Goal: Task Accomplishment & Management: Complete application form

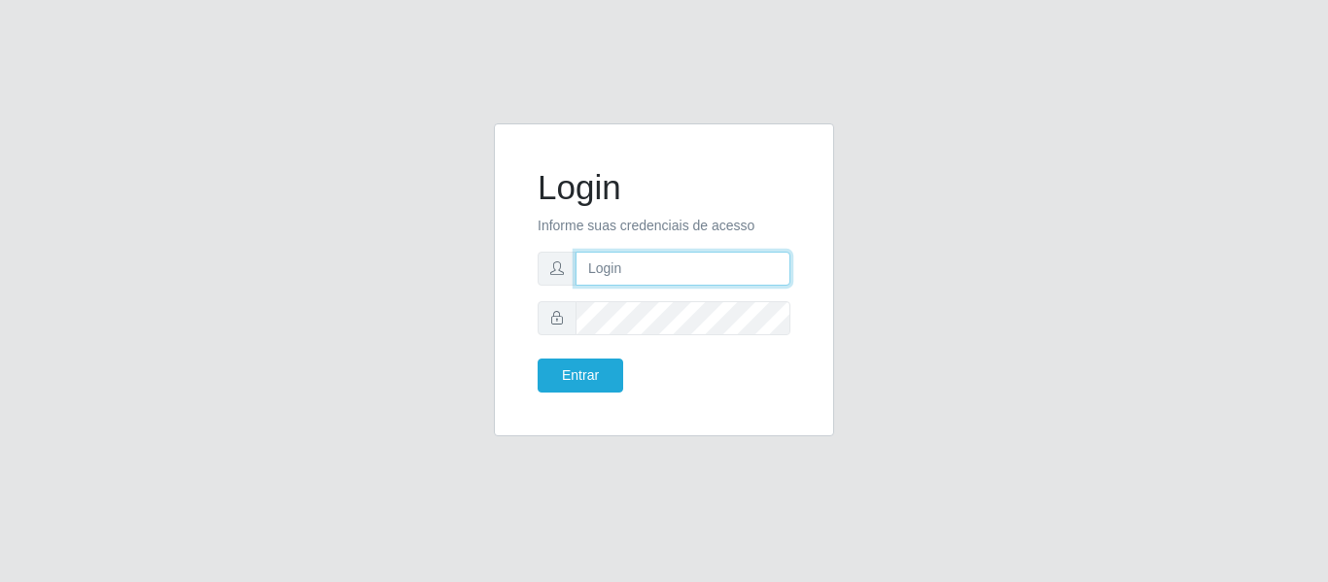
click at [649, 263] on input "text" at bounding box center [682, 269] width 215 height 34
type input "[PERSON_NAME][EMAIL_ADDRESS][DOMAIN_NAME]"
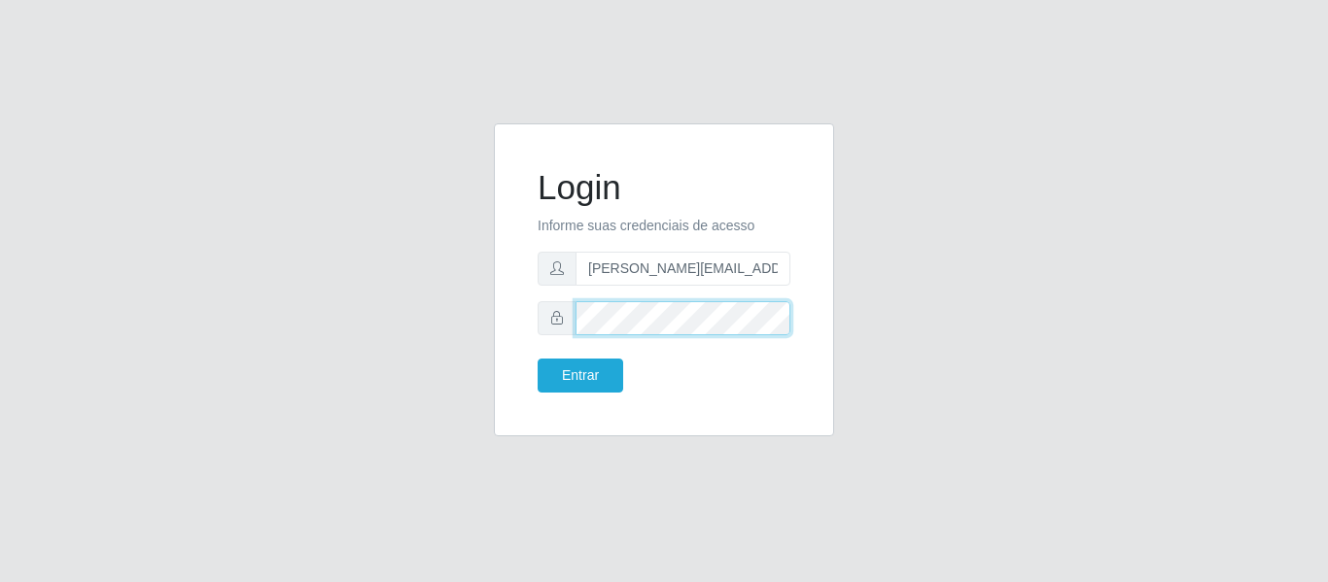
click at [537, 359] on button "Entrar" at bounding box center [580, 376] width 86 height 34
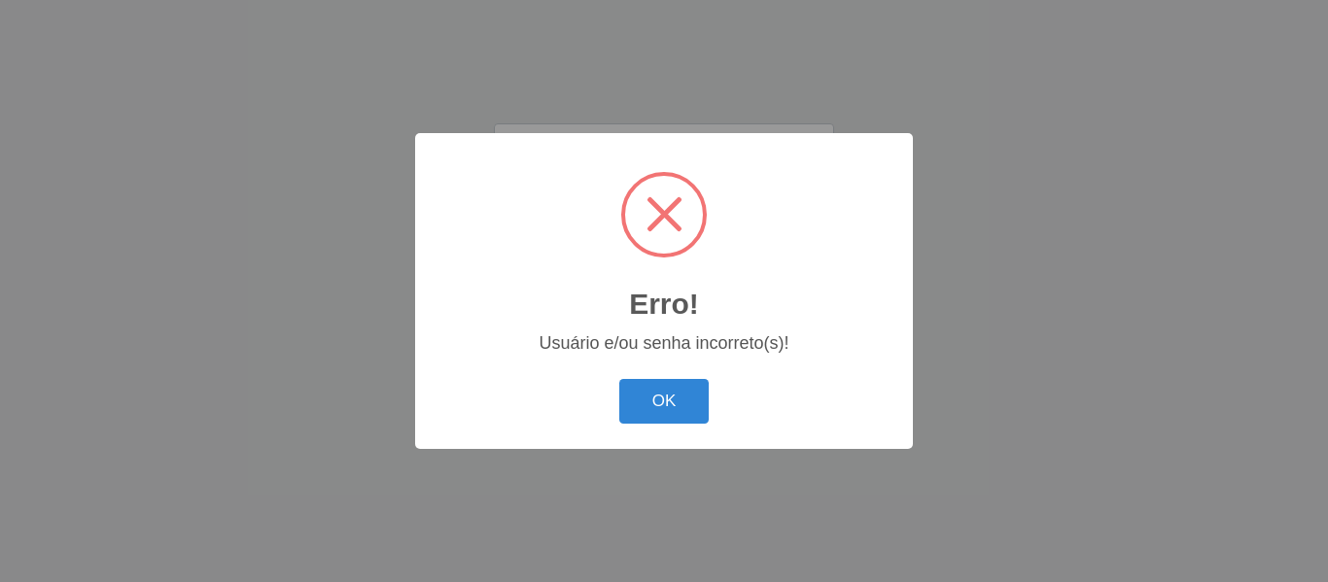
click at [619, 379] on button "OK" at bounding box center [664, 402] width 90 height 46
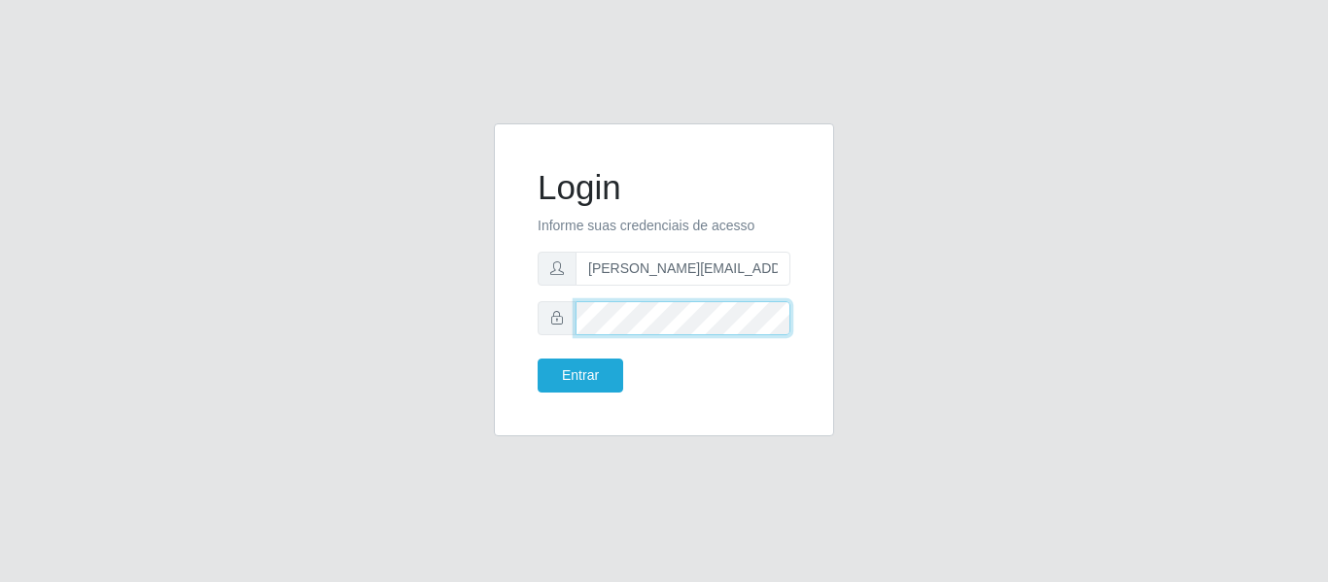
click at [537, 359] on button "Entrar" at bounding box center [580, 376] width 86 height 34
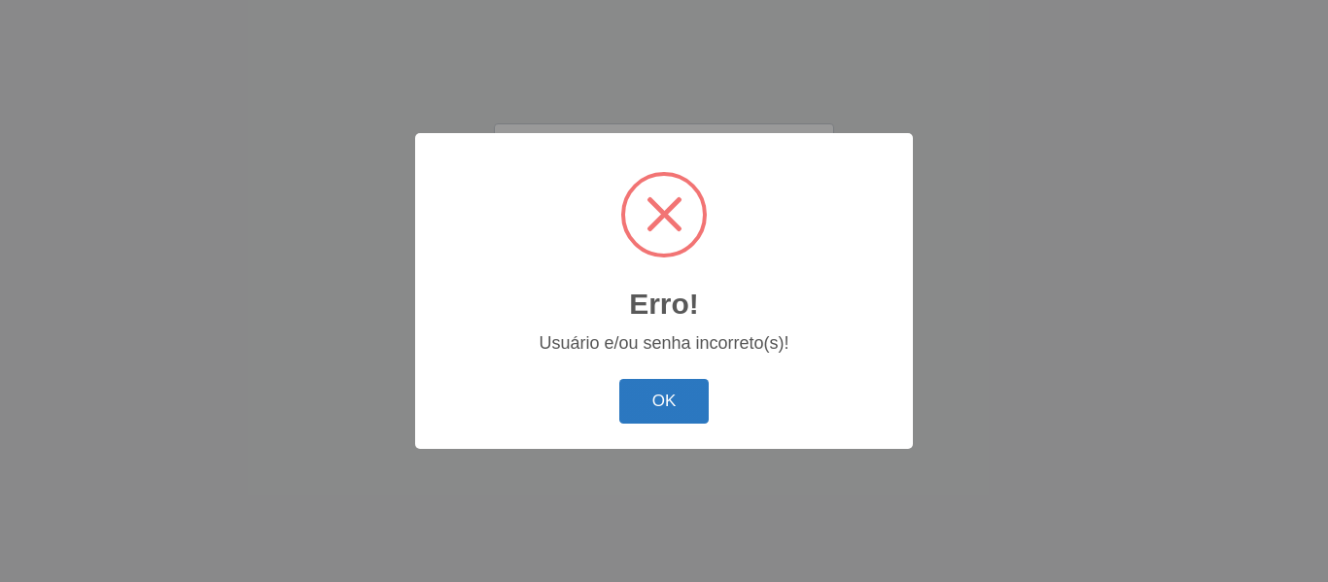
click at [661, 411] on button "OK" at bounding box center [664, 402] width 90 height 46
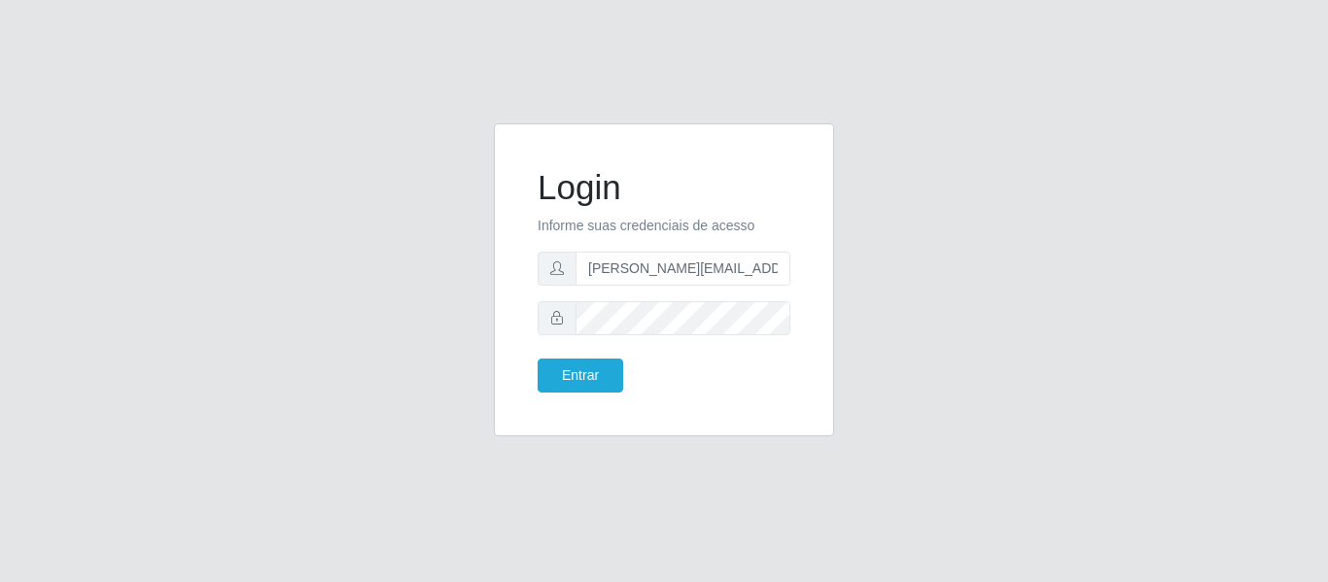
click at [673, 374] on div "Entrar" at bounding box center [664, 376] width 282 height 34
click at [594, 386] on button "Entrar" at bounding box center [580, 376] width 86 height 34
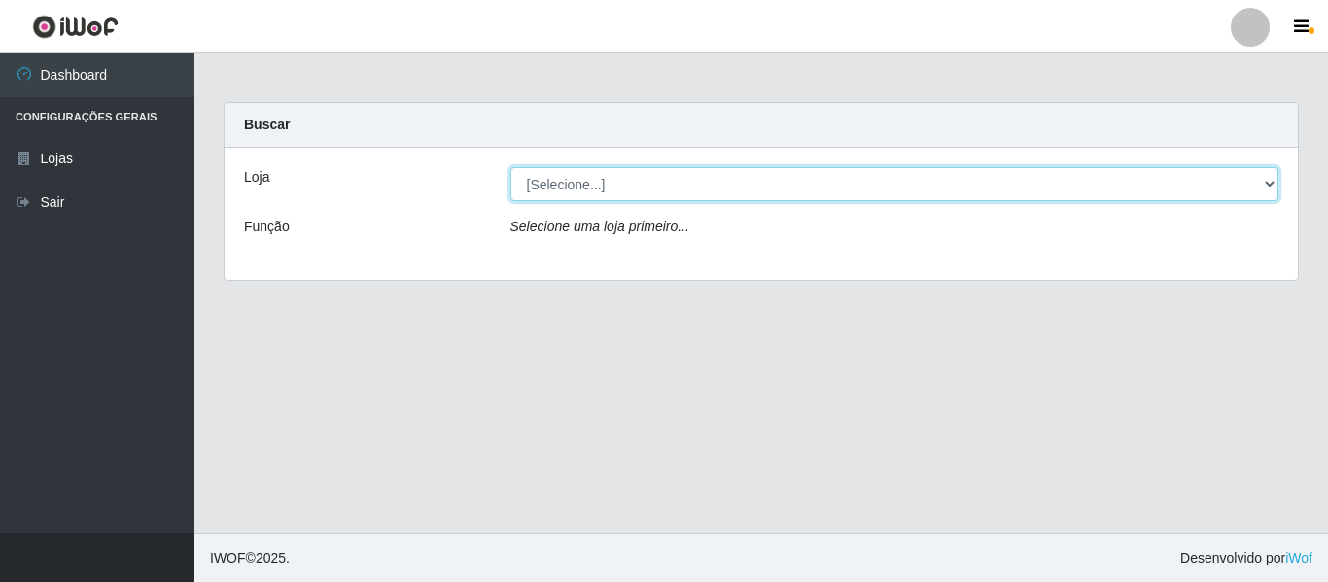
click at [1263, 186] on select "[Selecione...] Hiper Queiroz - [GEOGRAPHIC_DATA]" at bounding box center [894, 184] width 769 height 34
select select "497"
click at [510, 167] on select "[Selecione...] Hiper Queiroz - [GEOGRAPHIC_DATA]" at bounding box center [894, 184] width 769 height 34
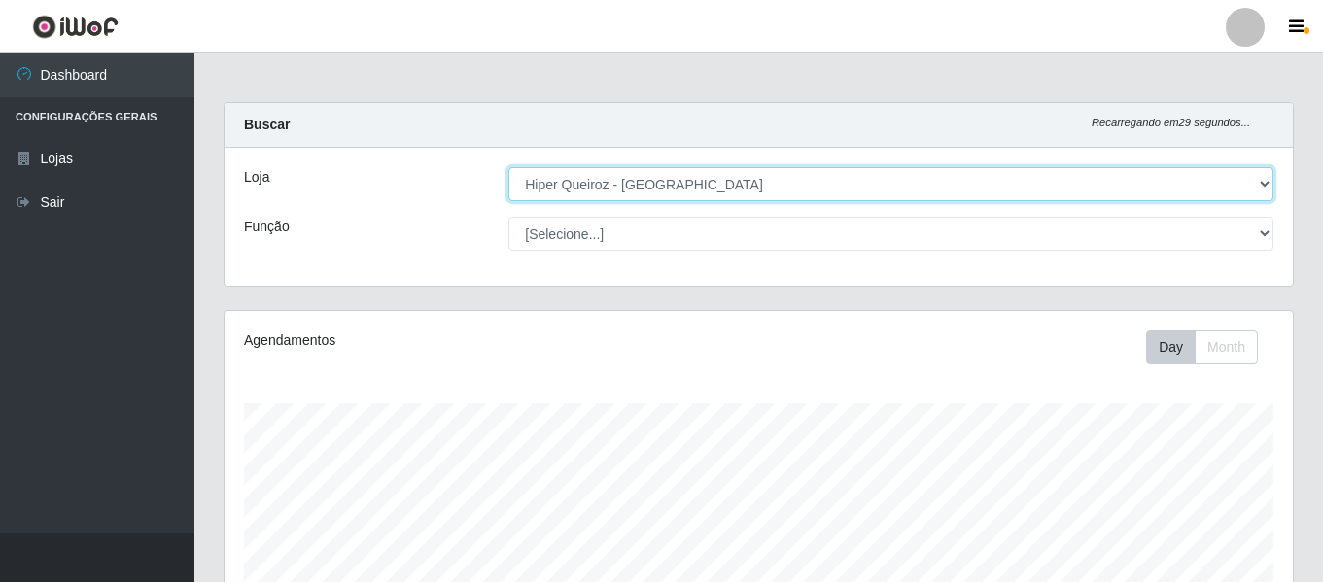
scroll to position [403, 1068]
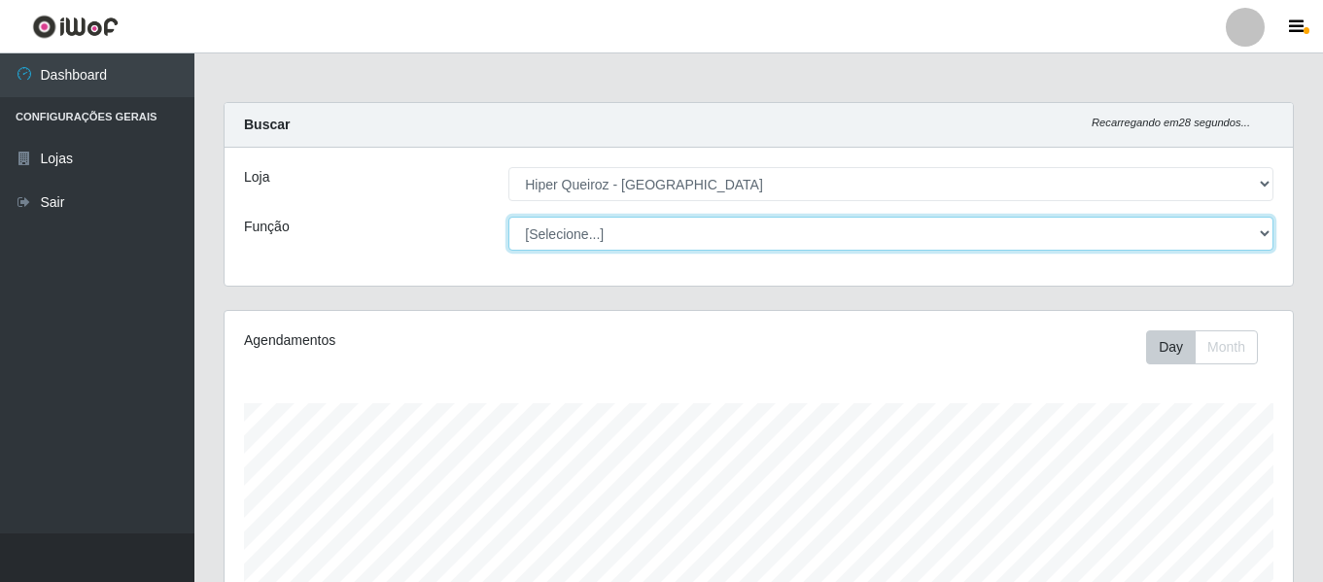
click at [1080, 223] on select "[Selecione...] ASG ASG + ASG ++ Embalador Embalador + Embalador ++ Repositor Re…" at bounding box center [890, 234] width 765 height 34
click at [508, 217] on select "[Selecione...] ASG ASG + ASG ++ Embalador Embalador + Embalador ++ Repositor Re…" at bounding box center [890, 234] width 765 height 34
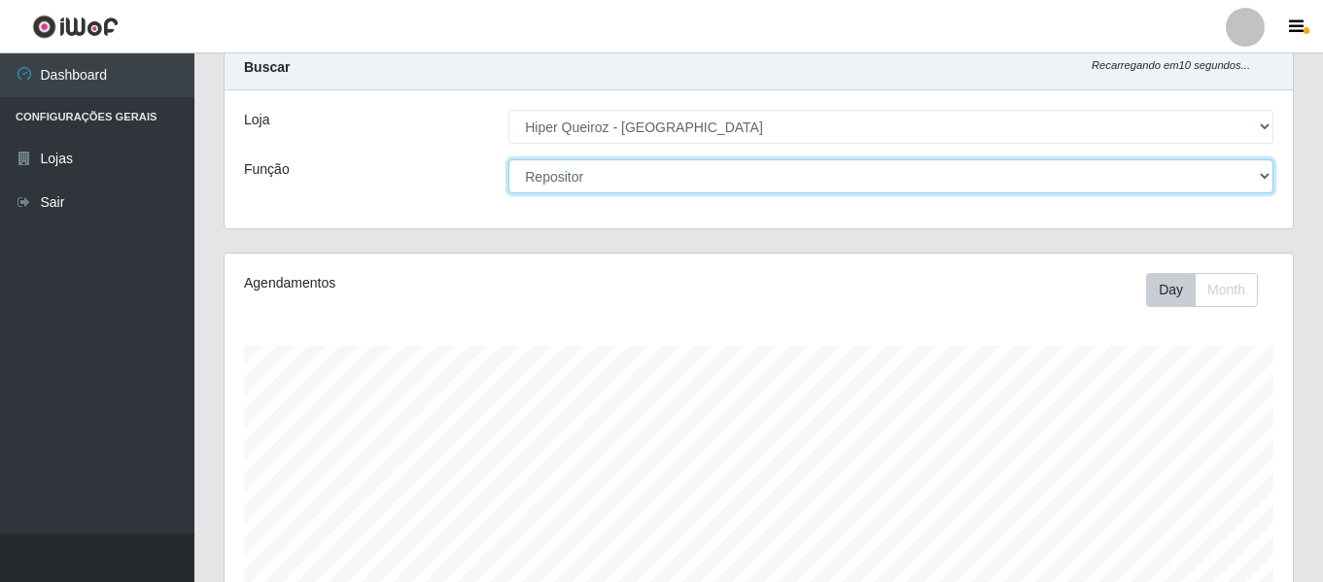
scroll to position [0, 0]
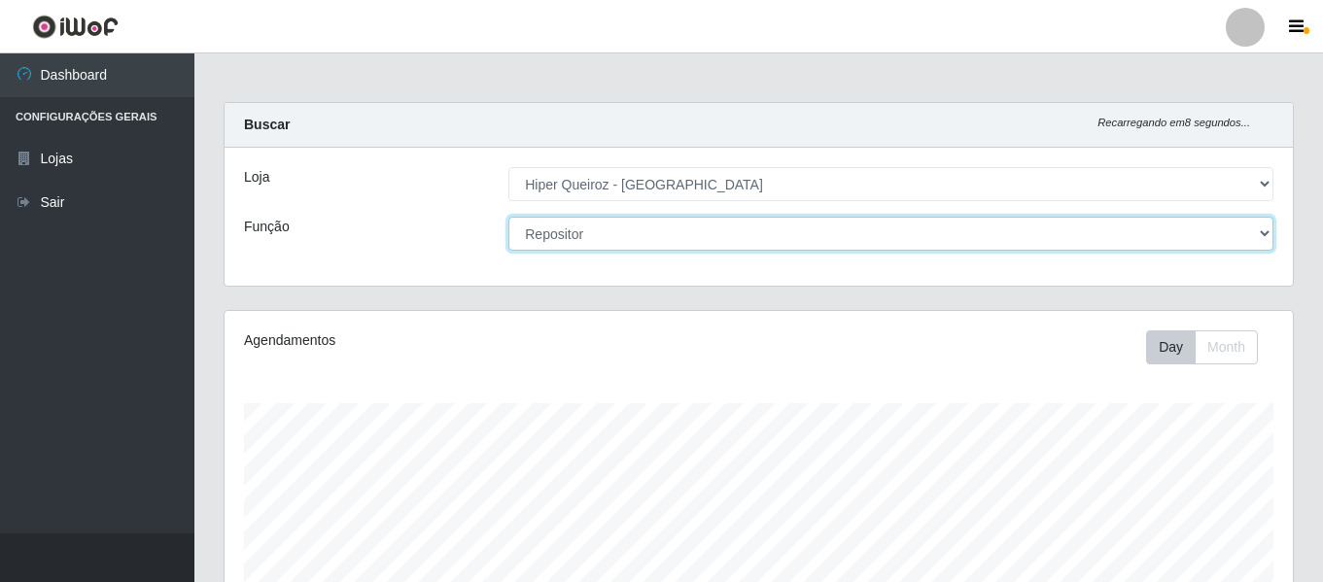
click at [1259, 236] on select "[Selecione...] ASG ASG + ASG ++ Embalador Embalador + Embalador ++ Repositor Re…" at bounding box center [890, 234] width 765 height 34
click at [508, 217] on select "[Selecione...] ASG ASG + ASG ++ Embalador Embalador + Embalador ++ Repositor Re…" at bounding box center [890, 234] width 765 height 34
click at [1265, 230] on select "[Selecione...] ASG ASG + ASG ++ Embalador Embalador + Embalador ++ Repositor Re…" at bounding box center [890, 234] width 765 height 34
click at [508, 217] on select "[Selecione...] ASG ASG + ASG ++ Embalador Embalador + Embalador ++ Repositor Re…" at bounding box center [890, 234] width 765 height 34
click at [1270, 229] on select "[Selecione...] ASG ASG + ASG ++ Embalador Embalador + Embalador ++ Repositor Re…" at bounding box center [890, 234] width 765 height 34
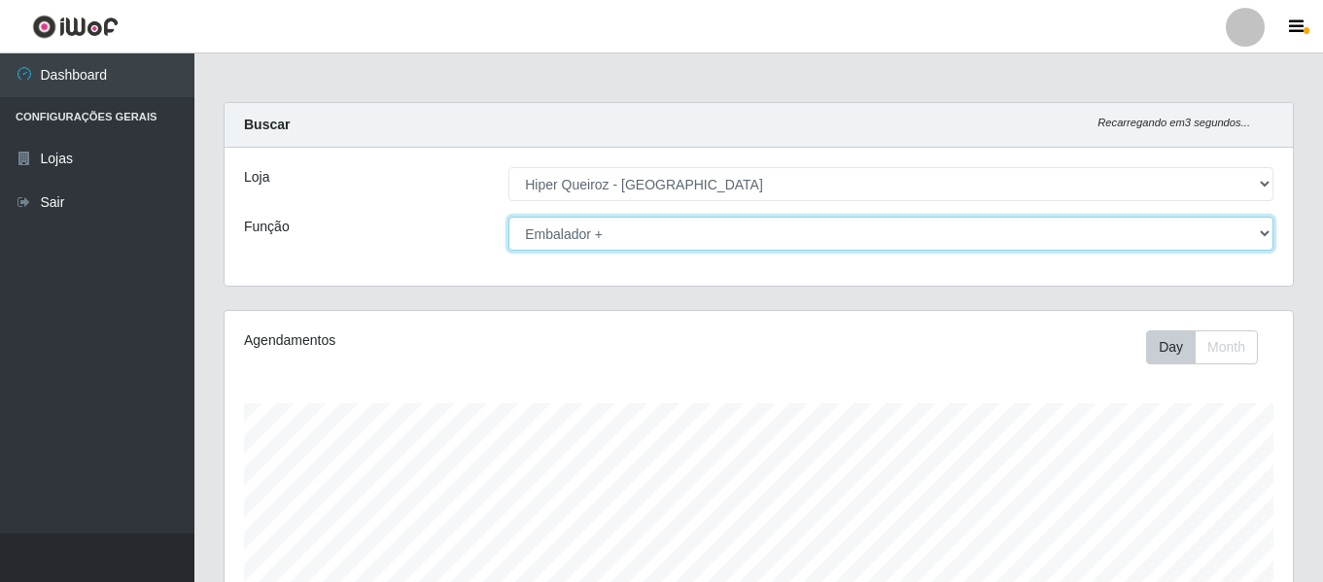
click at [508, 217] on select "[Selecione...] ASG ASG + ASG ++ Embalador Embalador + Embalador ++ Repositor Re…" at bounding box center [890, 234] width 765 height 34
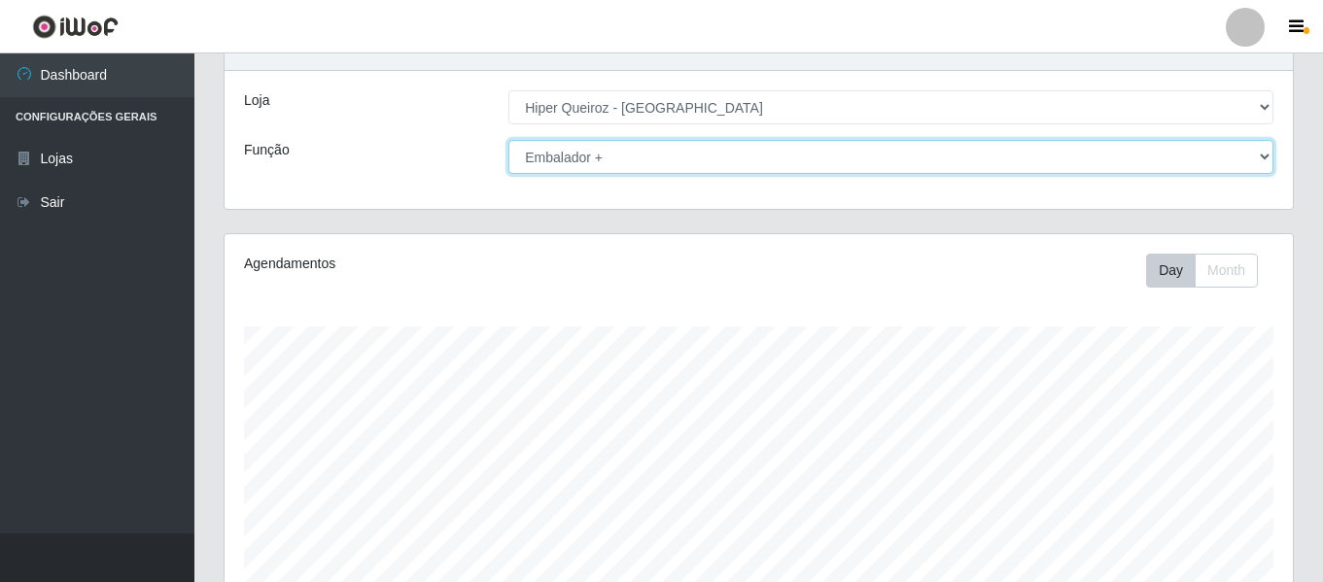
scroll to position [71, 0]
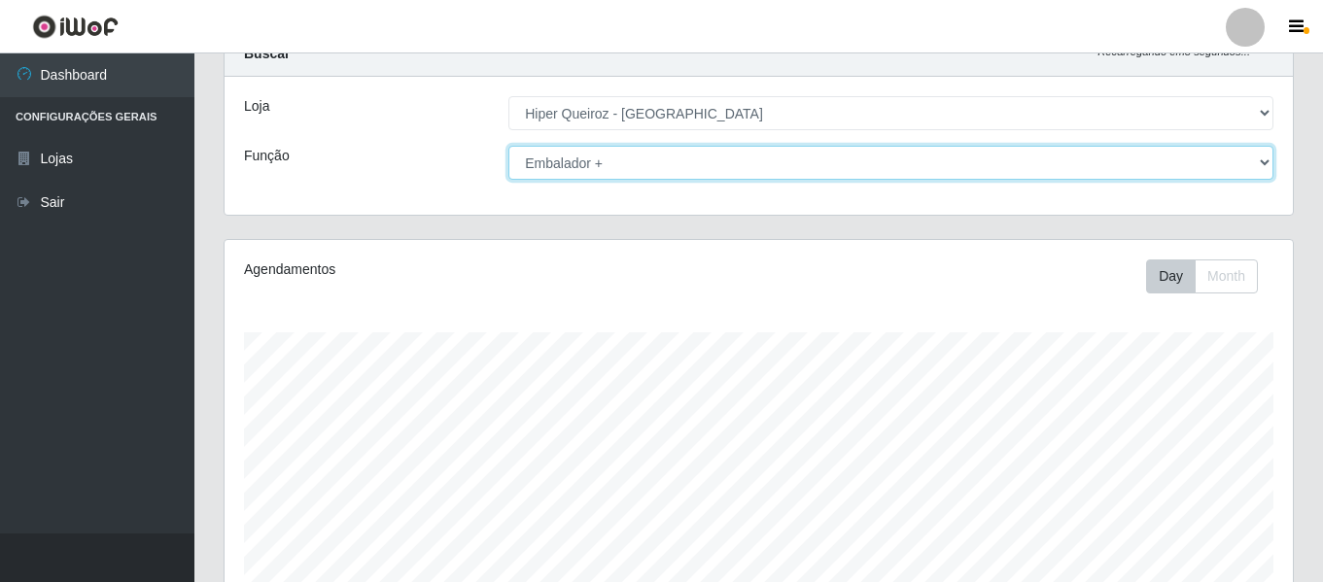
click at [1264, 156] on select "[Selecione...] ASG ASG + ASG ++ Embalador Embalador + Embalador ++ Repositor Re…" at bounding box center [890, 163] width 765 height 34
click at [508, 146] on select "[Selecione...] ASG ASG + ASG ++ Embalador Embalador + Embalador ++ Repositor Re…" at bounding box center [890, 163] width 765 height 34
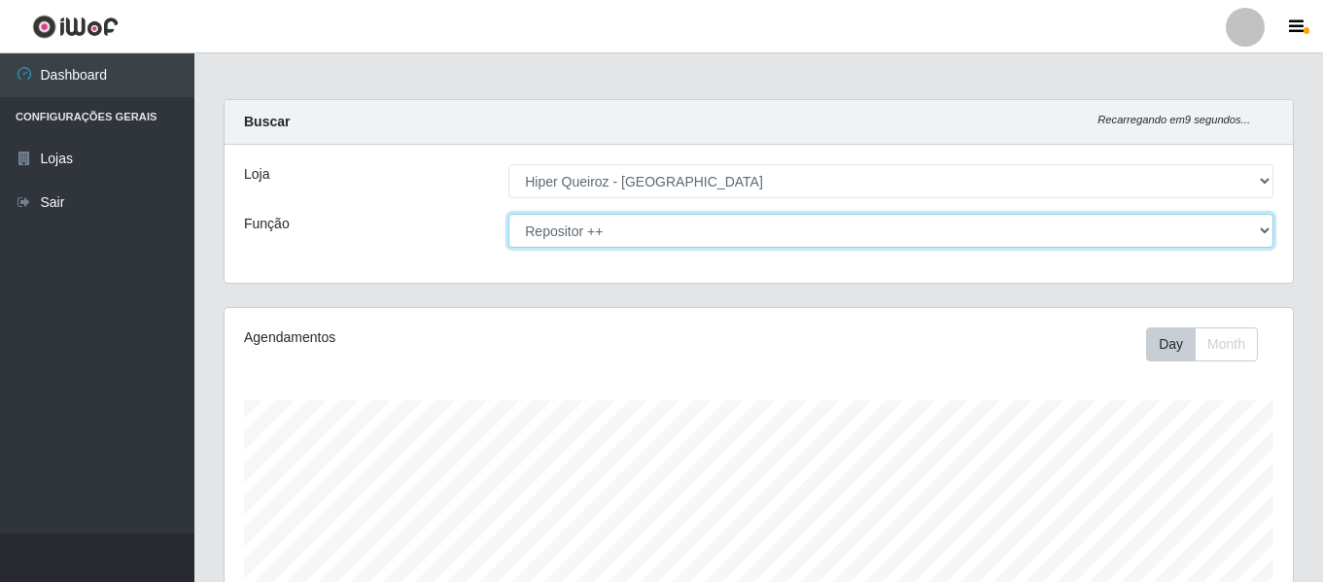
scroll to position [0, 0]
click at [1260, 232] on select "[Selecione...] ASG ASG + ASG ++ Embalador Embalador + Embalador ++ Repositor Re…" at bounding box center [890, 234] width 765 height 34
click at [508, 217] on select "[Selecione...] ASG ASG + ASG ++ Embalador Embalador + Embalador ++ Repositor Re…" at bounding box center [890, 234] width 765 height 34
click at [1261, 227] on select "[Selecione...] ASG ASG + ASG ++ Embalador Embalador + Embalador ++ Repositor Re…" at bounding box center [890, 234] width 765 height 34
click at [508, 217] on select "[Selecione...] ASG ASG + ASG ++ Embalador Embalador + Embalador ++ Repositor Re…" at bounding box center [890, 234] width 765 height 34
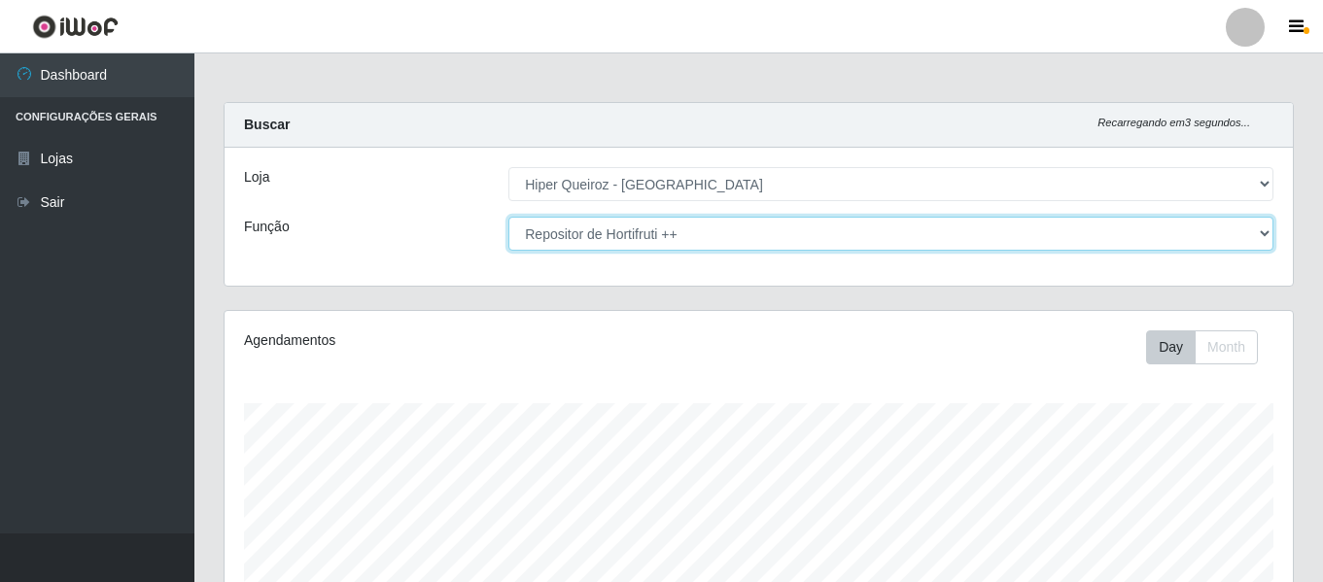
click at [1268, 232] on select "[Selecione...] ASG ASG + ASG ++ Embalador Embalador + Embalador ++ Repositor Re…" at bounding box center [890, 234] width 765 height 34
click at [508, 217] on select "[Selecione...] ASG ASG + ASG ++ Embalador Embalador + Embalador ++ Repositor Re…" at bounding box center [890, 234] width 765 height 34
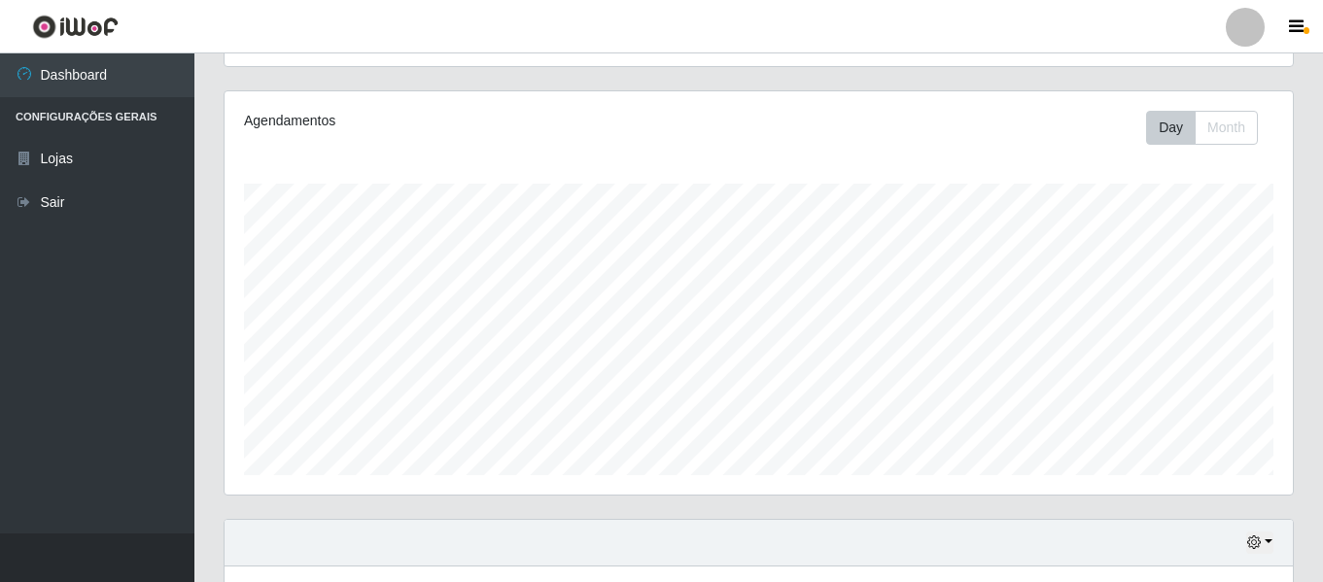
scroll to position [363, 0]
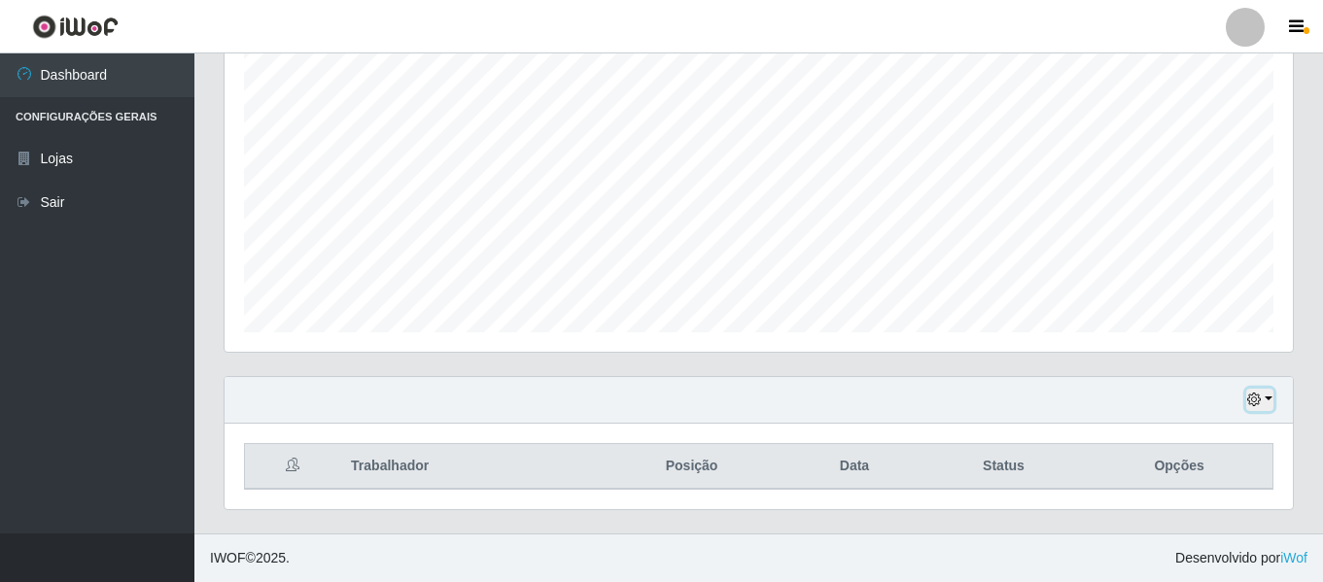
click at [1262, 399] on button "button" at bounding box center [1259, 400] width 27 height 22
click at [1298, 27] on icon "button" at bounding box center [1296, 26] width 15 height 17
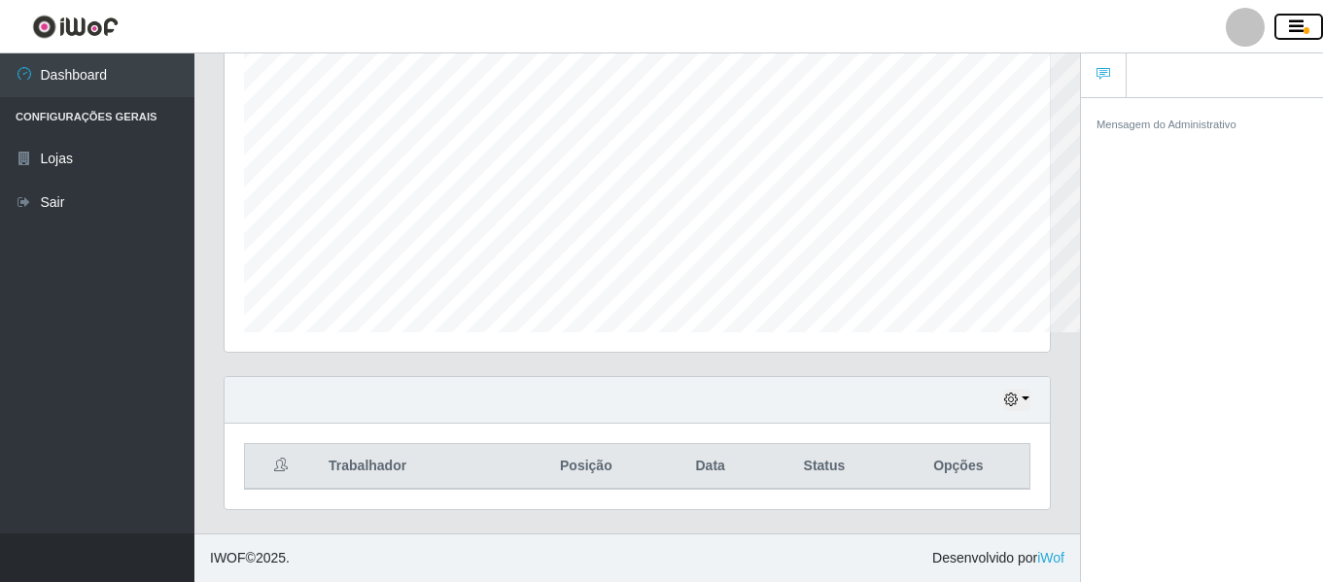
scroll to position [403, 825]
click at [1298, 27] on icon "button" at bounding box center [1296, 26] width 15 height 17
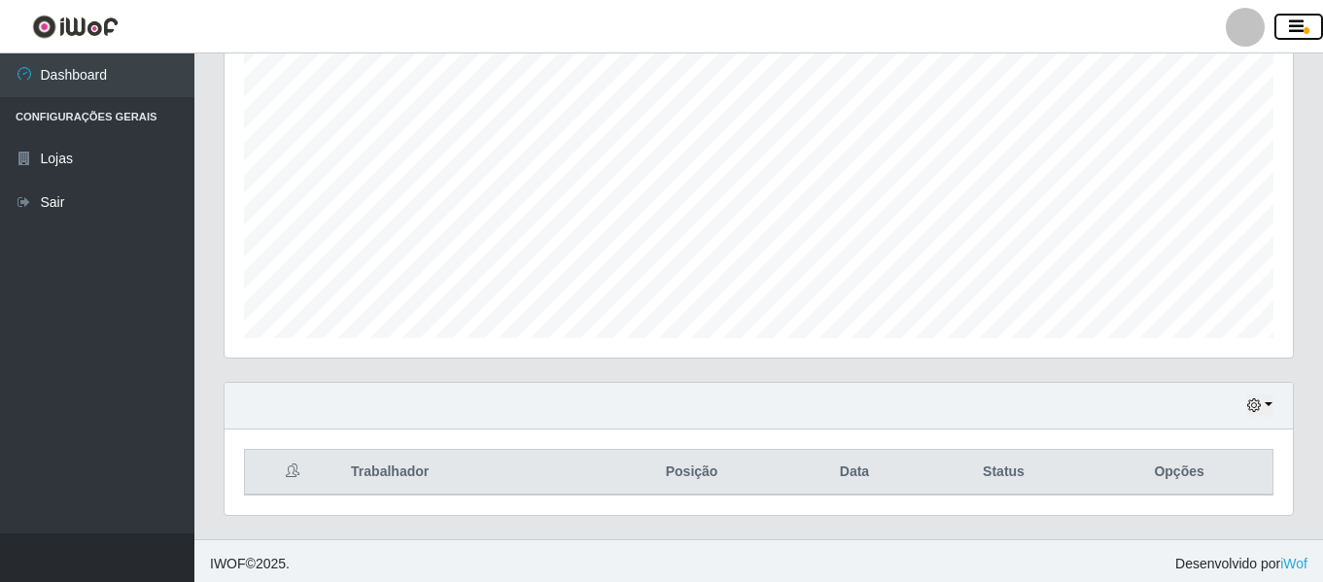
scroll to position [363, 0]
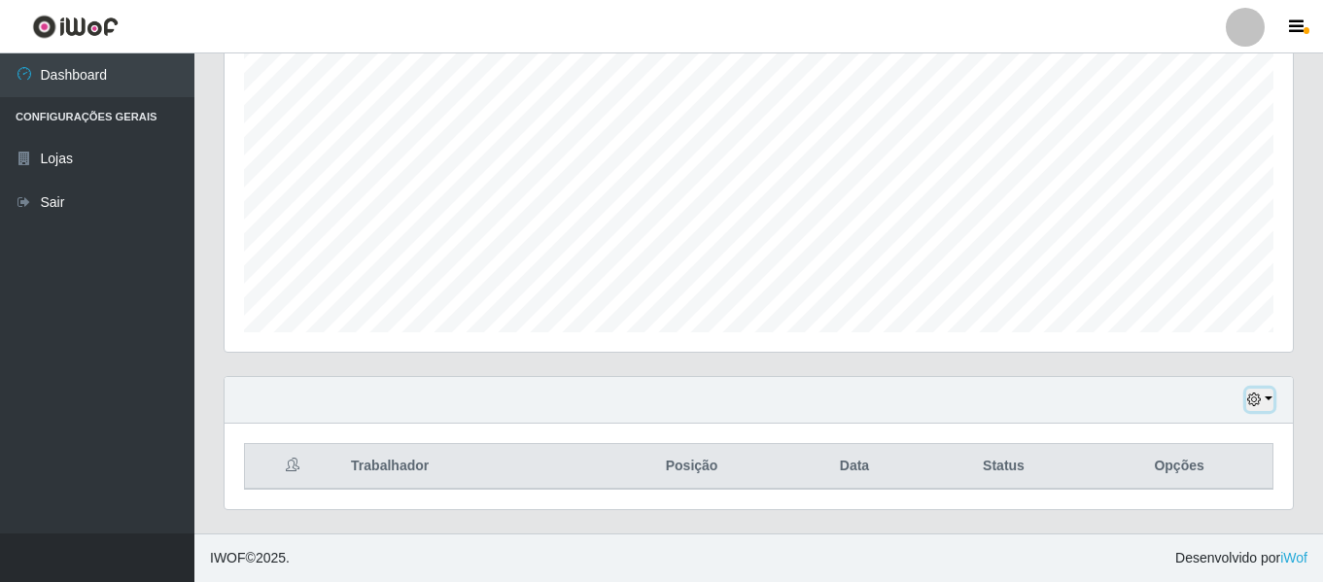
click at [1266, 396] on button "button" at bounding box center [1259, 400] width 27 height 22
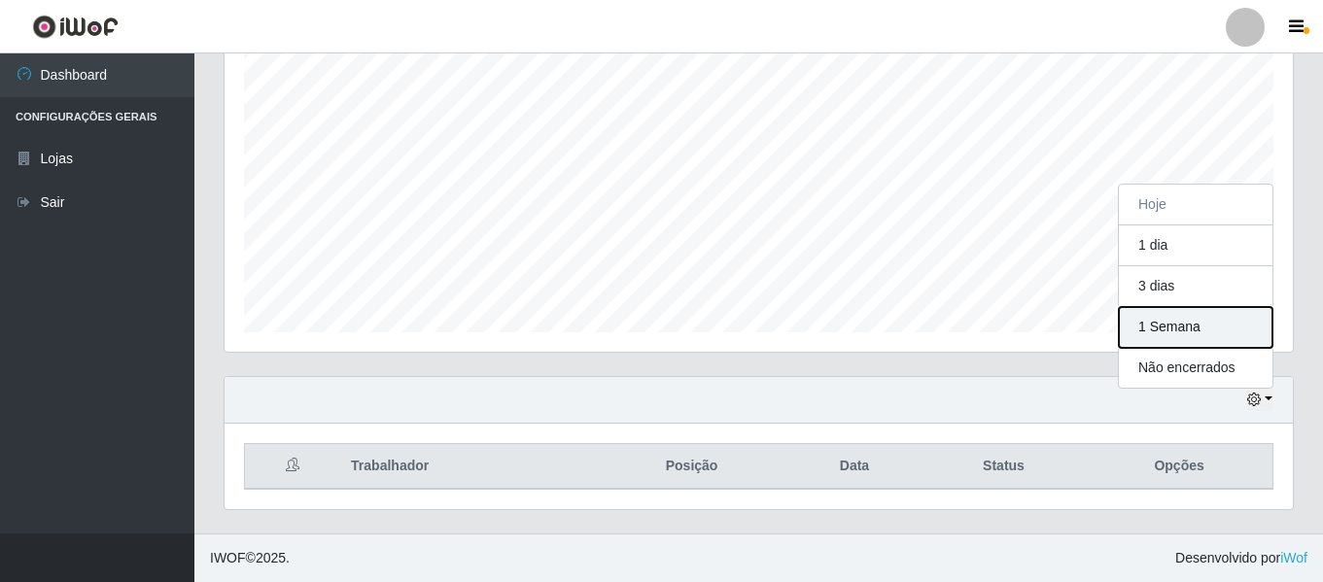
click at [1186, 327] on button "1 Semana" at bounding box center [1196, 327] width 154 height 41
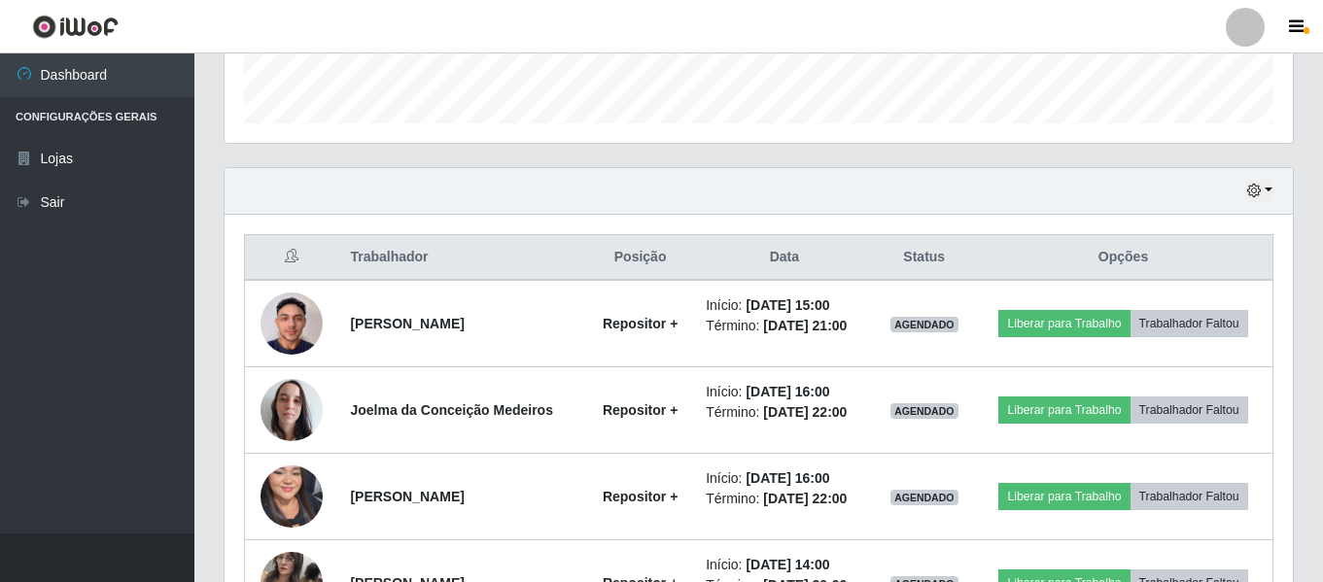
scroll to position [493, 0]
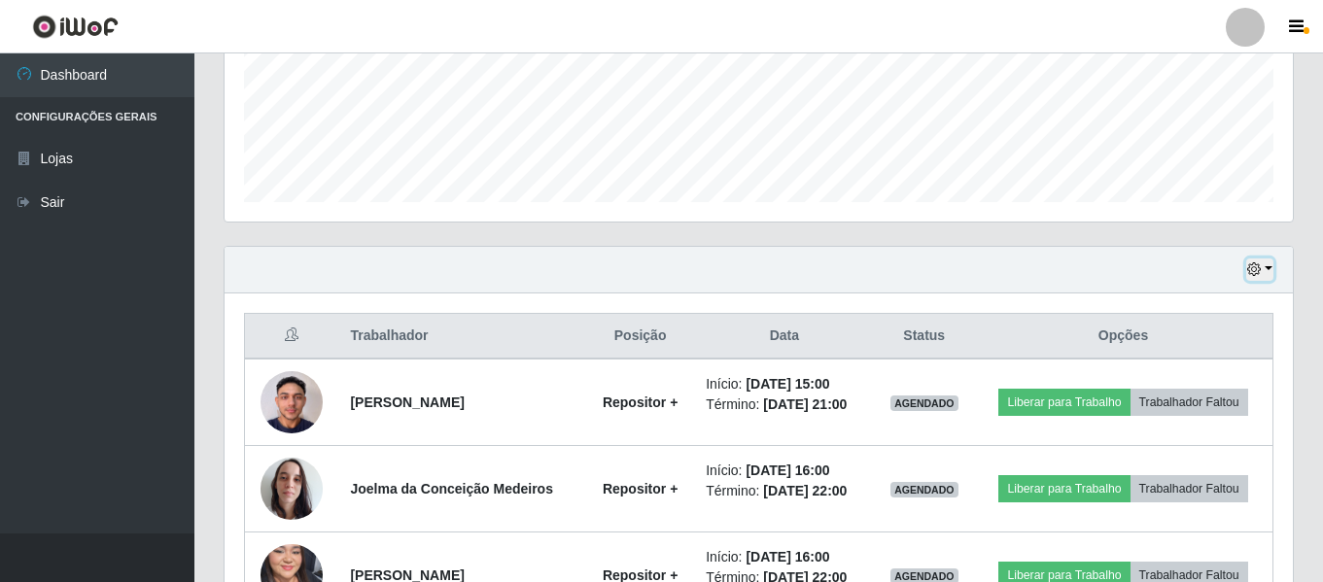
click at [1267, 267] on button "button" at bounding box center [1259, 270] width 27 height 22
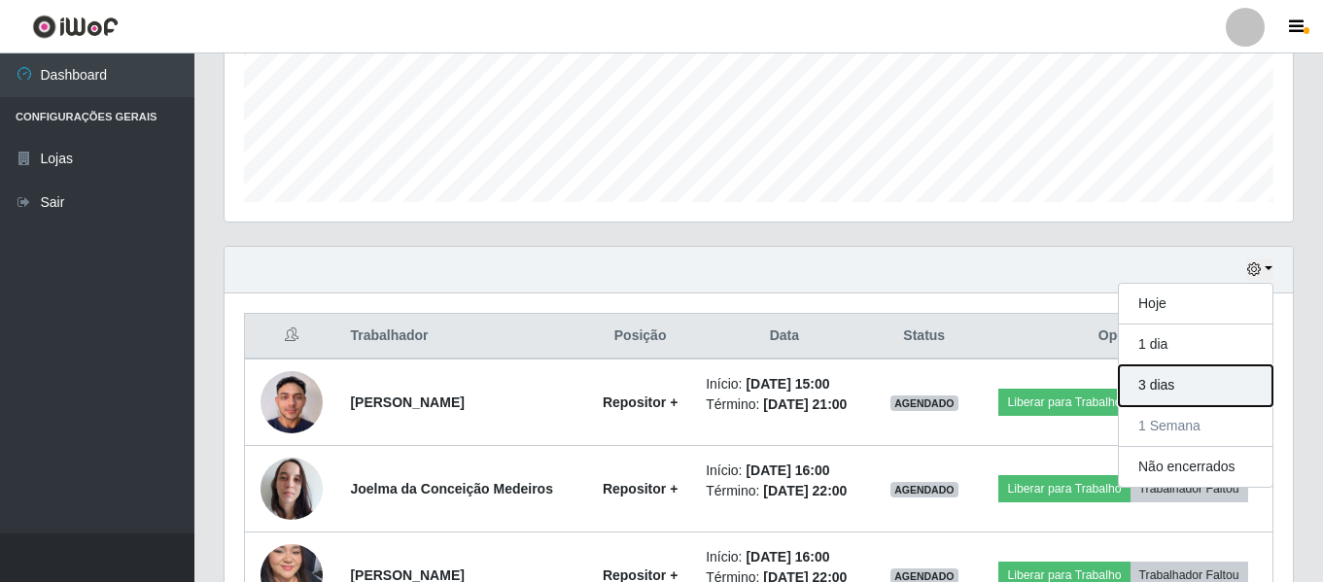
click at [1199, 393] on button "3 dias" at bounding box center [1196, 385] width 154 height 41
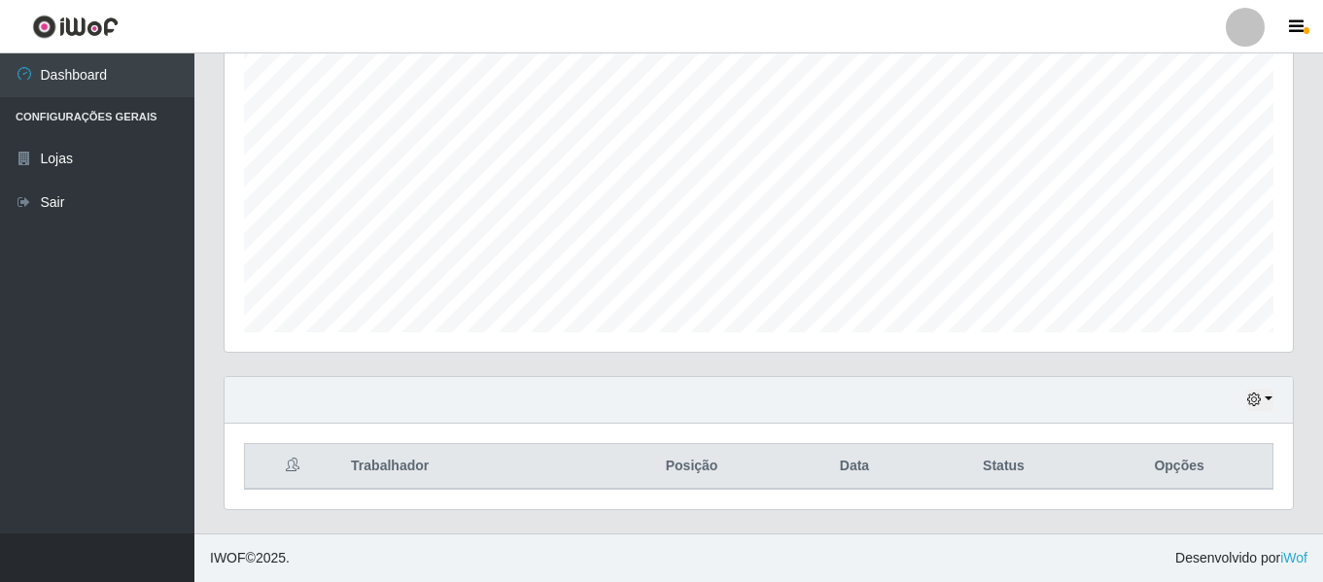
scroll to position [363, 0]
click at [1270, 401] on button "button" at bounding box center [1259, 400] width 27 height 22
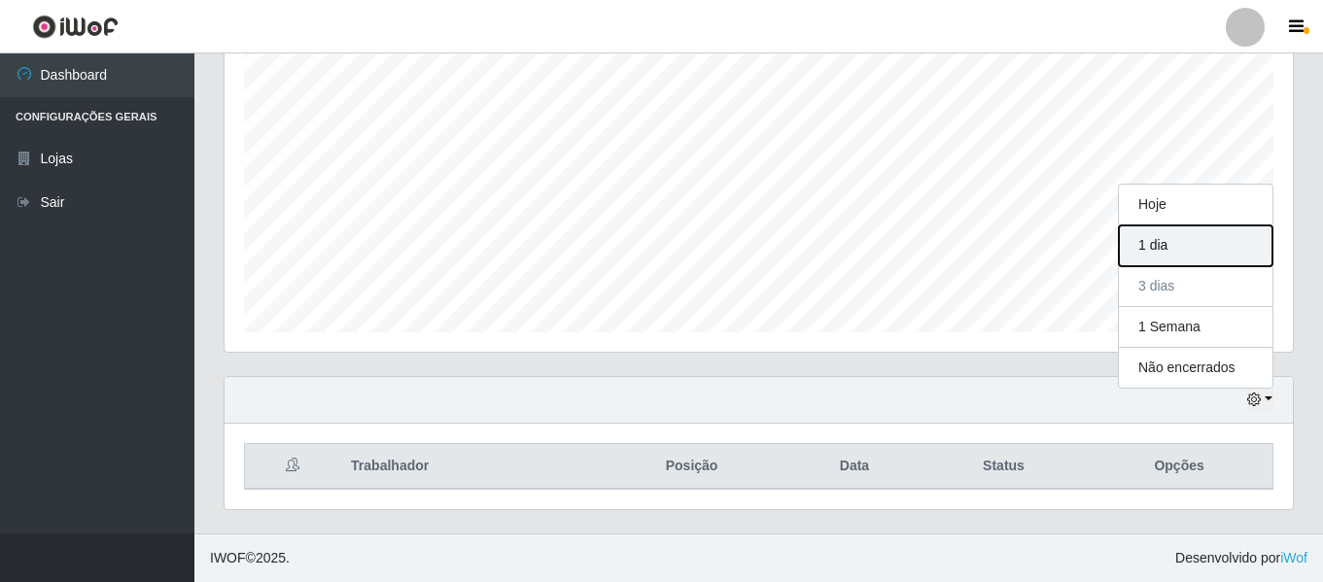
click at [1200, 245] on button "1 dia" at bounding box center [1196, 245] width 154 height 41
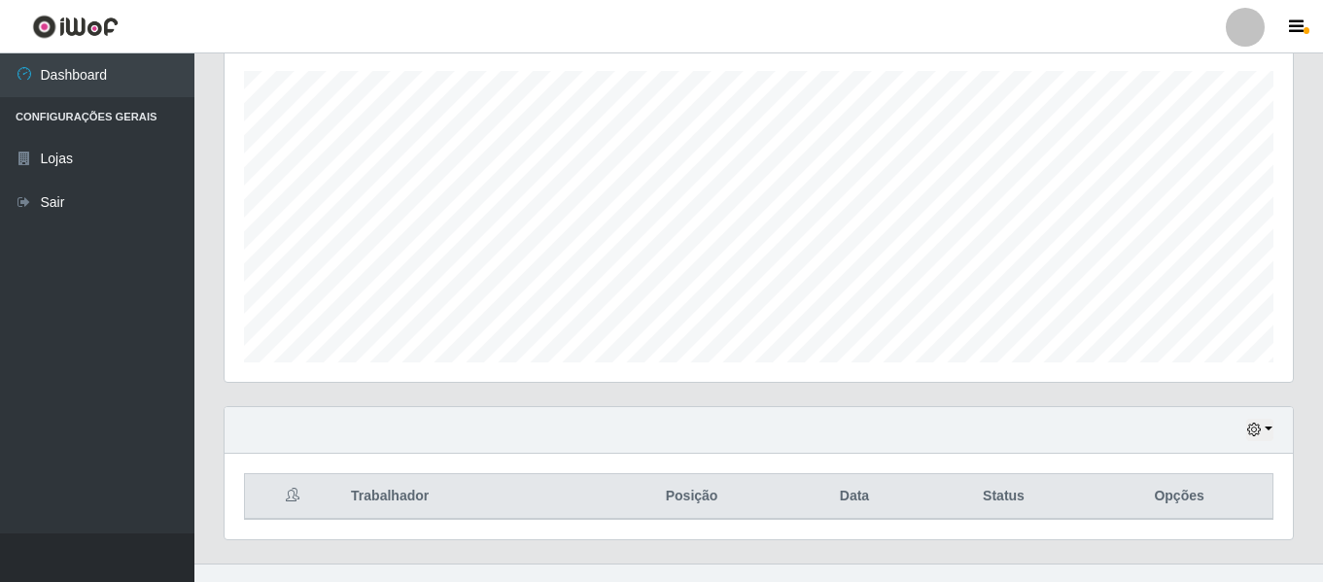
scroll to position [363, 0]
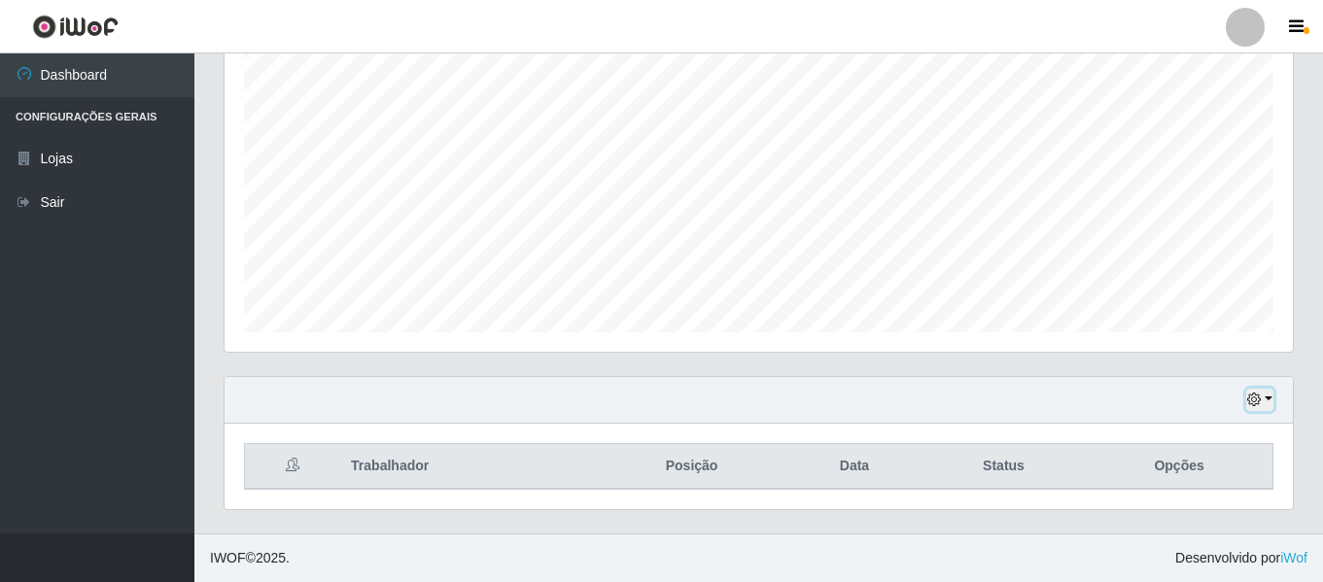
click at [1265, 402] on button "button" at bounding box center [1259, 400] width 27 height 22
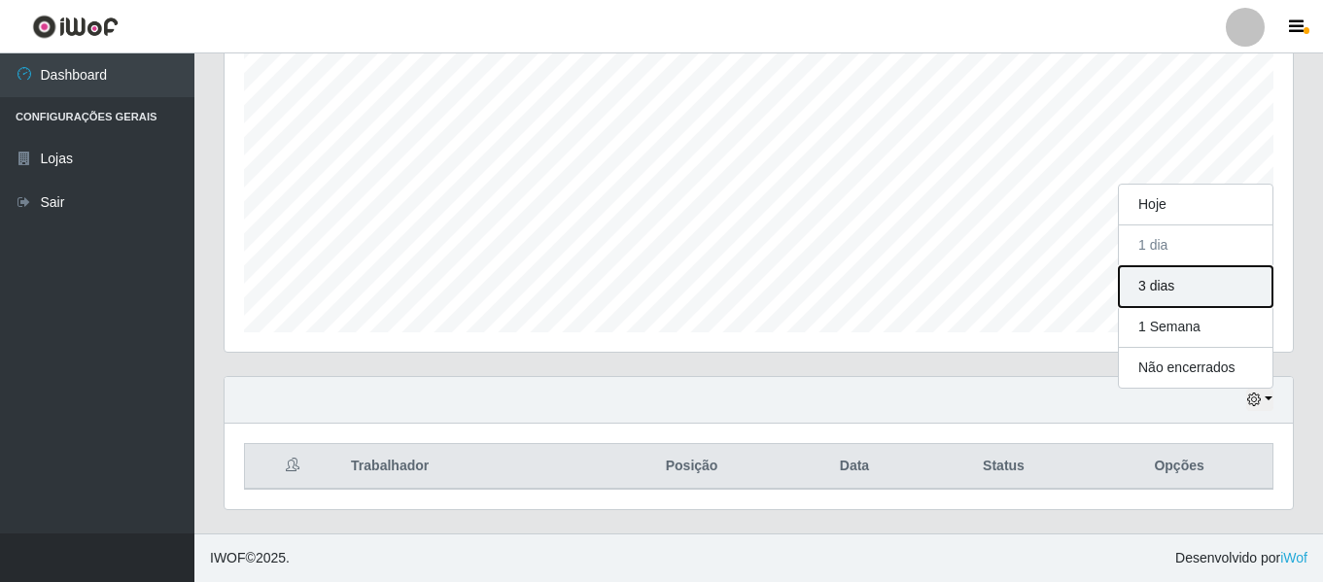
click at [1193, 276] on button "3 dias" at bounding box center [1196, 286] width 154 height 41
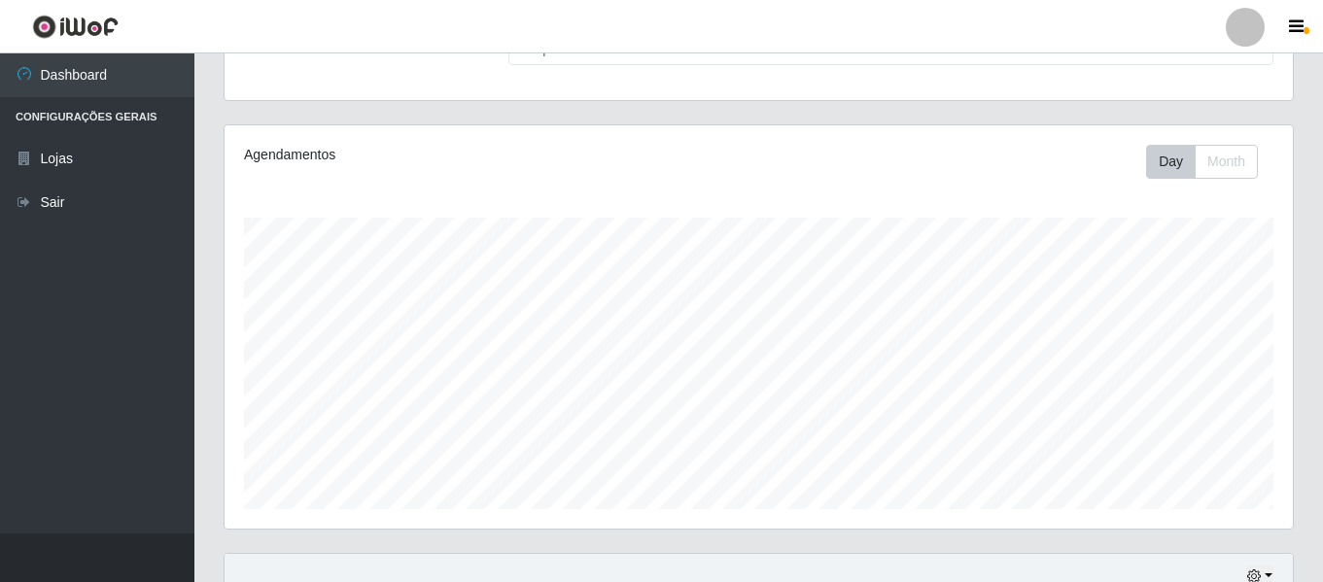
scroll to position [363, 0]
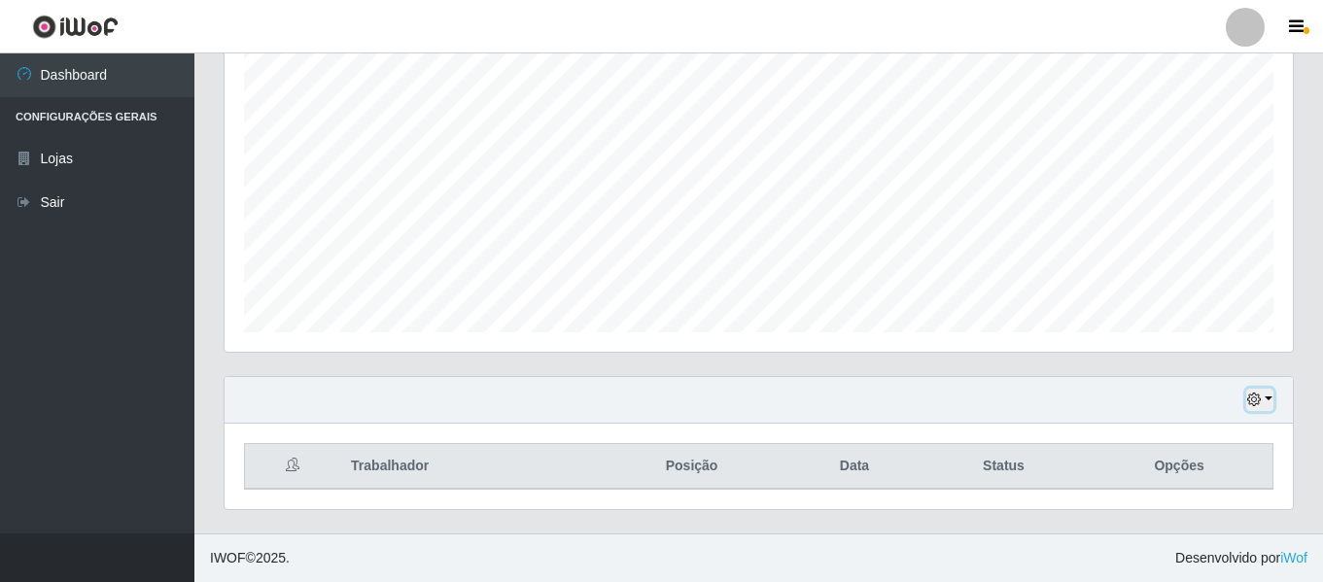
click at [1269, 398] on button "button" at bounding box center [1259, 400] width 27 height 22
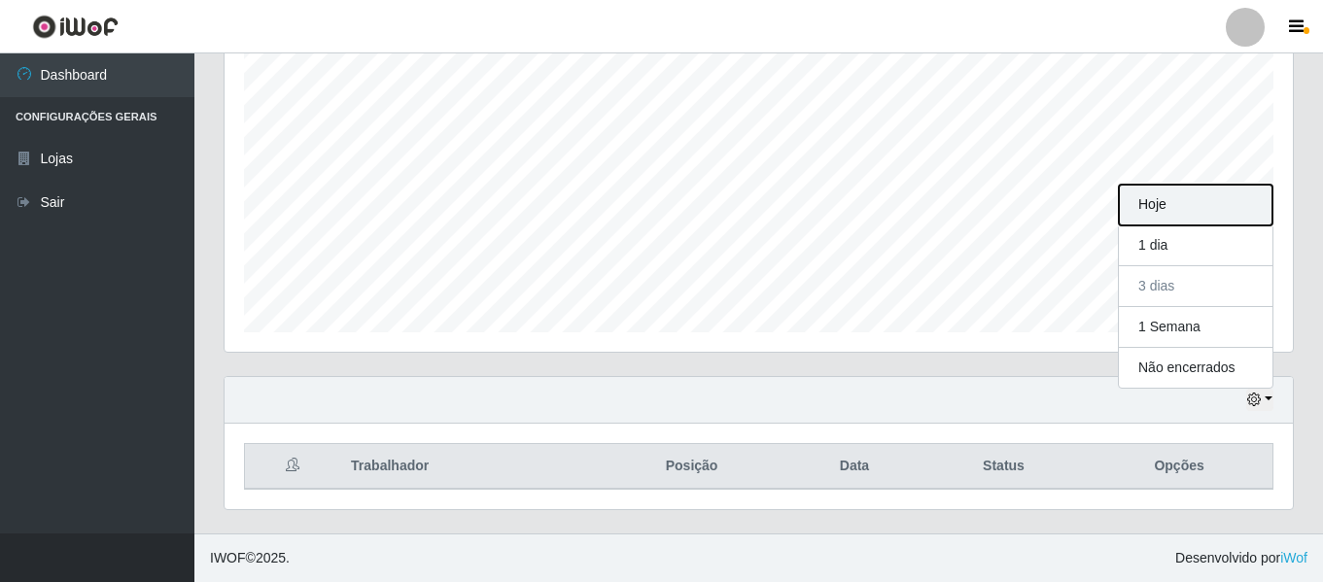
click at [1201, 216] on button "Hoje" at bounding box center [1196, 205] width 154 height 41
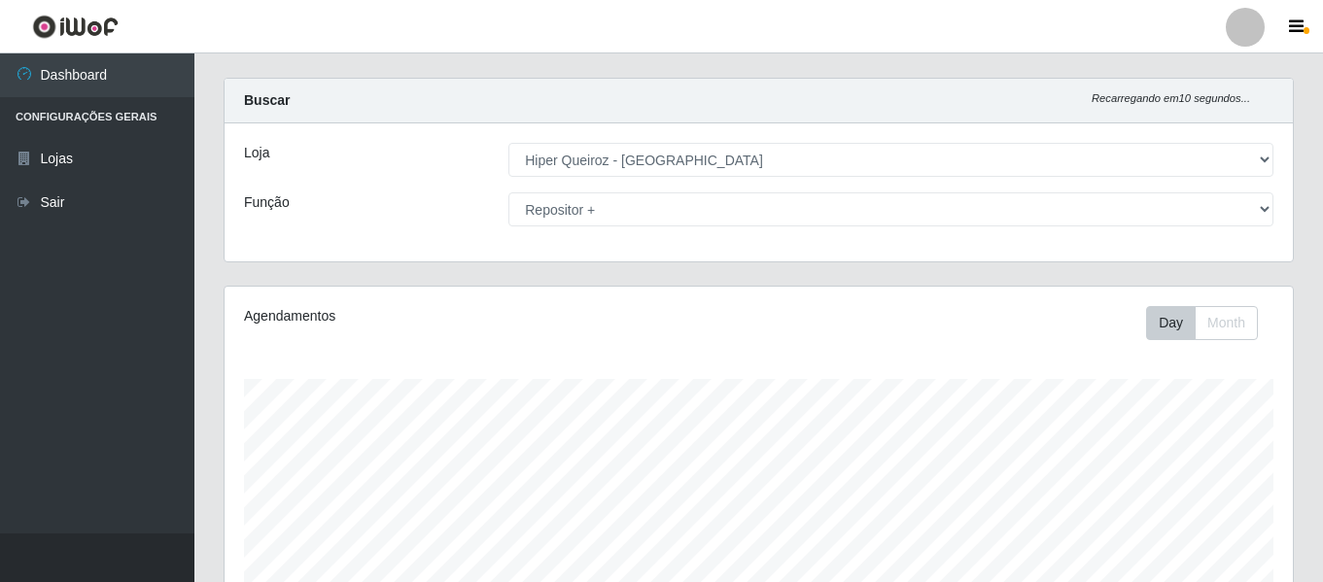
scroll to position [0, 0]
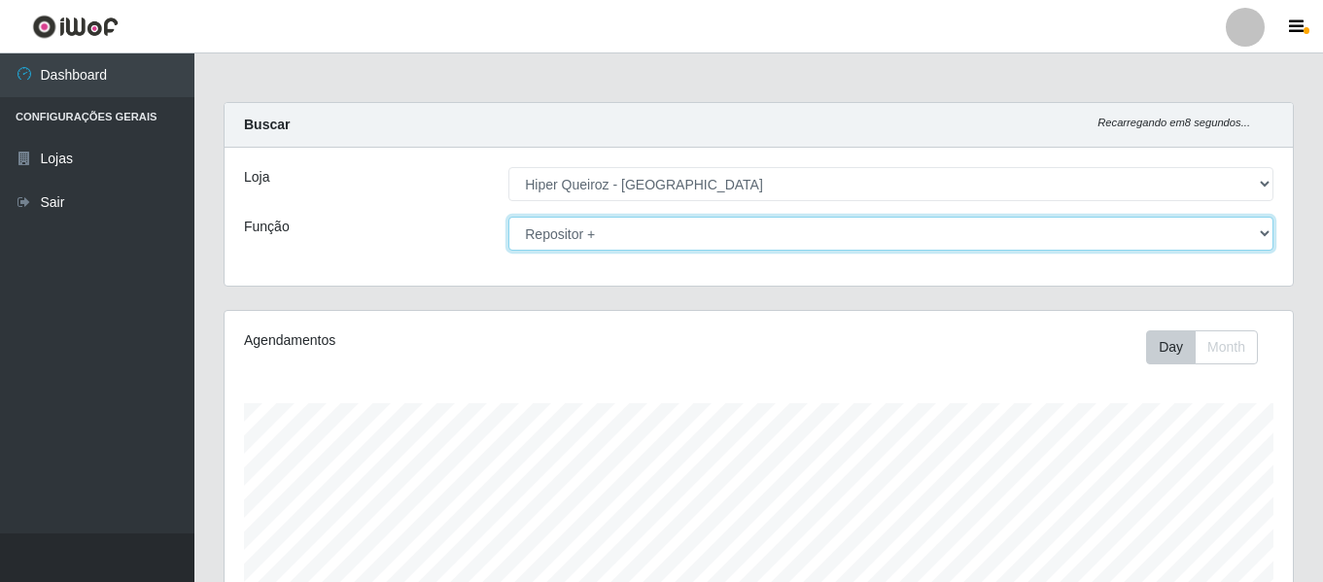
click at [1259, 225] on select "[Selecione...] ASG ASG + ASG ++ Embalador Embalador + Embalador ++ Repositor Re…" at bounding box center [890, 234] width 765 height 34
click at [508, 217] on select "[Selecione...] ASG ASG + ASG ++ Embalador Embalador + Embalador ++ Repositor Re…" at bounding box center [890, 234] width 765 height 34
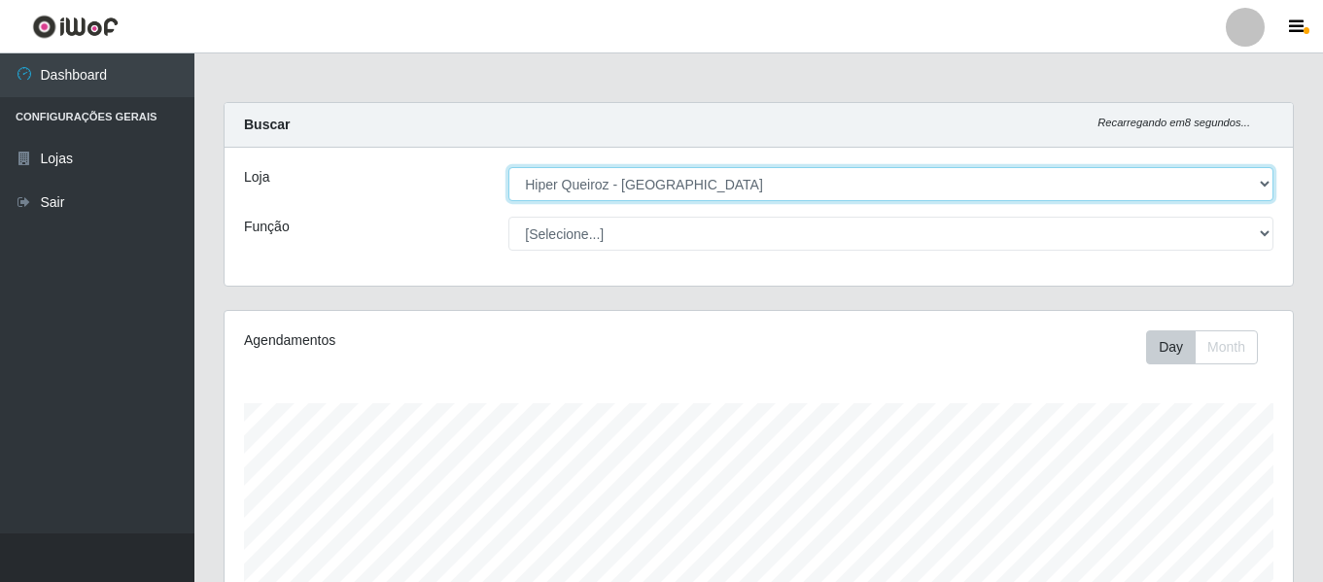
click at [1065, 183] on select "[Selecione...] Hiper Queiroz - [GEOGRAPHIC_DATA]" at bounding box center [890, 184] width 765 height 34
click at [508, 167] on select "[Selecione...] Hiper Queiroz - [GEOGRAPHIC_DATA]" at bounding box center [890, 184] width 765 height 34
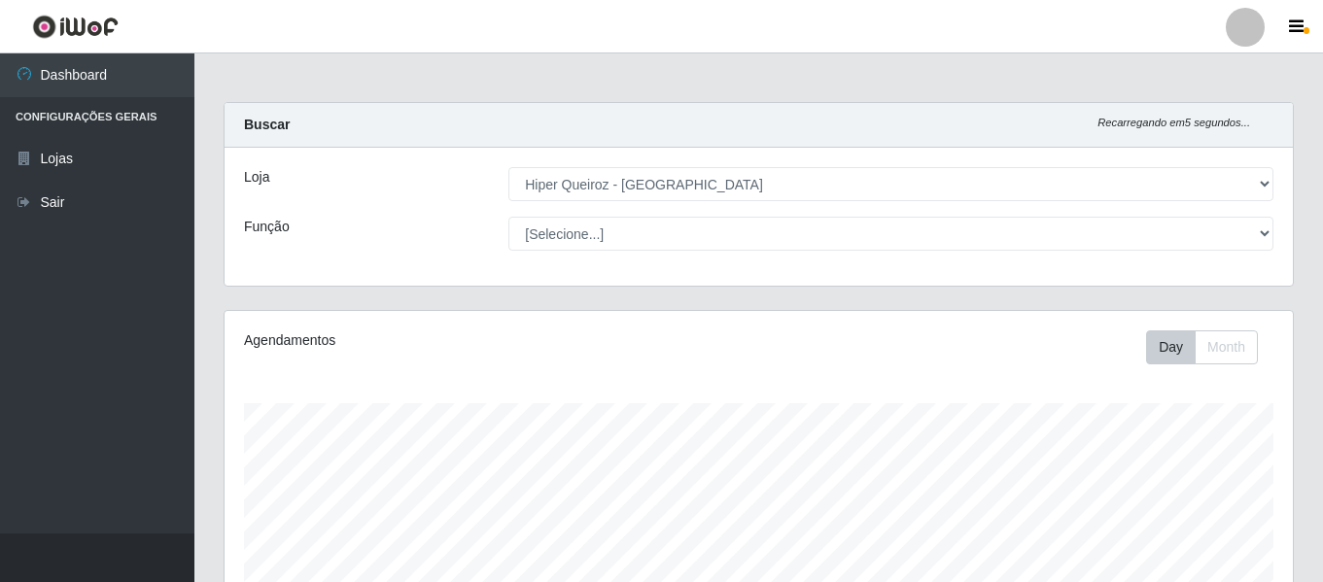
click at [748, 253] on div "Loja [Selecione...] Hiper Queiroz - [GEOGRAPHIC_DATA] Função [Selecione...] ASG…" at bounding box center [759, 217] width 1068 height 138
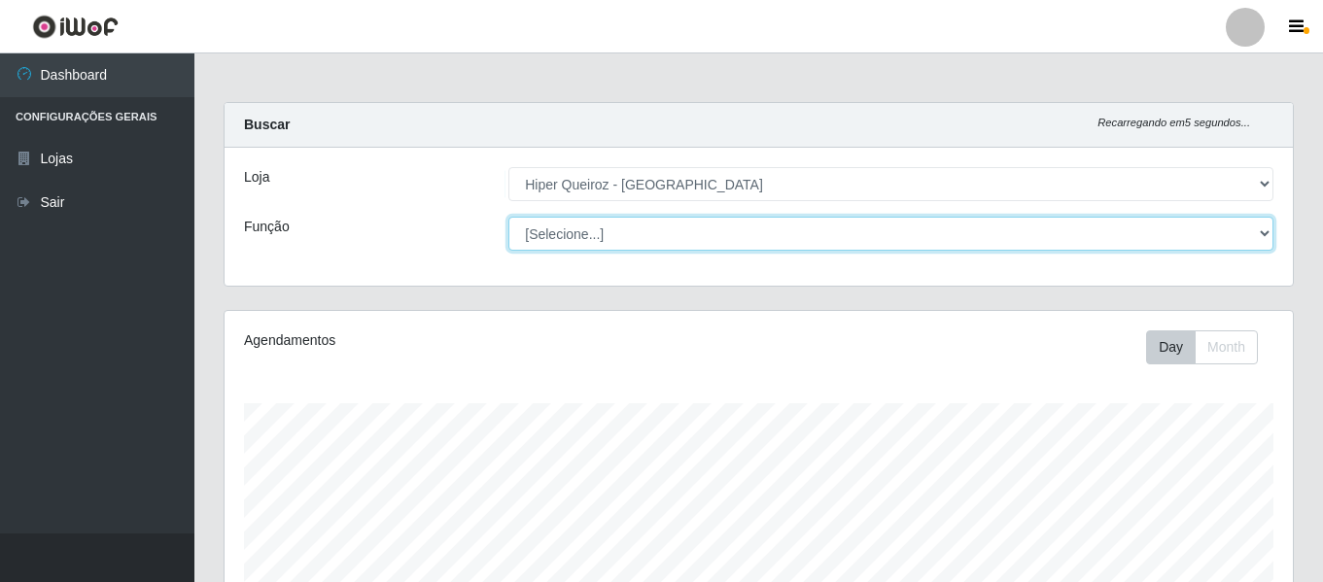
click at [744, 247] on select "[Selecione...] ASG ASG + ASG ++ Embalador Embalador + Embalador ++ Repositor Re…" at bounding box center [890, 234] width 765 height 34
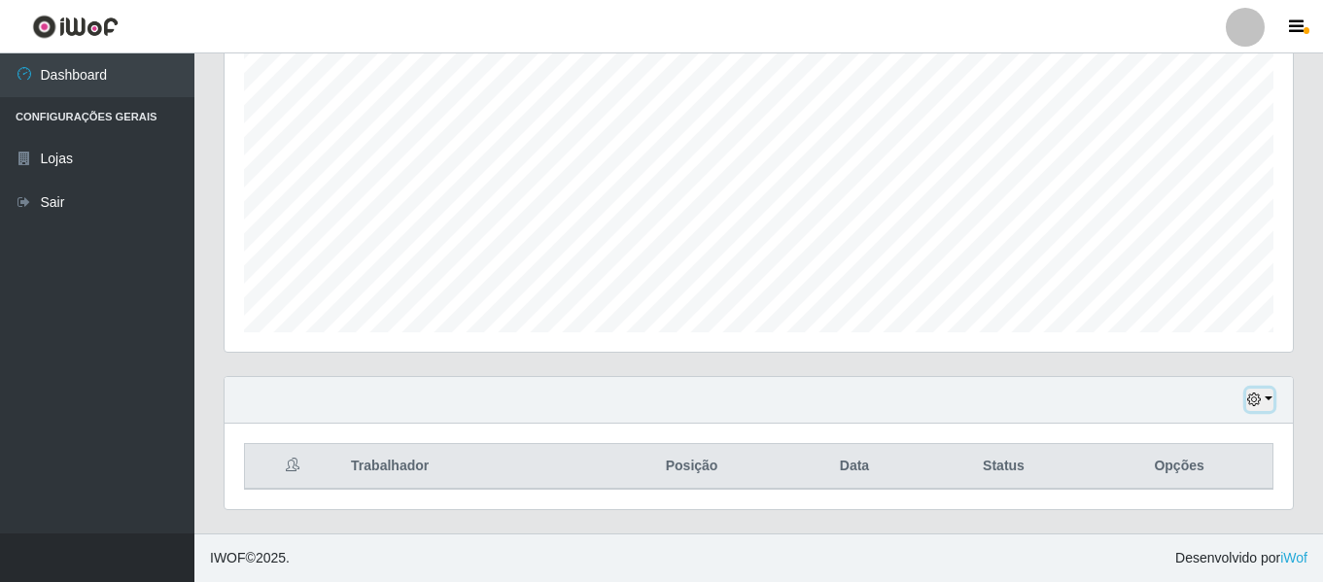
click at [1272, 400] on button "button" at bounding box center [1259, 400] width 27 height 22
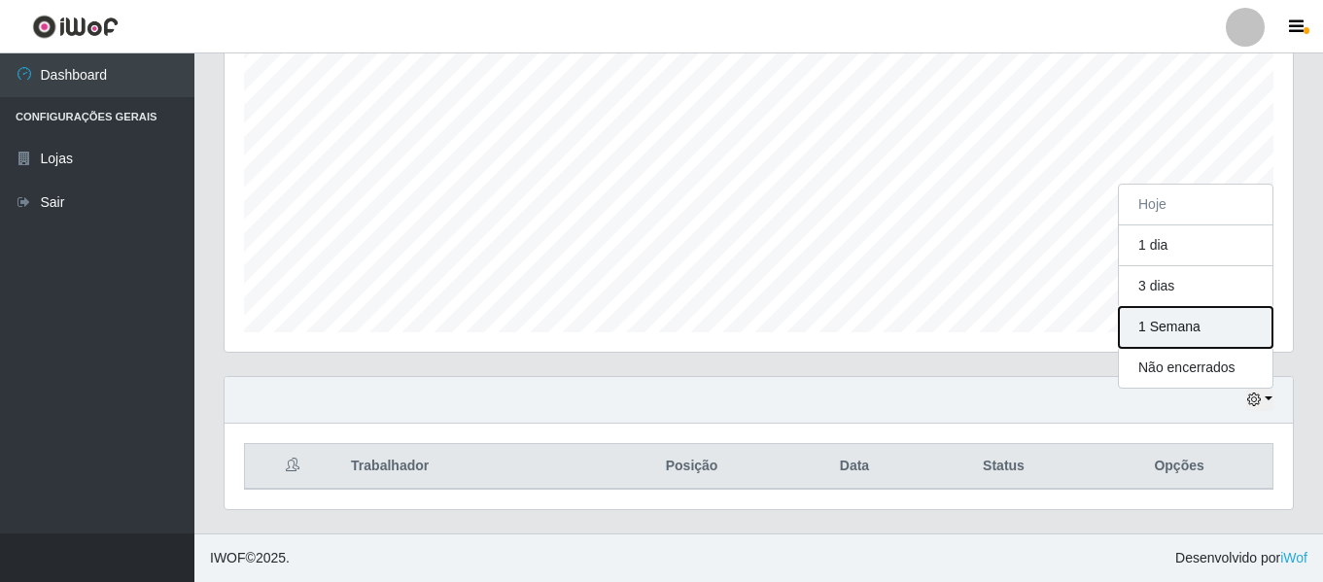
click at [1157, 332] on button "1 Semana" at bounding box center [1196, 327] width 154 height 41
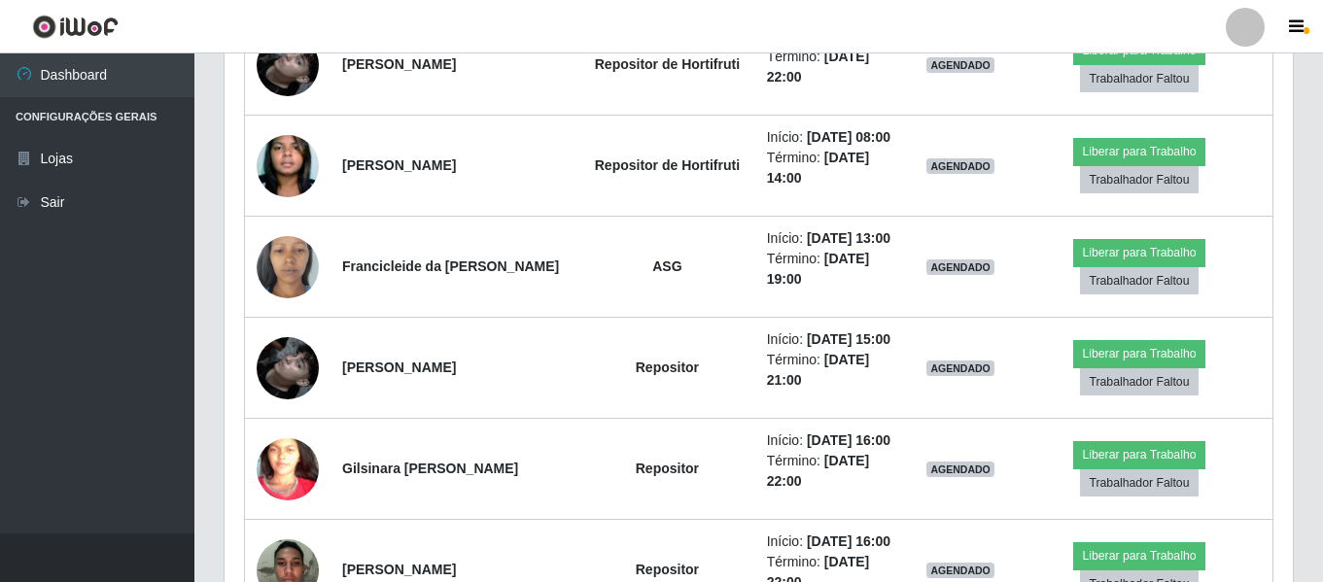
scroll to position [1652, 0]
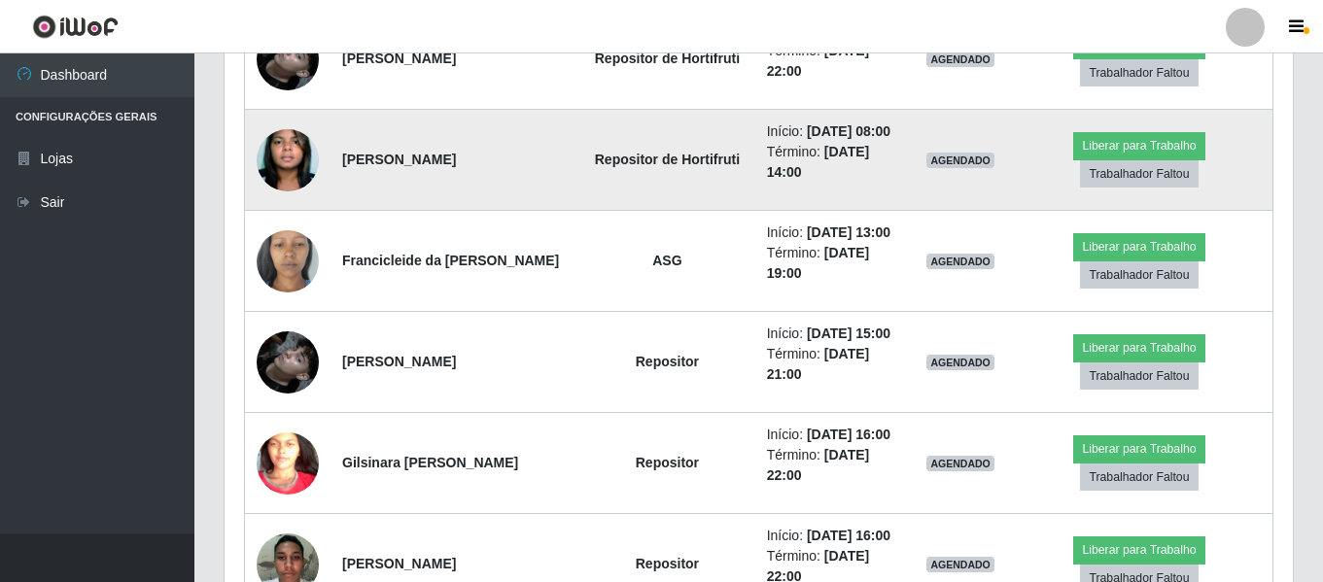
click at [325, 157] on td at bounding box center [288, 160] width 86 height 101
click at [310, 150] on img at bounding box center [288, 160] width 62 height 95
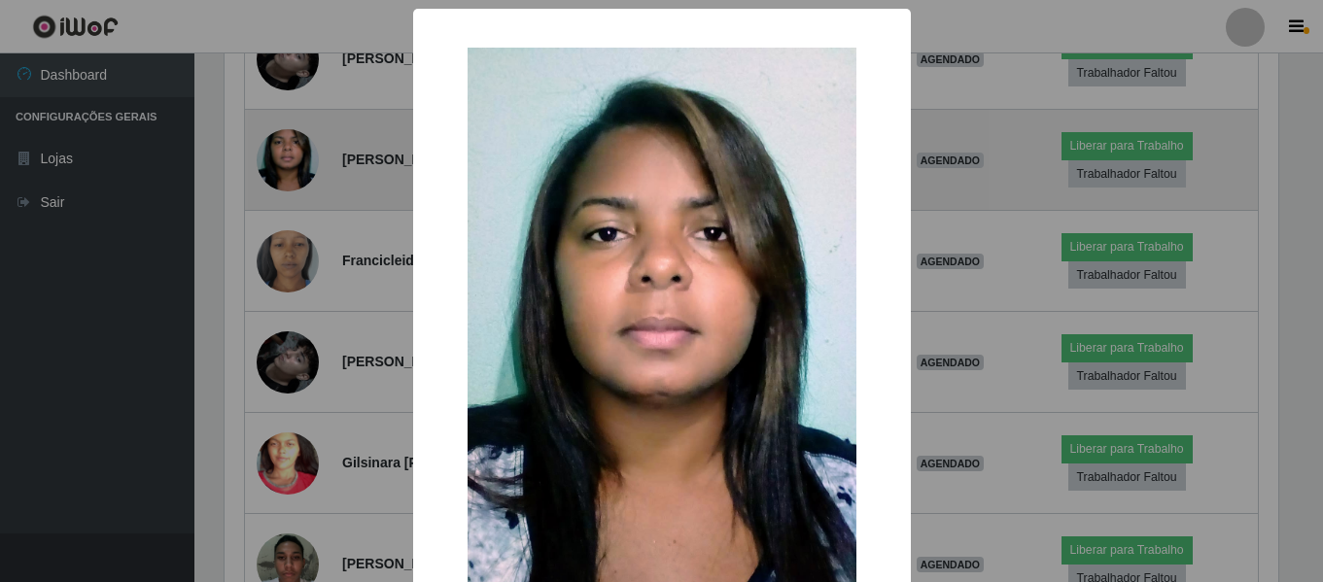
scroll to position [403, 1058]
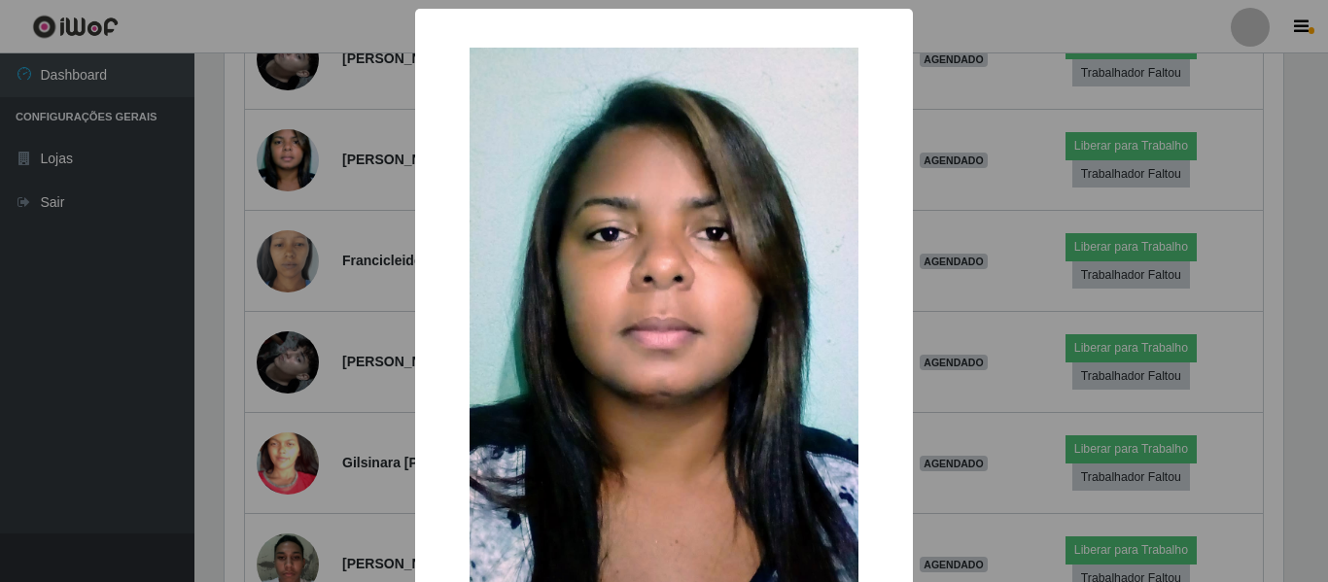
click at [82, 233] on div "× OK Cancel" at bounding box center [664, 291] width 1328 height 582
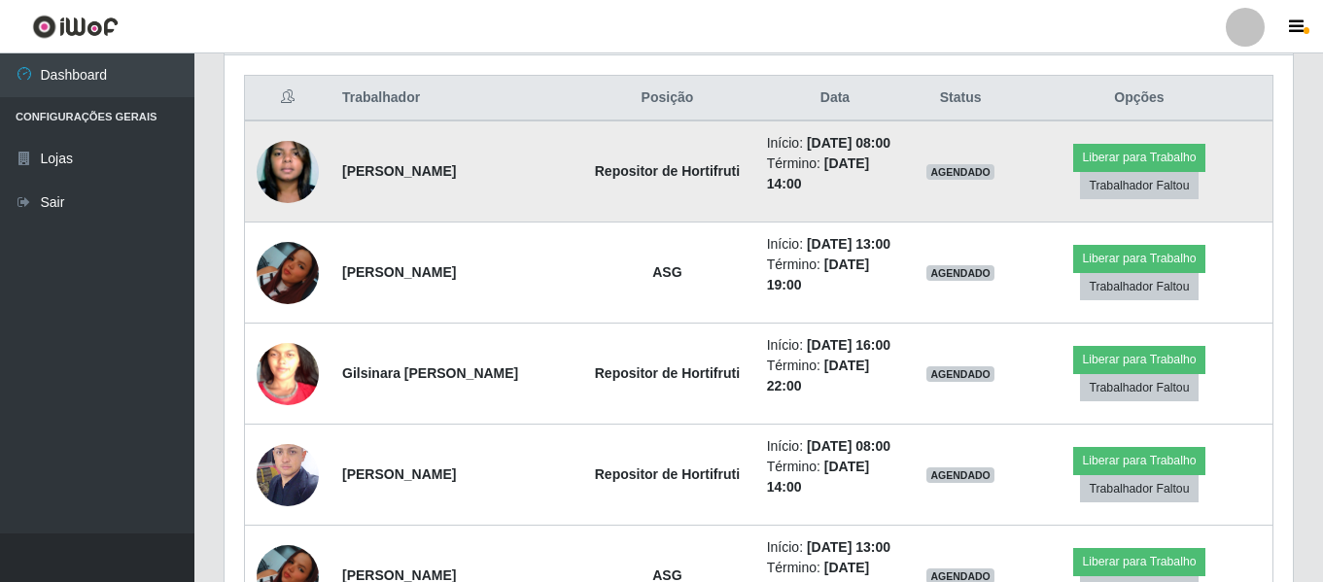
scroll to position [778, 0]
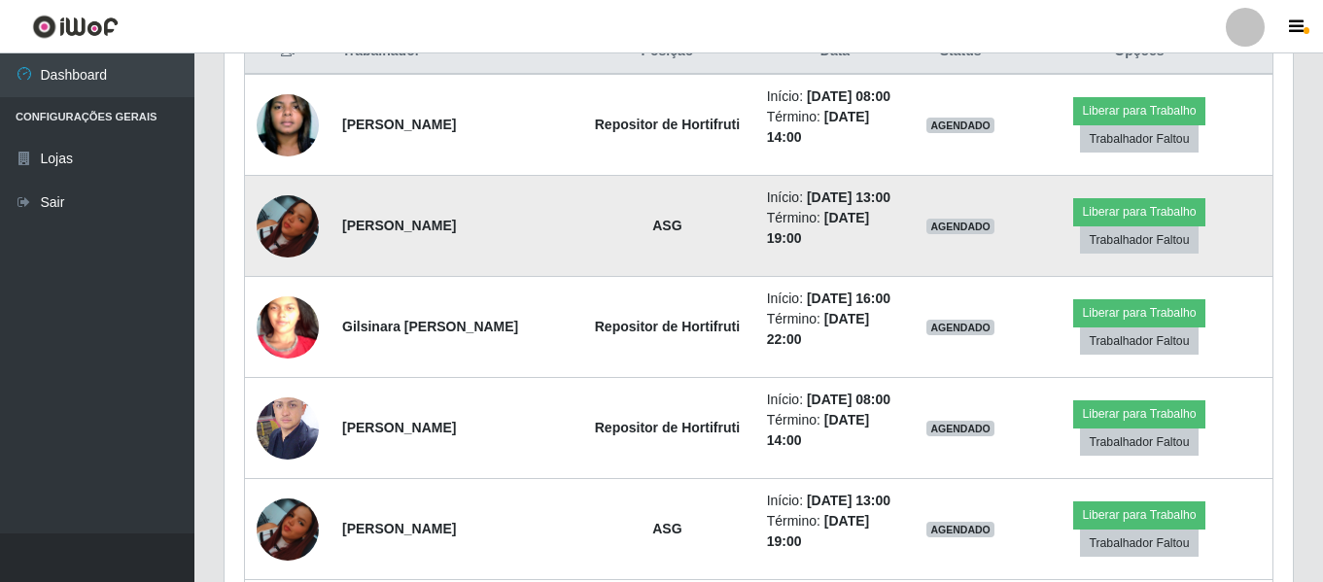
click at [282, 231] on img at bounding box center [288, 226] width 62 height 62
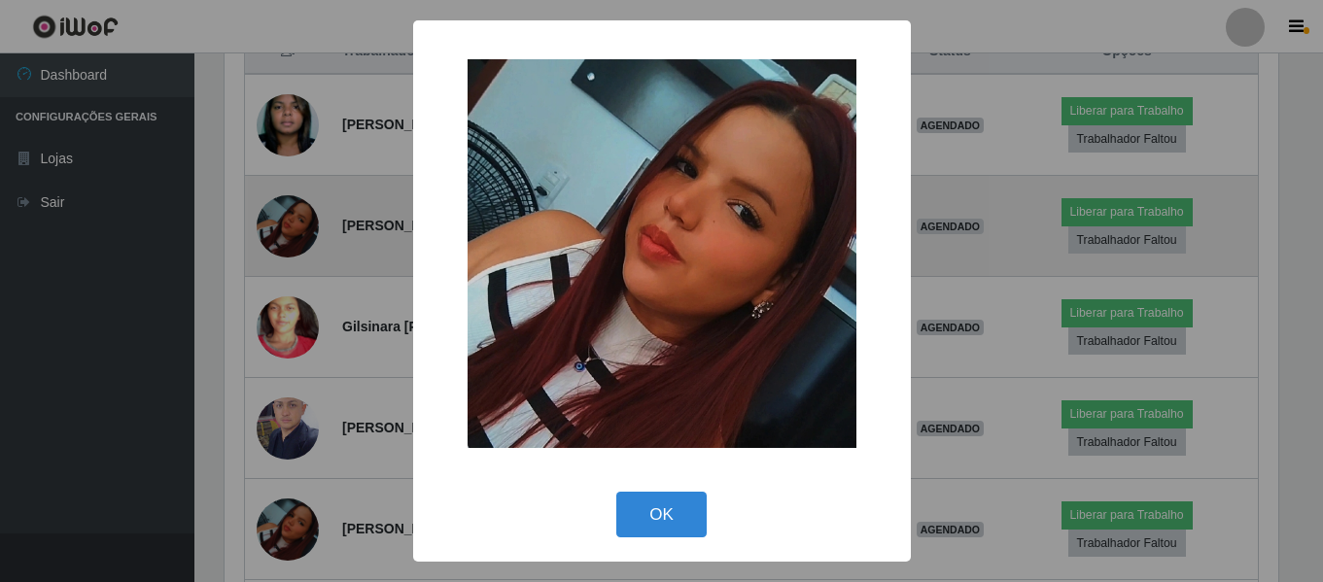
scroll to position [403, 1058]
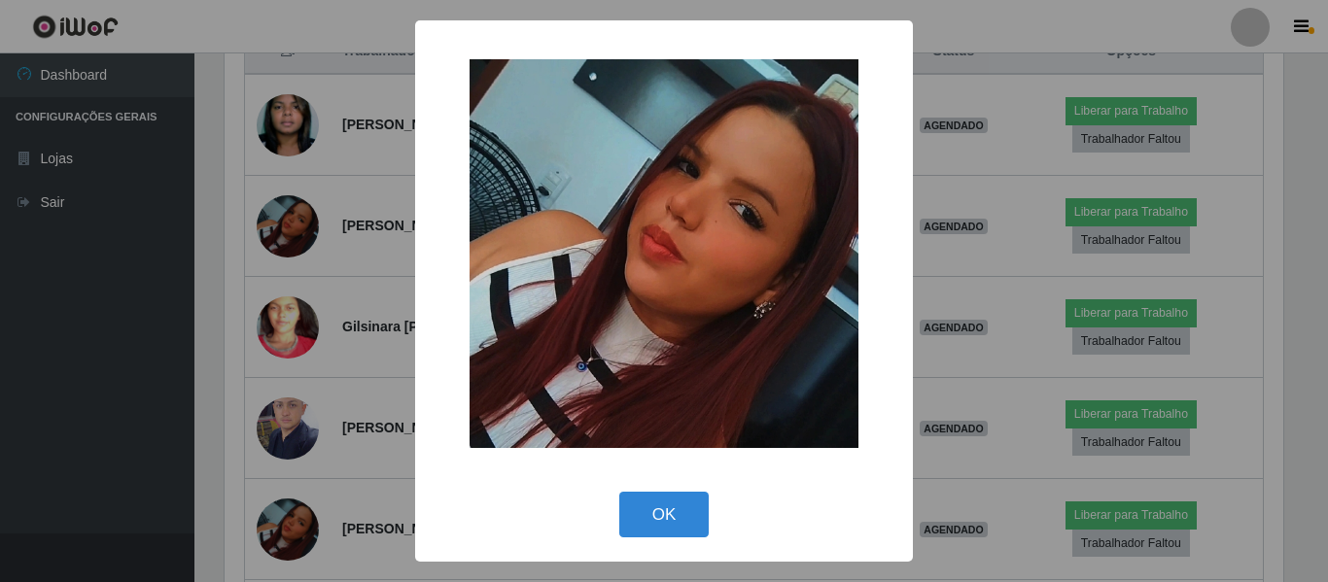
click at [768, 276] on img at bounding box center [663, 253] width 389 height 389
click at [858, 276] on div "×" at bounding box center [663, 254] width 459 height 428
click at [895, 267] on div "× OK Cancel" at bounding box center [664, 290] width 498 height 541
click at [924, 268] on div "× OK Cancel" at bounding box center [664, 291] width 1328 height 582
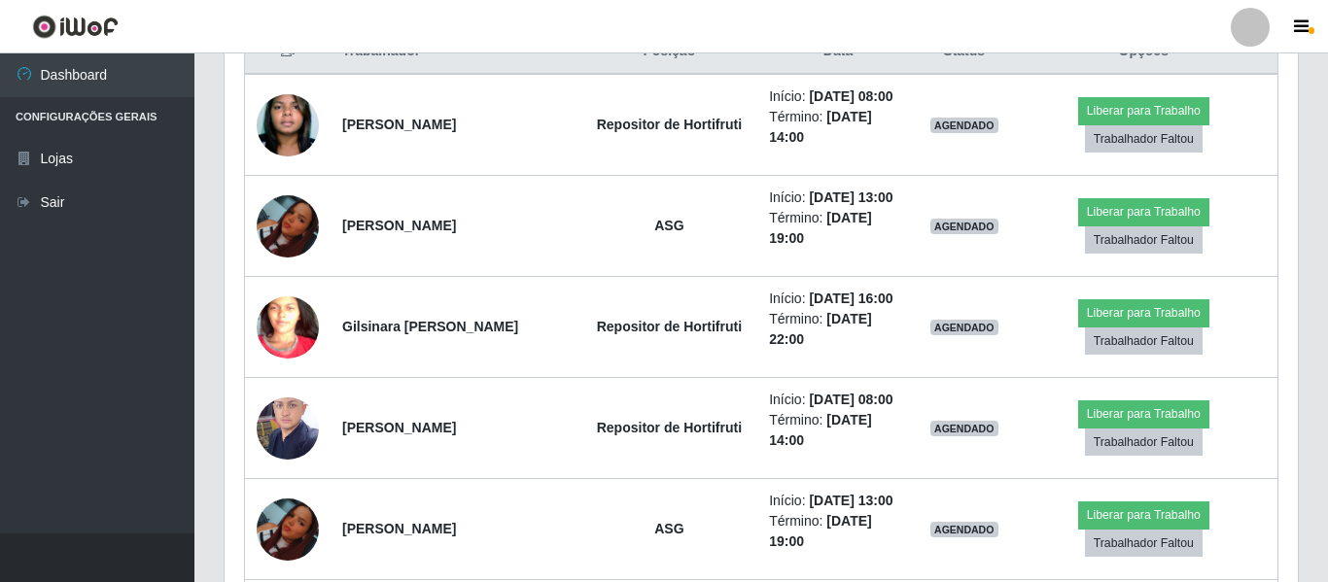
scroll to position [403, 1068]
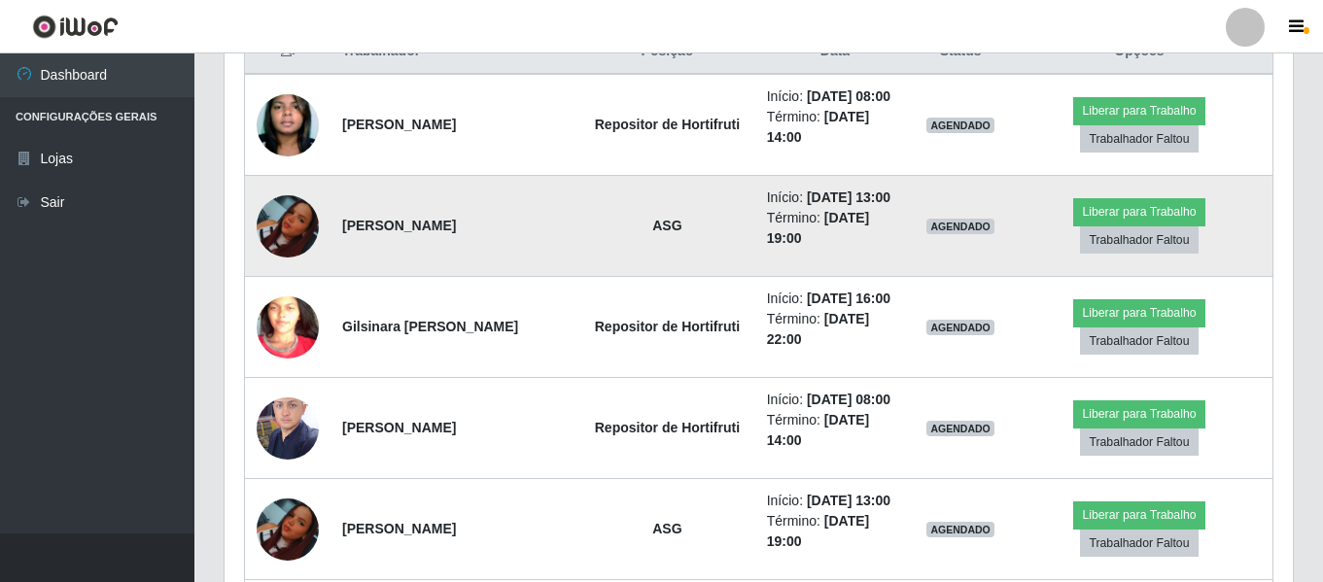
click at [308, 229] on img at bounding box center [288, 226] width 62 height 62
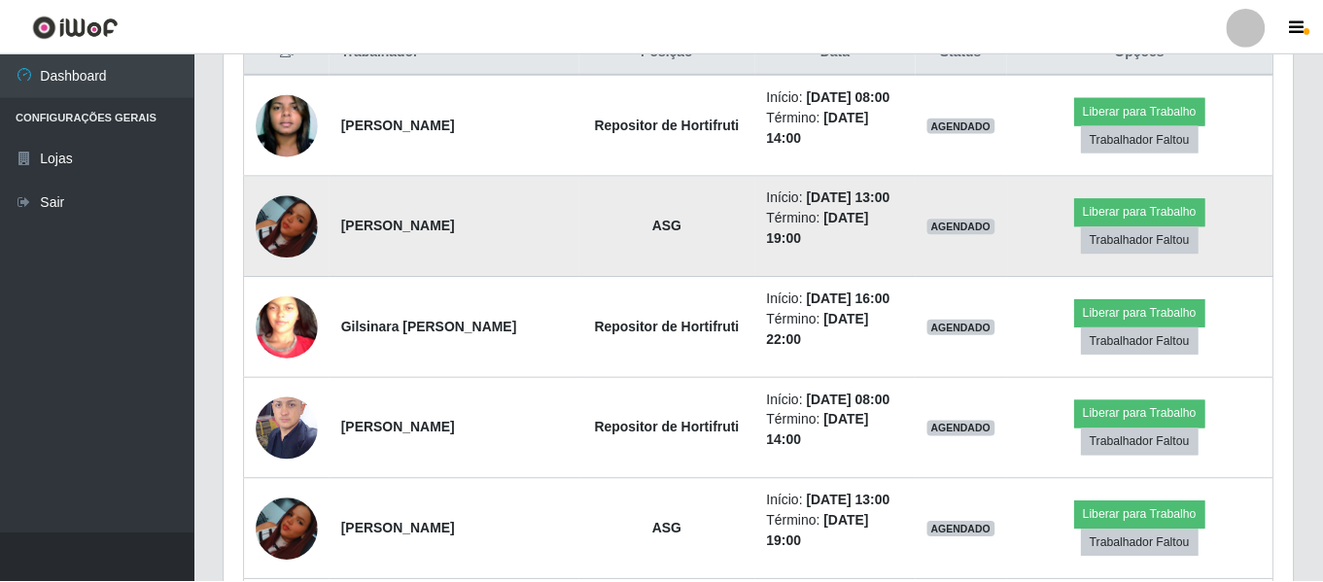
scroll to position [403, 1058]
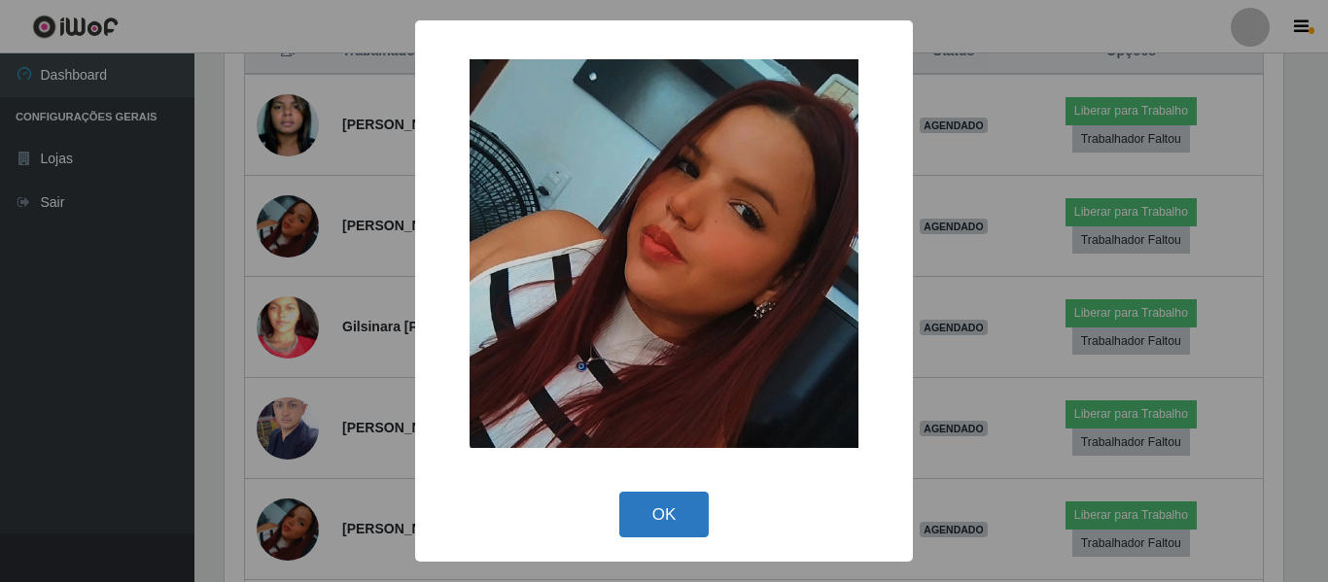
click at [634, 511] on button "OK" at bounding box center [664, 515] width 90 height 46
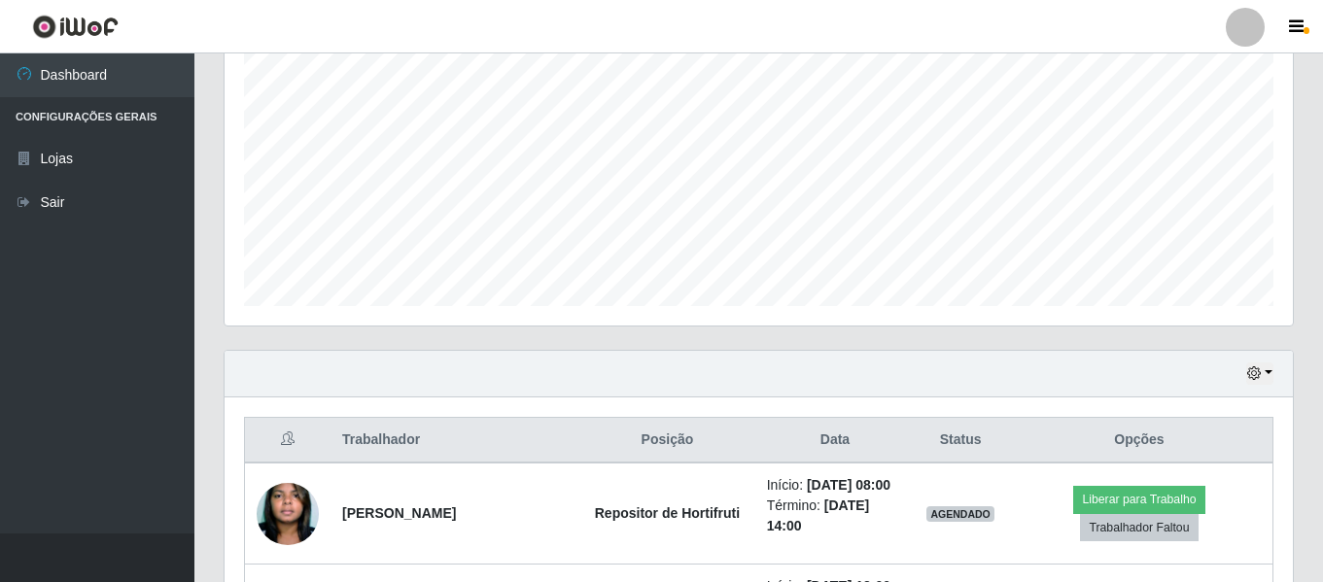
scroll to position [0, 0]
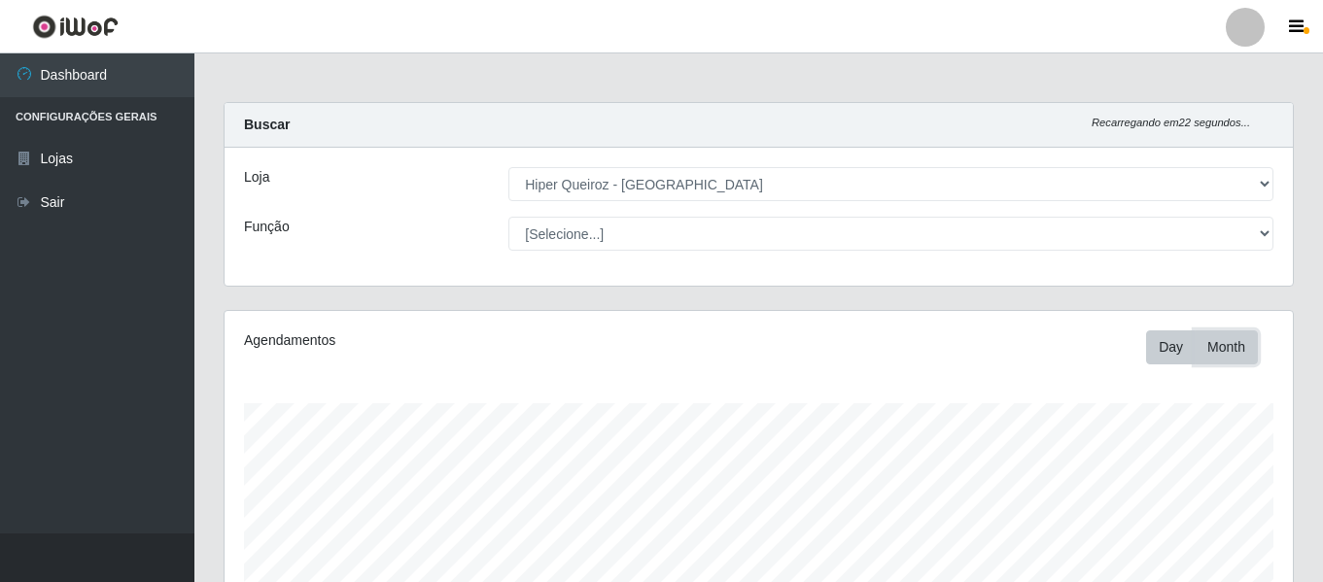
click at [1237, 363] on button "Month" at bounding box center [1225, 347] width 63 height 34
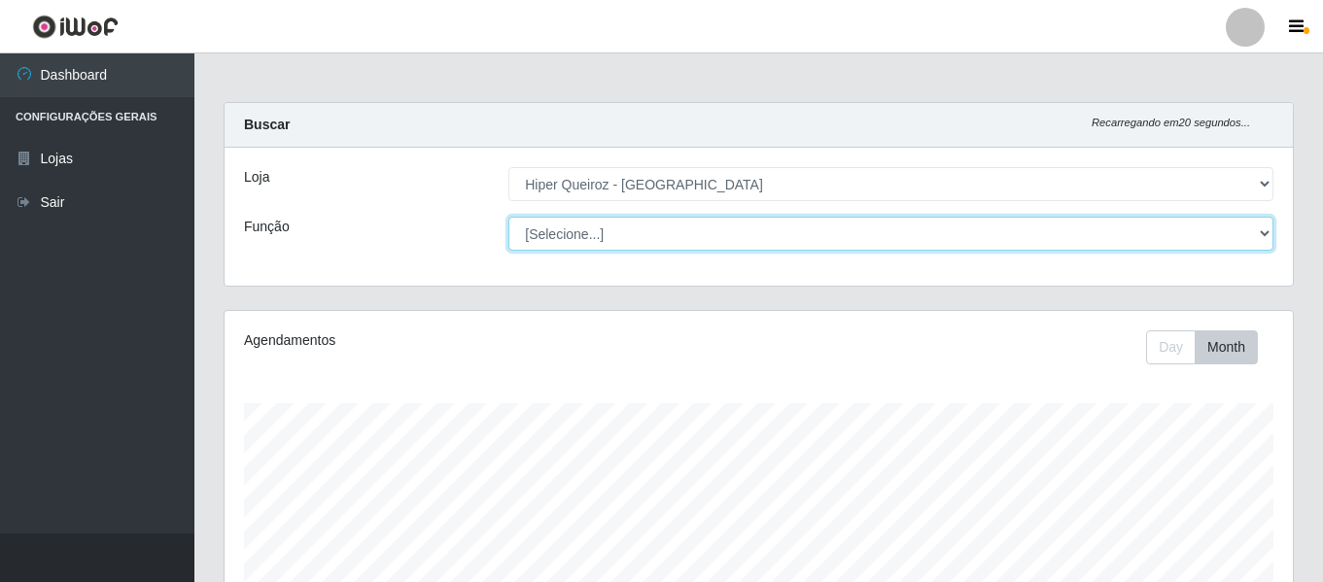
click at [683, 231] on select "[Selecione...] ASG ASG + ASG ++ Embalador Embalador + Embalador ++ Repositor Re…" at bounding box center [890, 234] width 765 height 34
click at [508, 217] on select "[Selecione...] ASG ASG + ASG ++ Embalador Embalador + Embalador ++ Repositor Re…" at bounding box center [890, 234] width 765 height 34
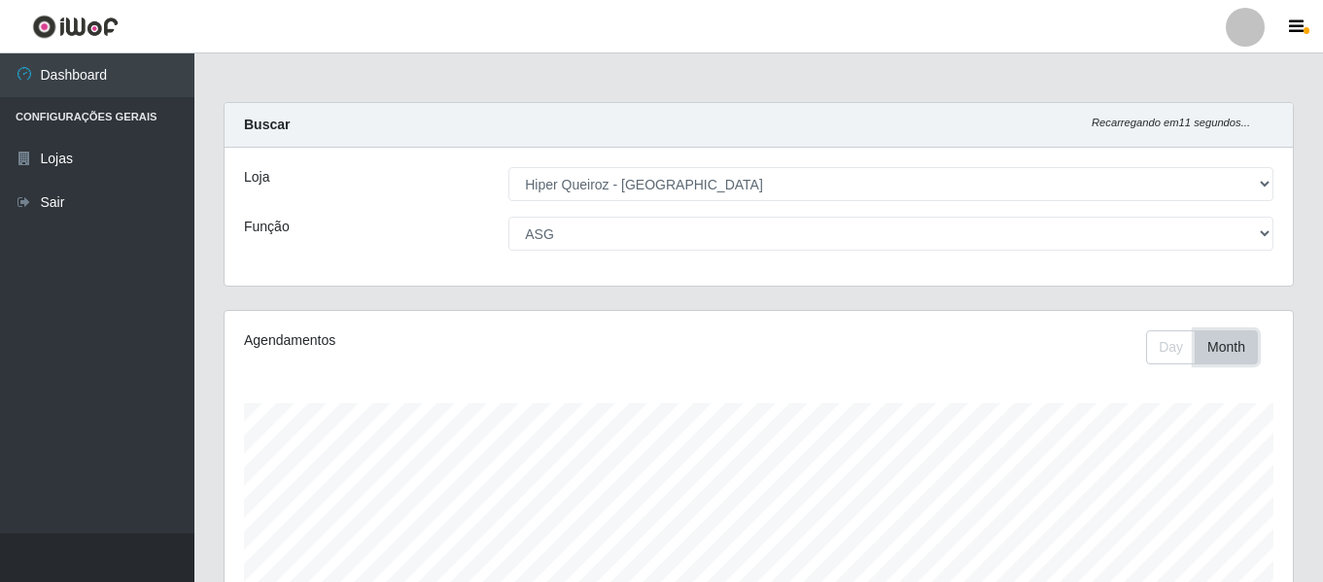
click at [1227, 356] on button "Month" at bounding box center [1225, 347] width 63 height 34
click at [1177, 353] on button "Day" at bounding box center [1171, 347] width 50 height 34
click at [1247, 356] on button "Month" at bounding box center [1225, 347] width 63 height 34
click at [1173, 354] on button "Day" at bounding box center [1171, 347] width 50 height 34
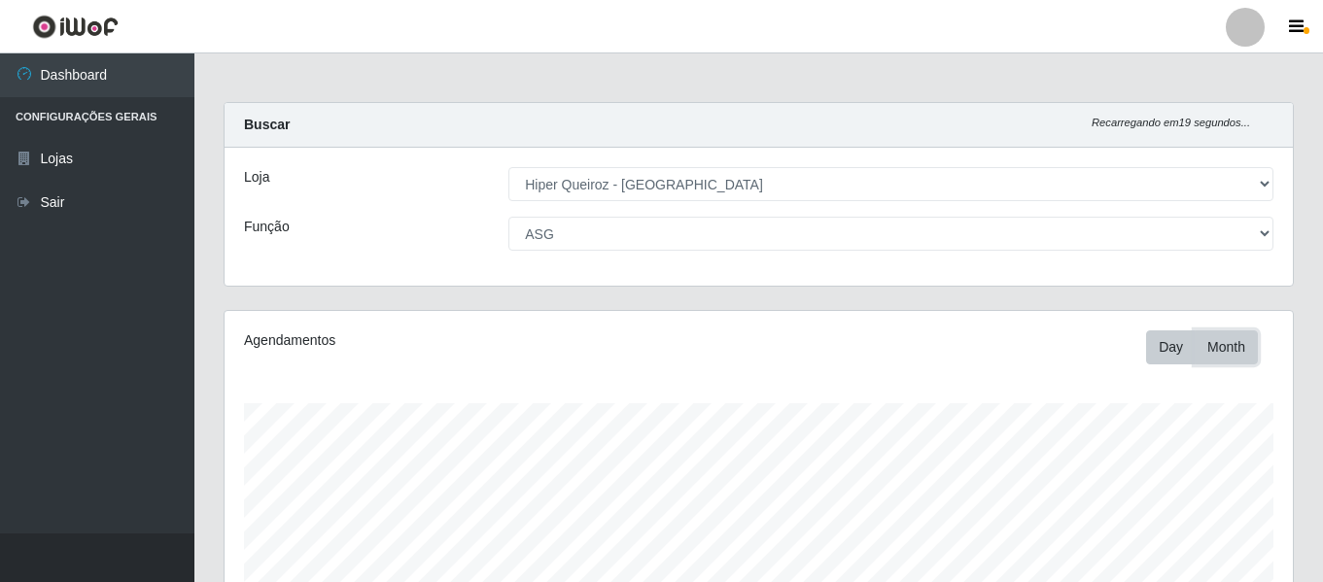
click at [1222, 339] on button "Month" at bounding box center [1225, 347] width 63 height 34
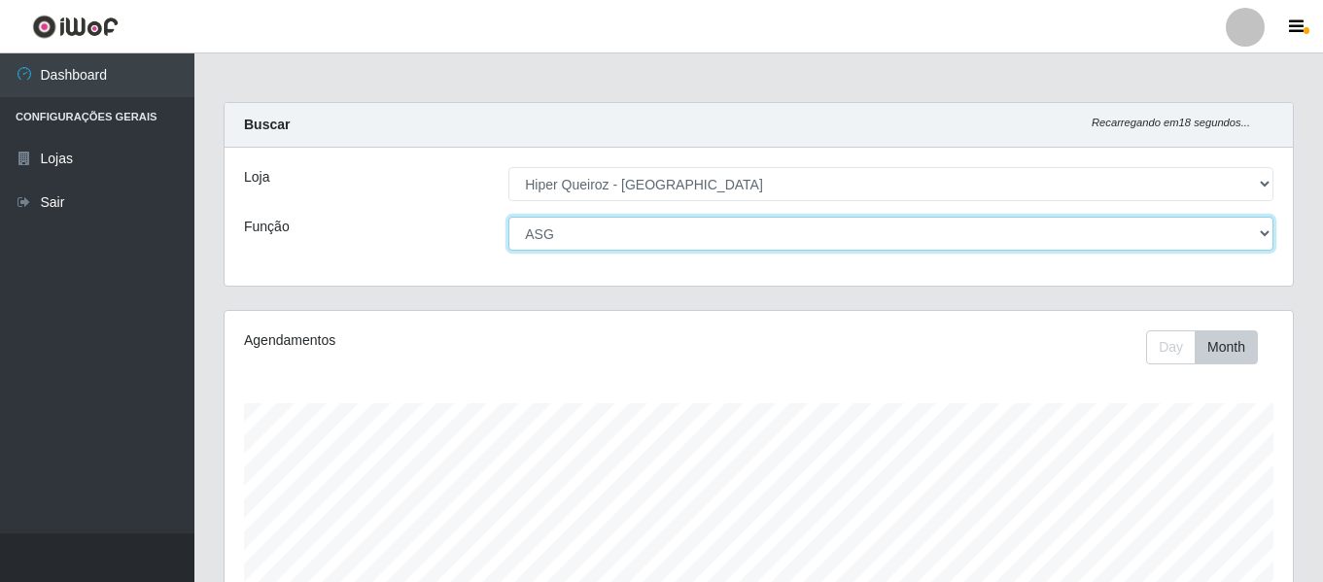
click at [1251, 241] on select "[Selecione...] ASG ASG + ASG ++ Embalador Embalador + Embalador ++ Repositor Re…" at bounding box center [890, 234] width 765 height 34
click at [508, 217] on select "[Selecione...] ASG ASG + ASG ++ Embalador Embalador + Embalador ++ Repositor Re…" at bounding box center [890, 234] width 765 height 34
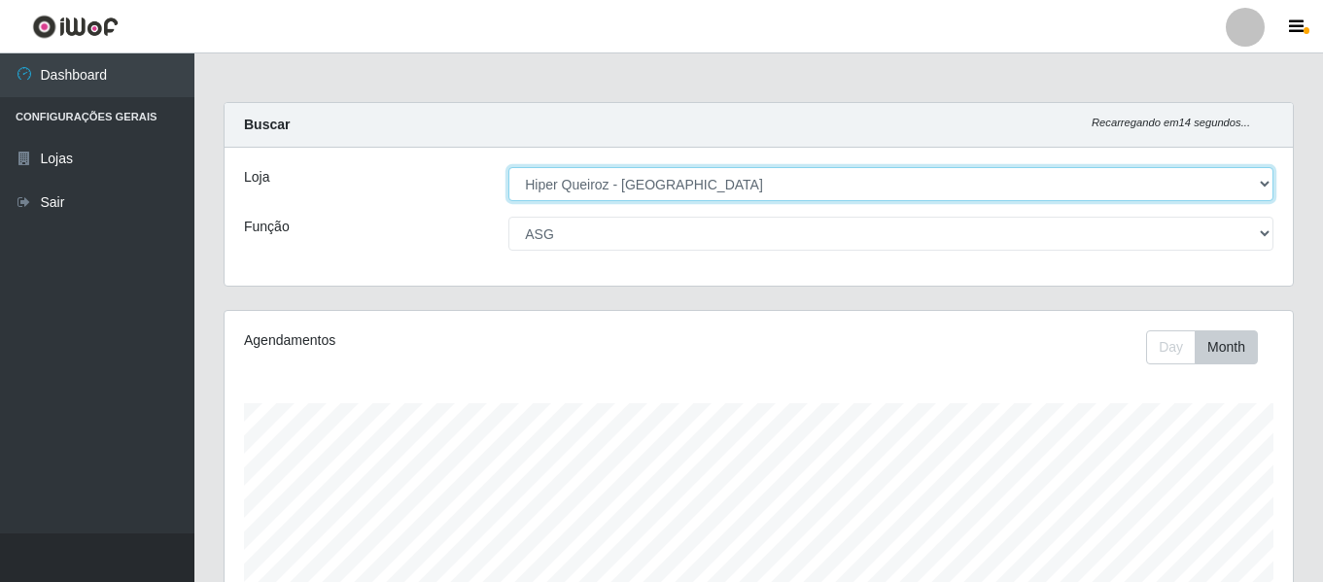
click at [1160, 169] on select "[Selecione...] Hiper Queiroz - [GEOGRAPHIC_DATA]" at bounding box center [890, 184] width 765 height 34
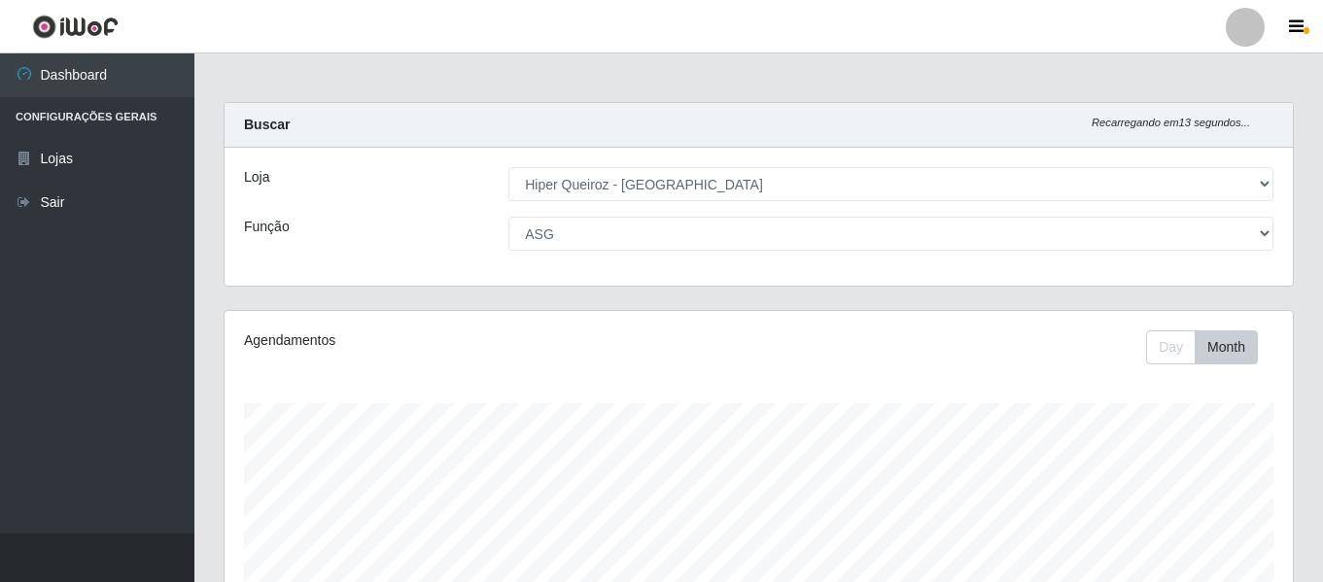
click at [848, 256] on div "Loja [Selecione...] Hiper Queiroz - [GEOGRAPHIC_DATA] Função [Selecione...] ASG…" at bounding box center [759, 217] width 1068 height 138
click at [1177, 340] on button "Day" at bounding box center [1171, 347] width 50 height 34
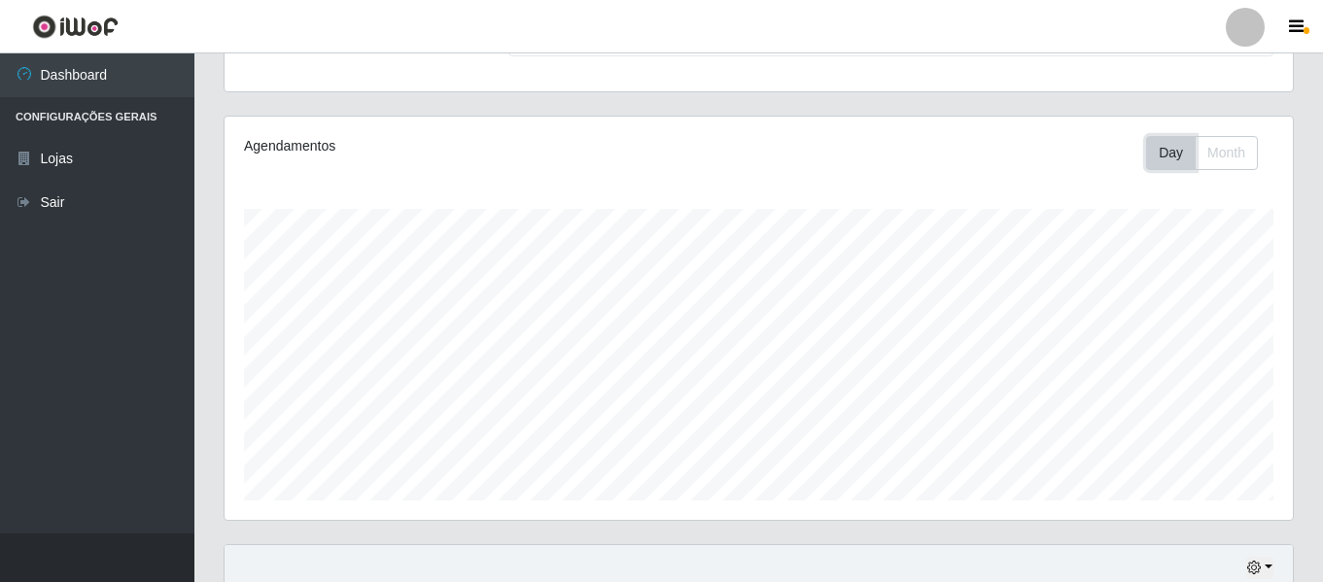
scroll to position [389, 0]
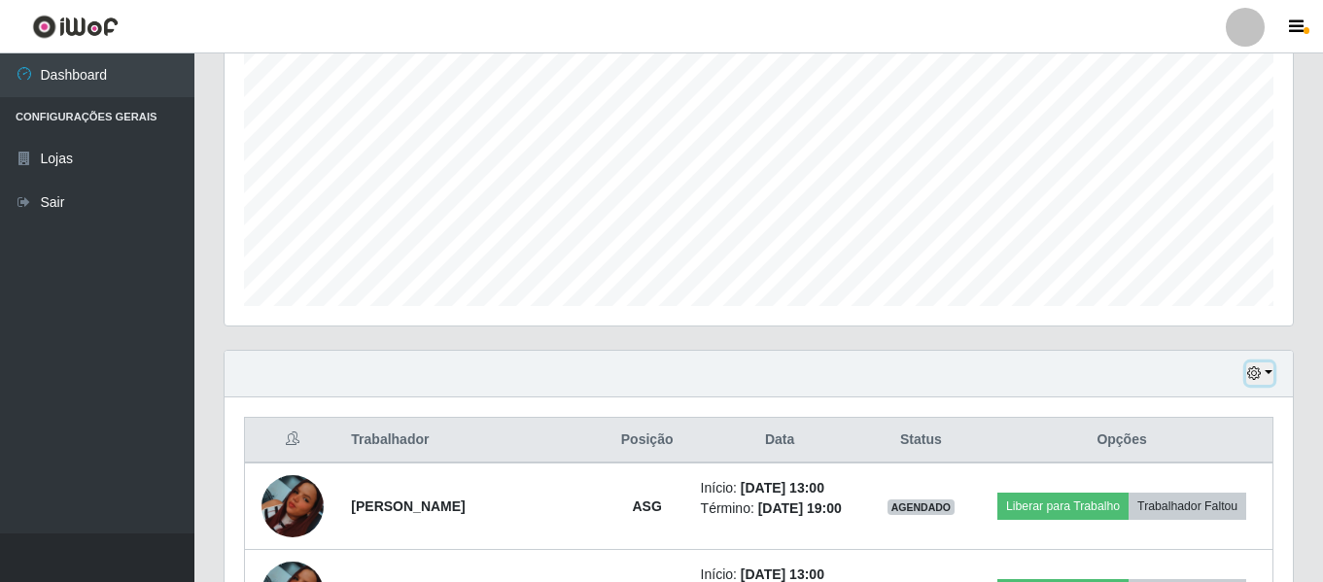
click at [1263, 375] on button "button" at bounding box center [1259, 374] width 27 height 22
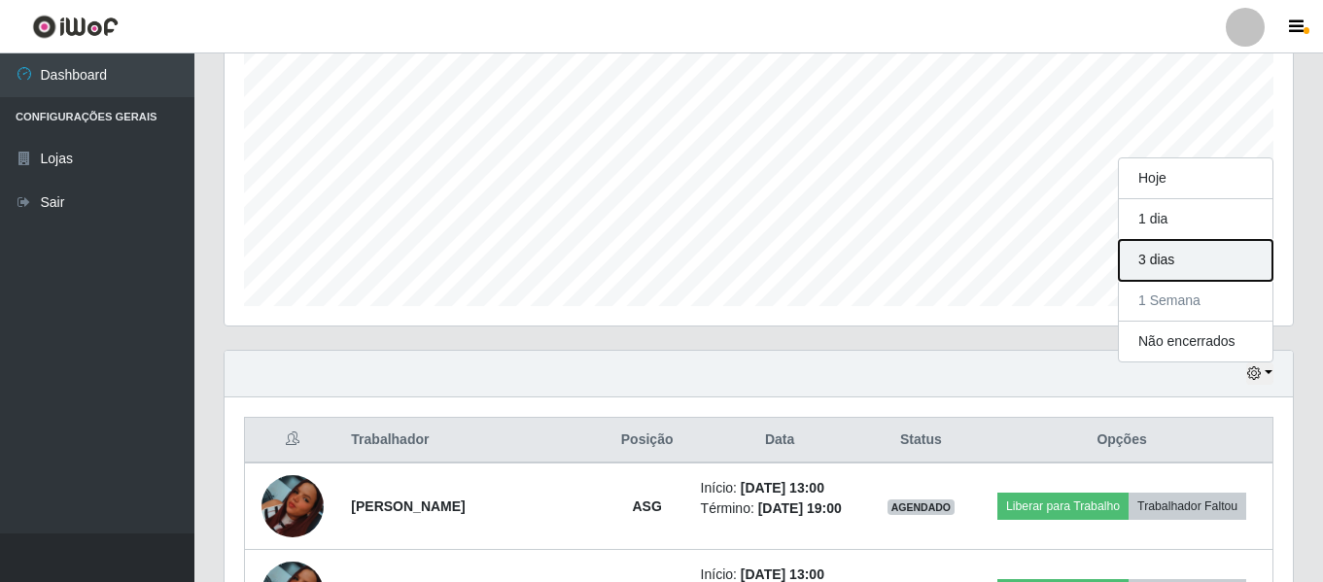
click at [1170, 263] on button "3 dias" at bounding box center [1196, 260] width 154 height 41
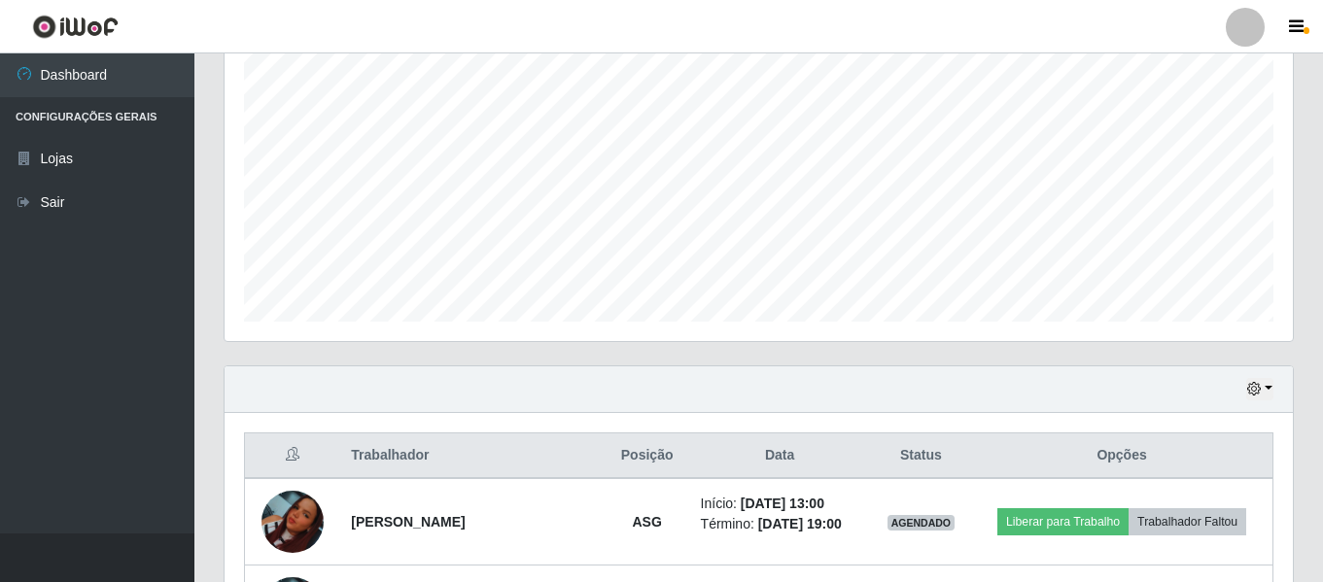
scroll to position [330, 0]
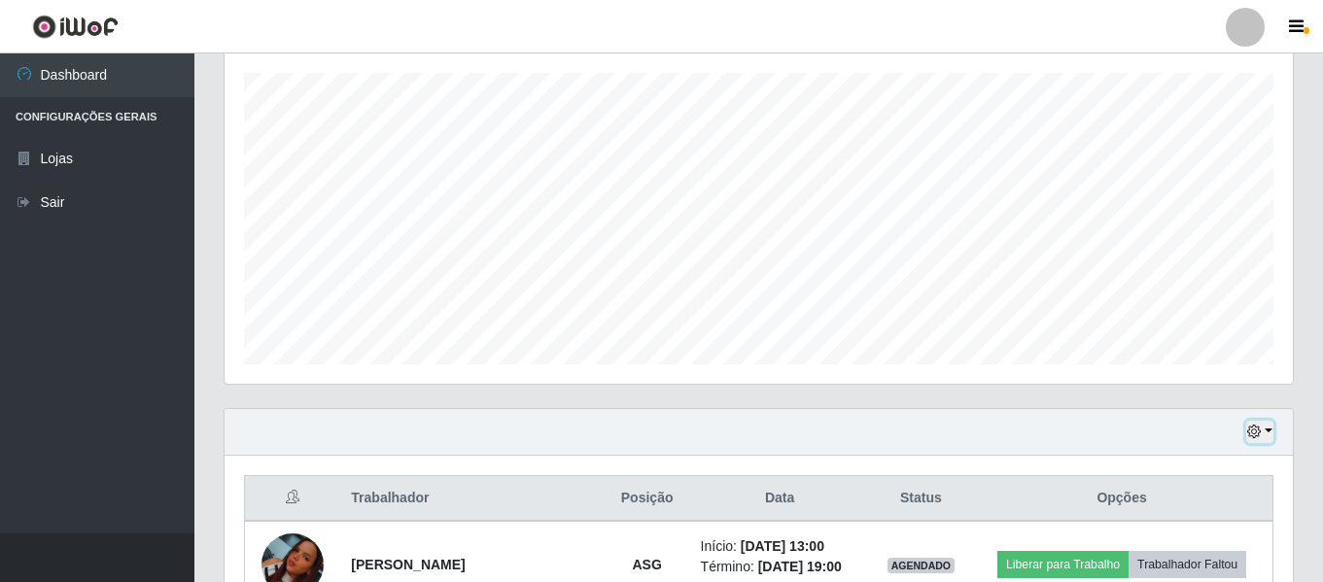
click at [1265, 436] on button "button" at bounding box center [1259, 432] width 27 height 22
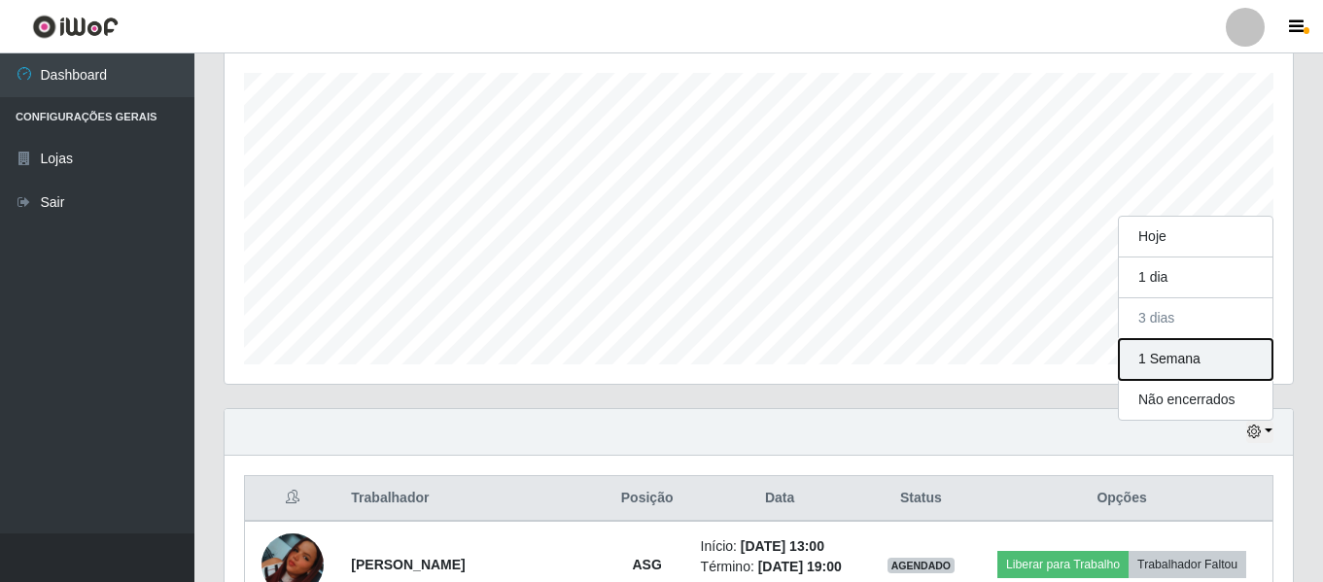
click at [1197, 360] on button "1 Semana" at bounding box center [1196, 359] width 154 height 41
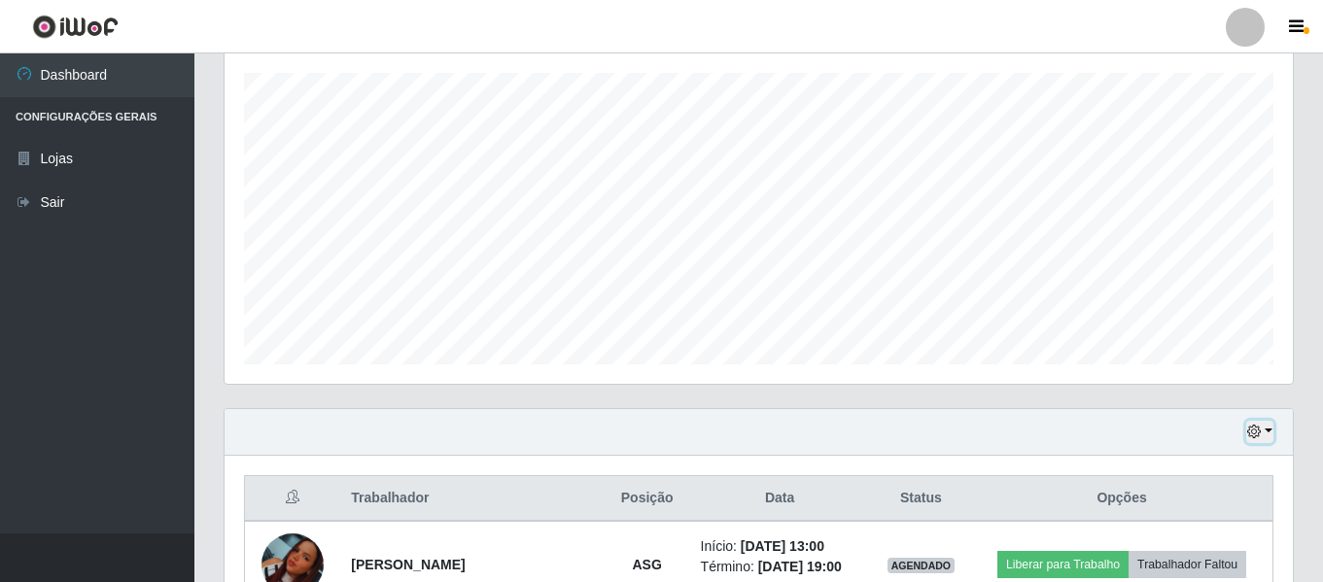
click at [1256, 429] on icon "button" at bounding box center [1254, 432] width 14 height 14
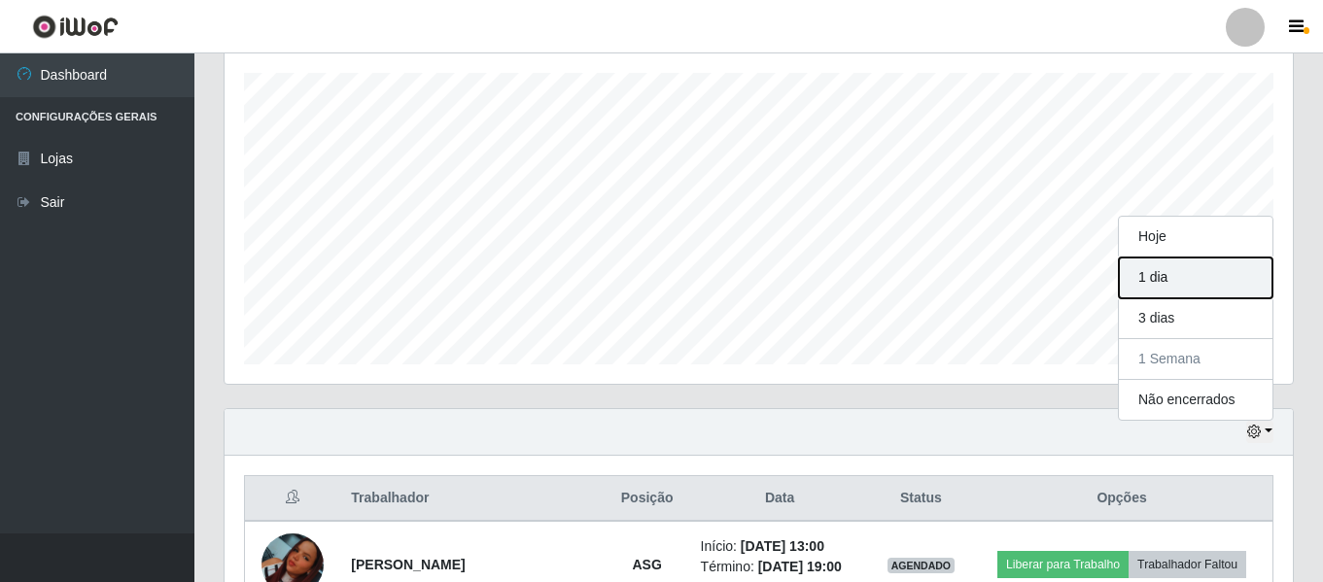
click at [1190, 284] on button "1 dia" at bounding box center [1196, 278] width 154 height 41
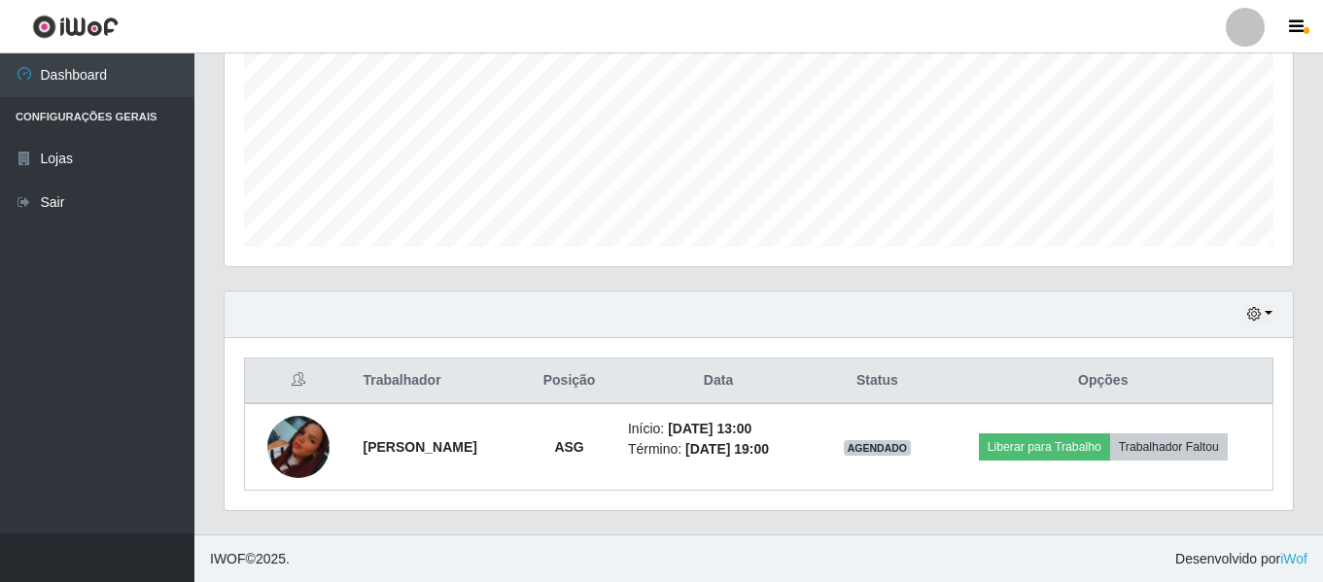
scroll to position [449, 0]
click at [1258, 320] on icon "button" at bounding box center [1254, 313] width 14 height 14
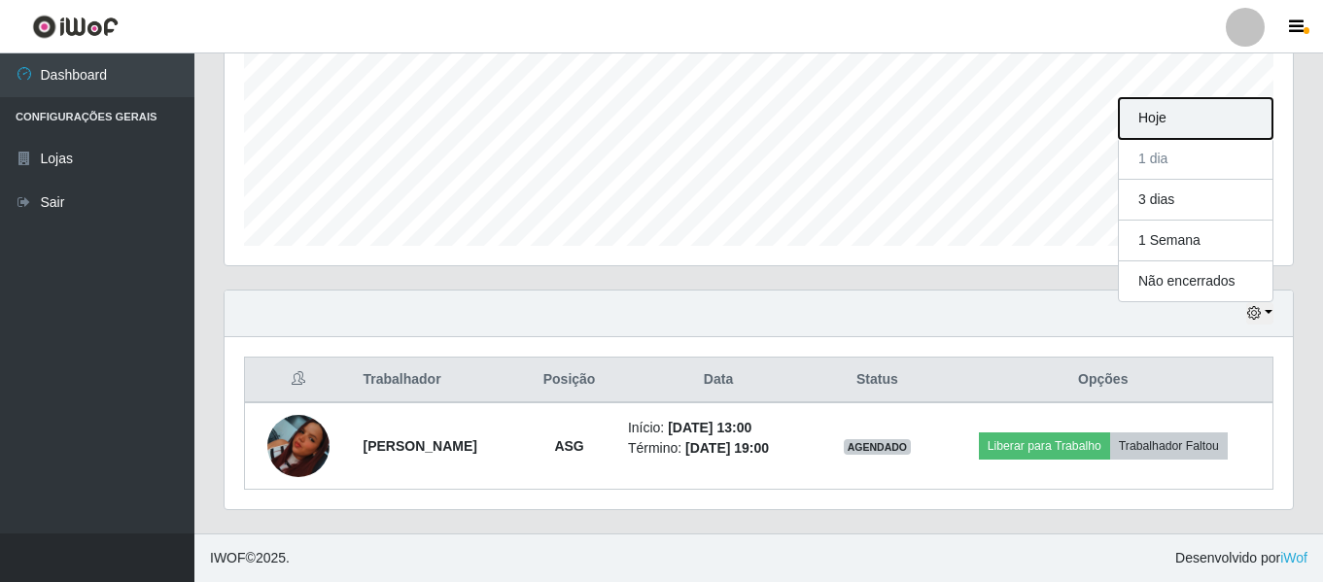
click at [1193, 128] on button "Hoje" at bounding box center [1196, 118] width 154 height 41
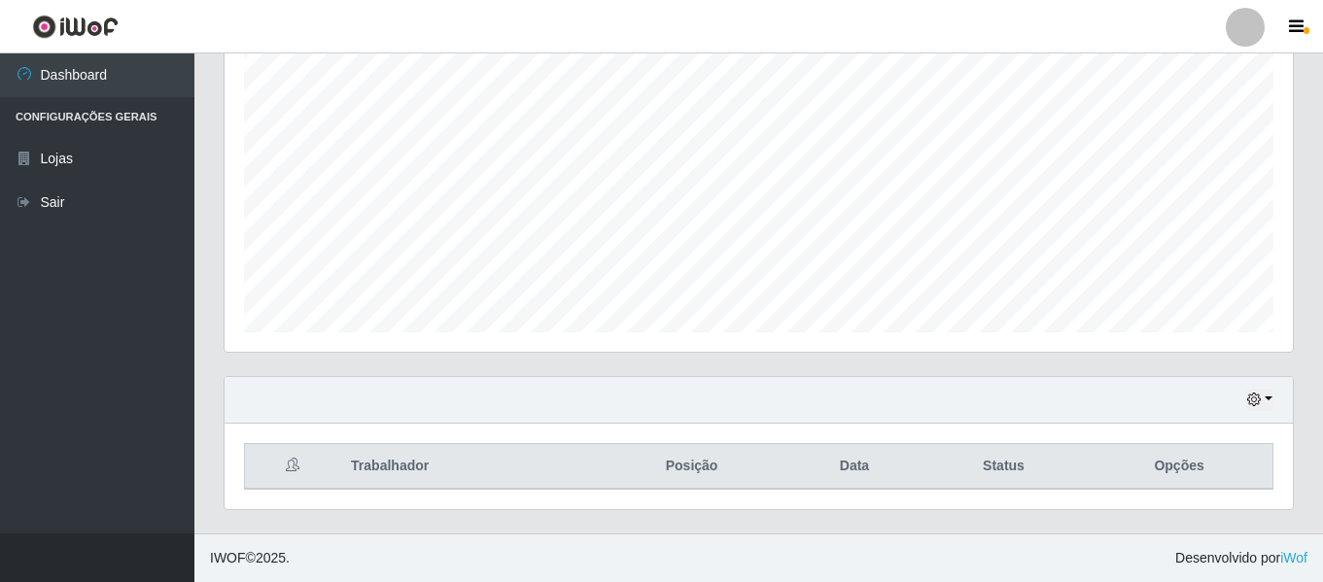
scroll to position [0, 0]
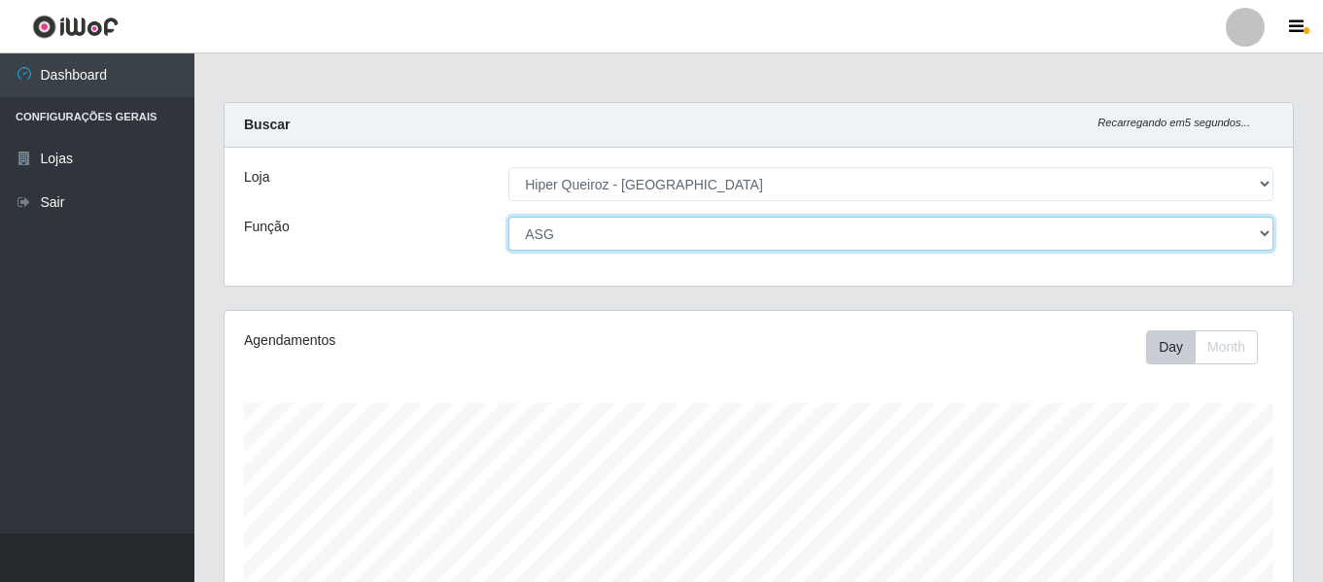
click at [853, 237] on select "[Selecione...] ASG ASG + ASG ++ Embalador Embalador + Embalador ++ Repositor Re…" at bounding box center [890, 234] width 765 height 34
click at [508, 217] on select "[Selecione...] ASG ASG + ASG ++ Embalador Embalador + Embalador ++ Repositor Re…" at bounding box center [890, 234] width 765 height 34
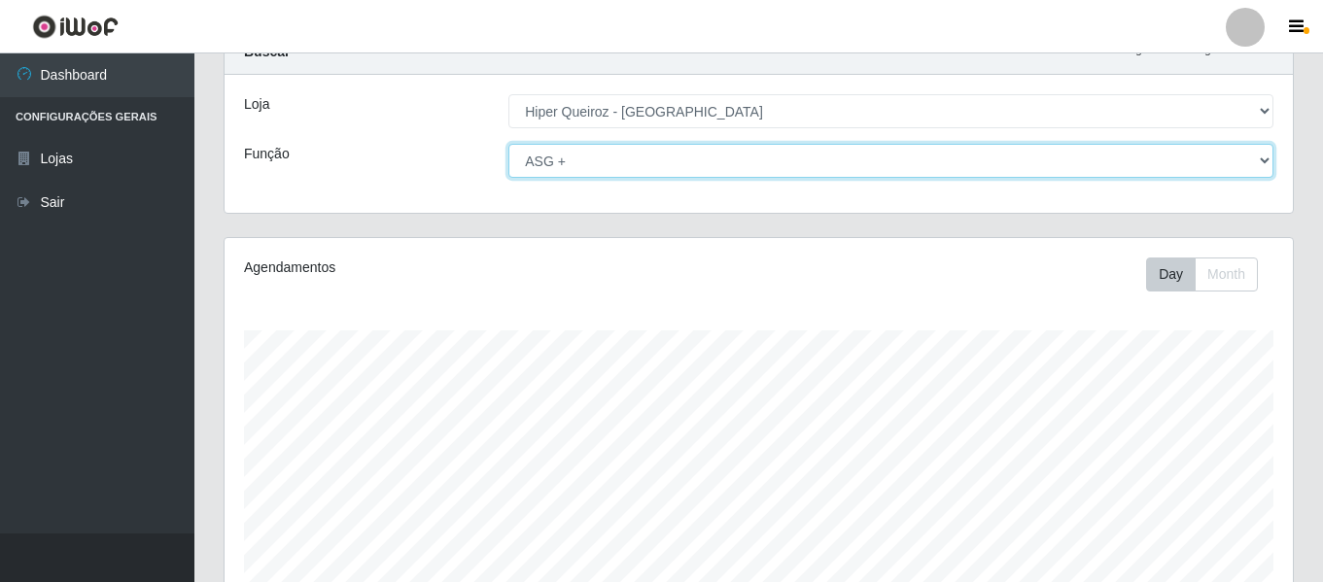
scroll to position [71, 0]
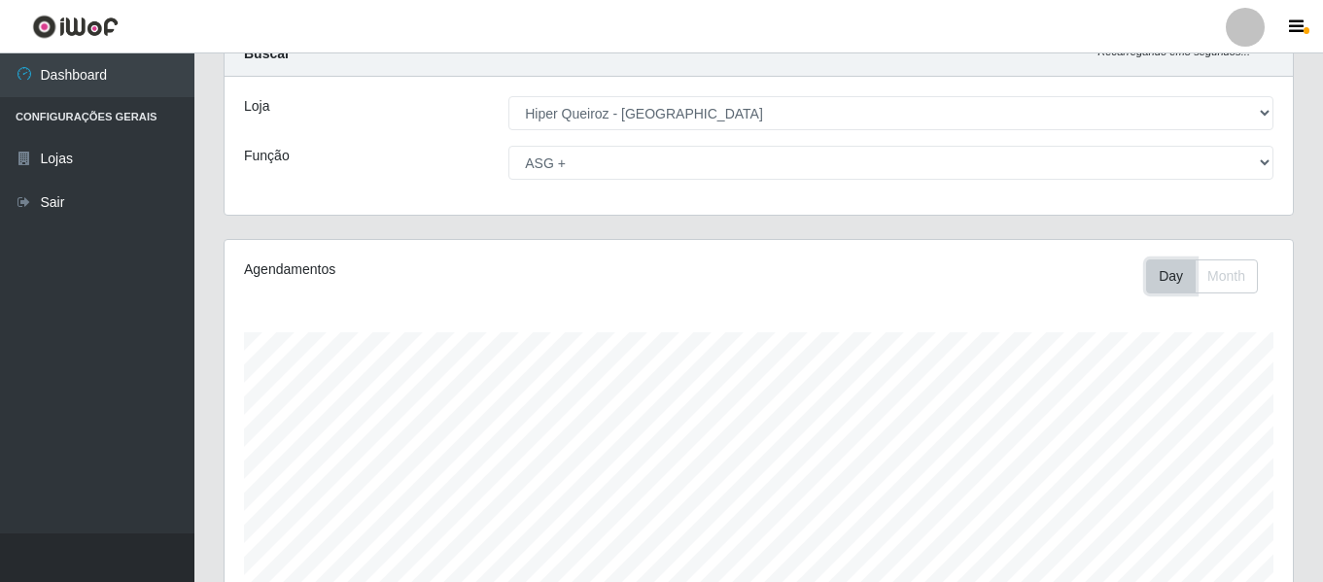
click at [1166, 283] on button "Day" at bounding box center [1171, 276] width 50 height 34
click at [1221, 289] on button "Month" at bounding box center [1225, 276] width 63 height 34
click at [1173, 287] on button "Day" at bounding box center [1171, 276] width 50 height 34
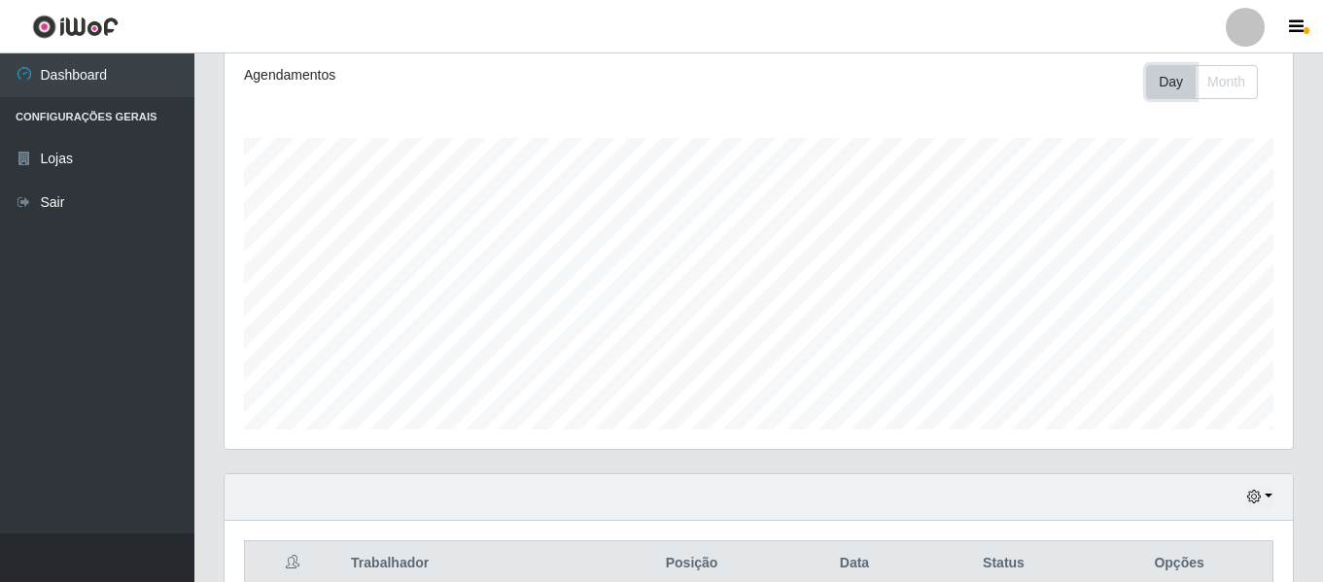
scroll to position [363, 0]
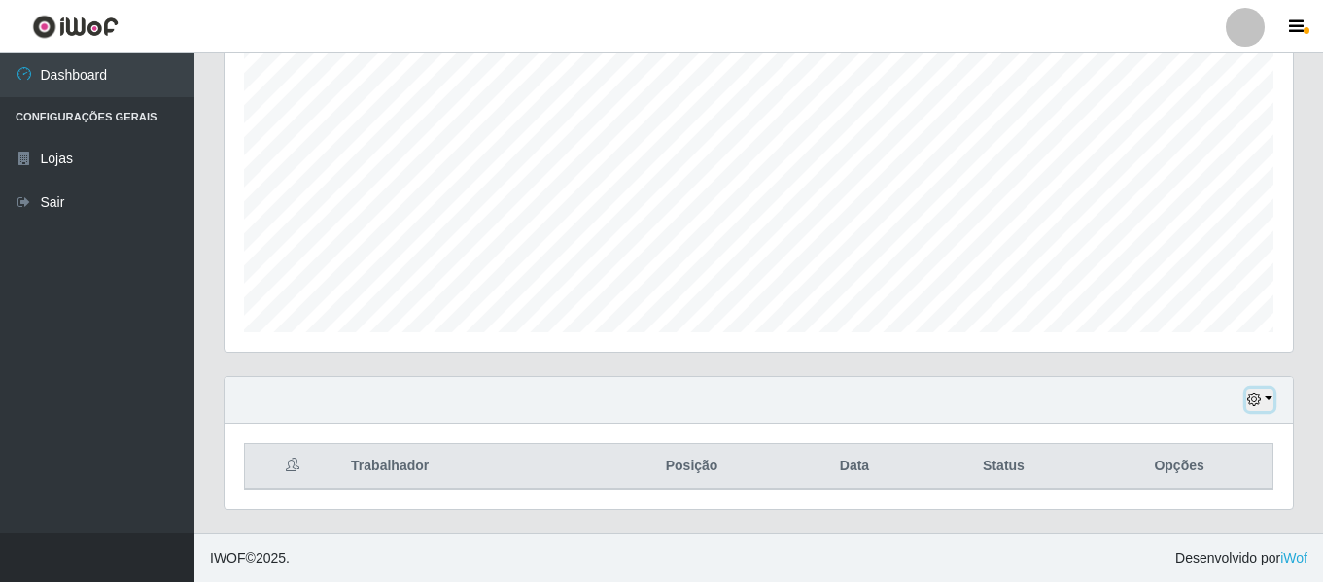
click at [1263, 398] on button "button" at bounding box center [1259, 400] width 27 height 22
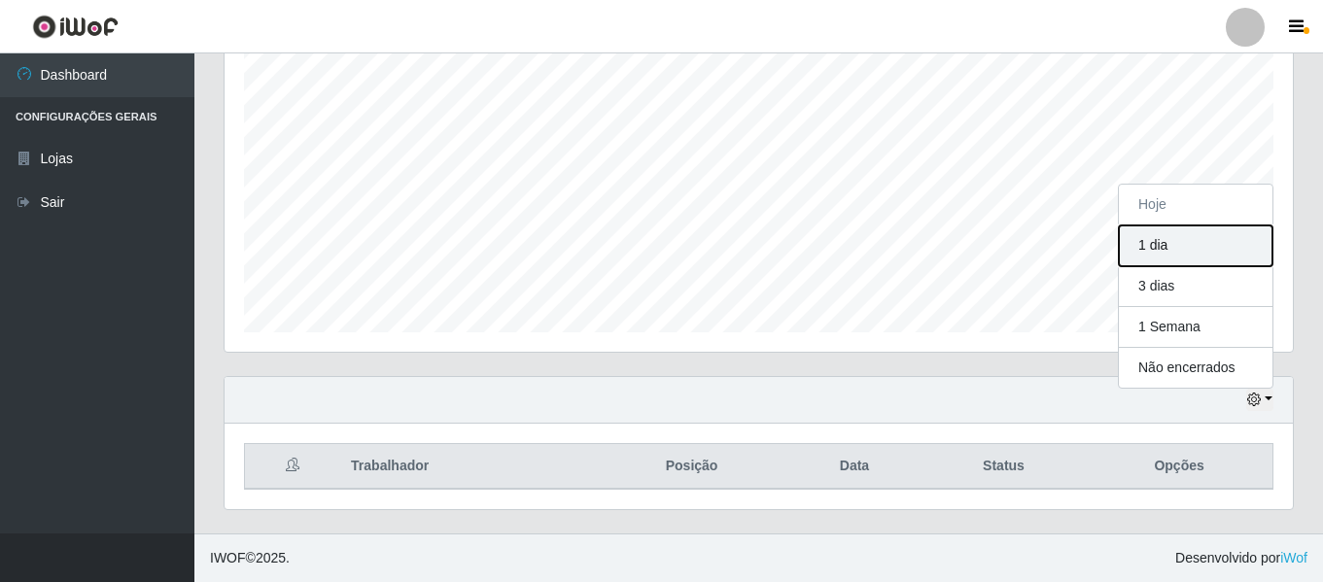
click at [1158, 258] on button "1 dia" at bounding box center [1196, 245] width 154 height 41
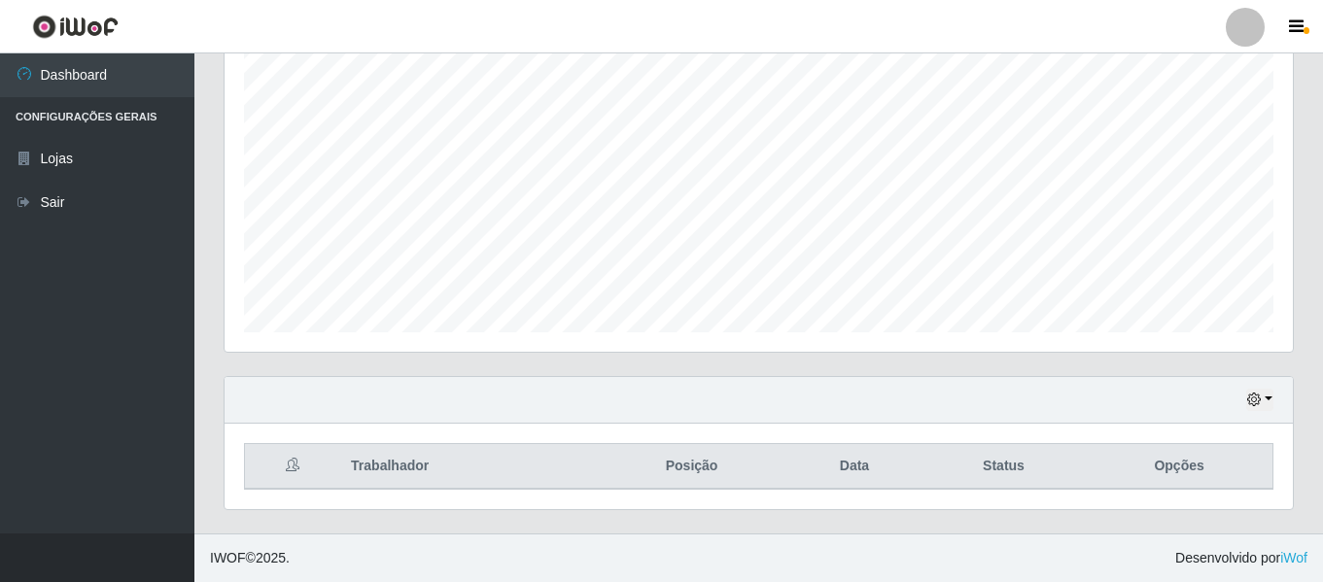
click at [1248, 400] on div "Hoje 1 dia 3 dias 1 Semana Não encerrados" at bounding box center [759, 400] width 1068 height 47
click at [1255, 406] on icon "button" at bounding box center [1254, 400] width 14 height 14
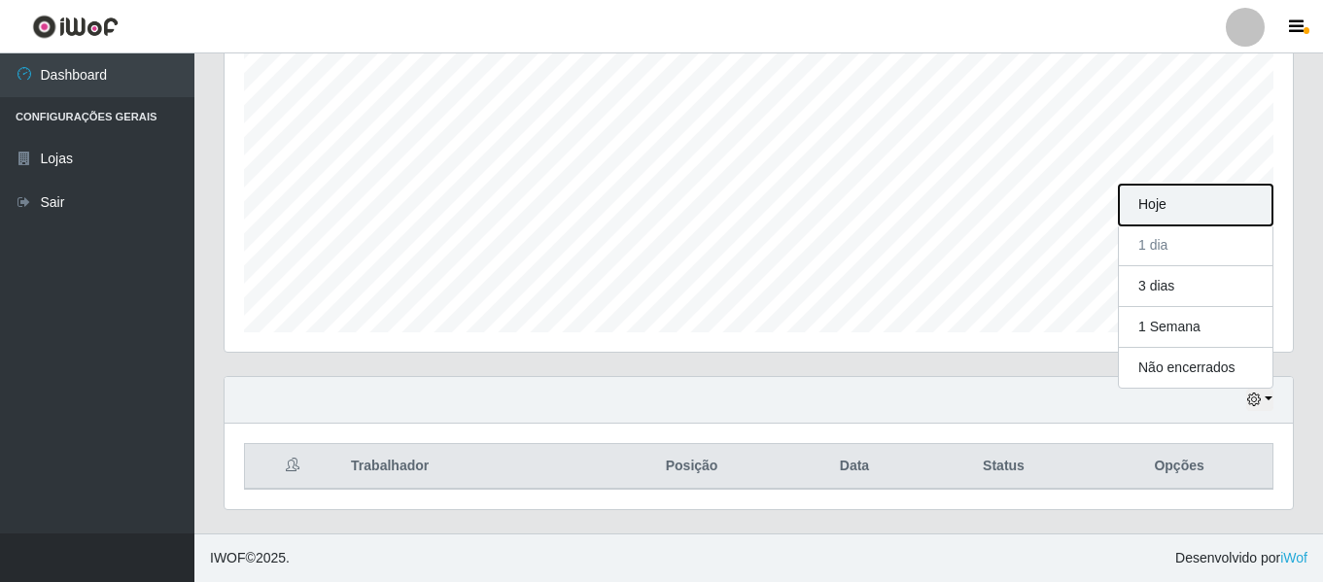
click at [1166, 214] on button "Hoje" at bounding box center [1196, 205] width 154 height 41
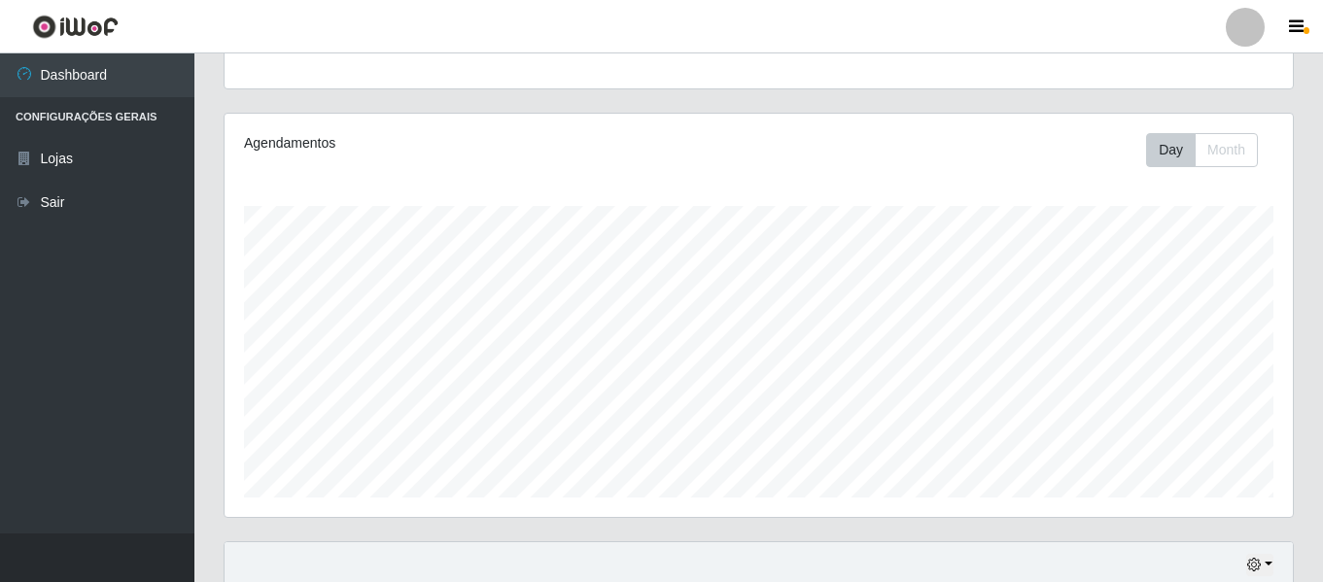
scroll to position [0, 0]
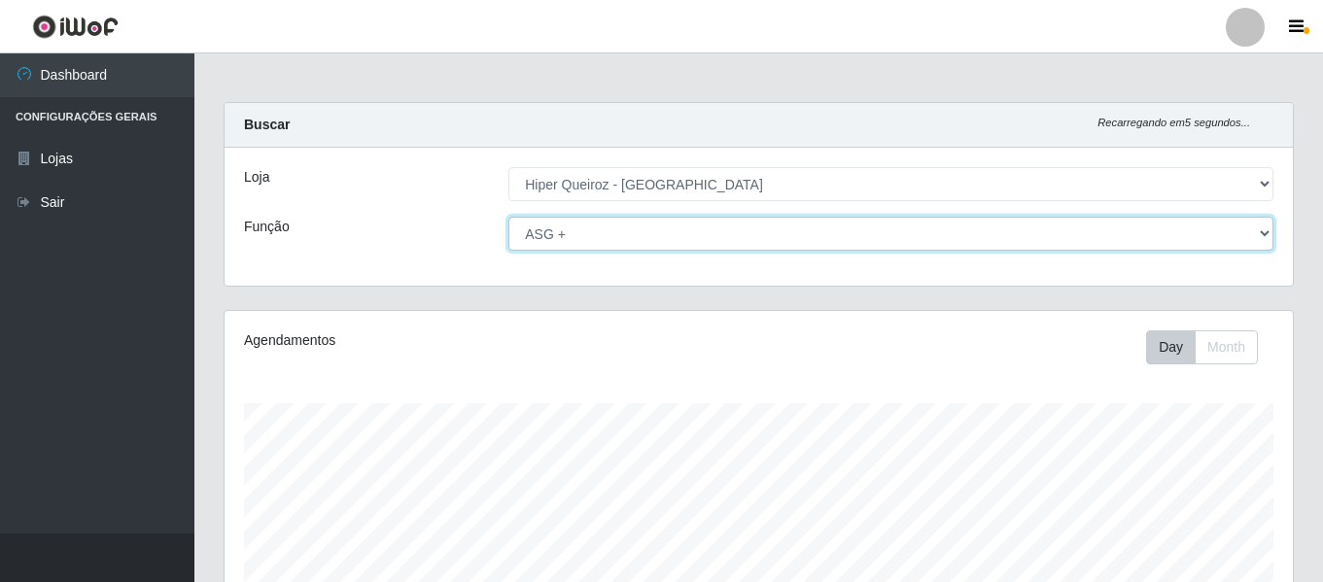
click at [1092, 248] on select "[Selecione...] ASG ASG + ASG ++ Embalador Embalador + Embalador ++ Repositor Re…" at bounding box center [890, 234] width 765 height 34
click at [508, 217] on select "[Selecione...] ASG ASG + ASG ++ Embalador Embalador + Embalador ++ Repositor Re…" at bounding box center [890, 234] width 765 height 34
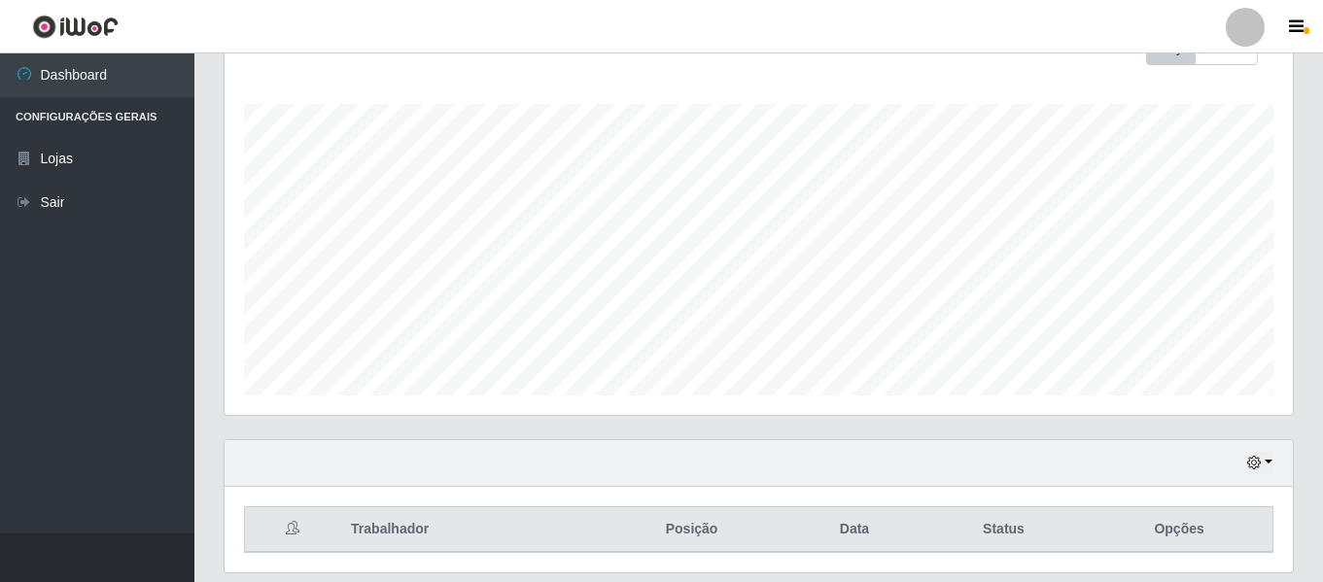
scroll to position [363, 0]
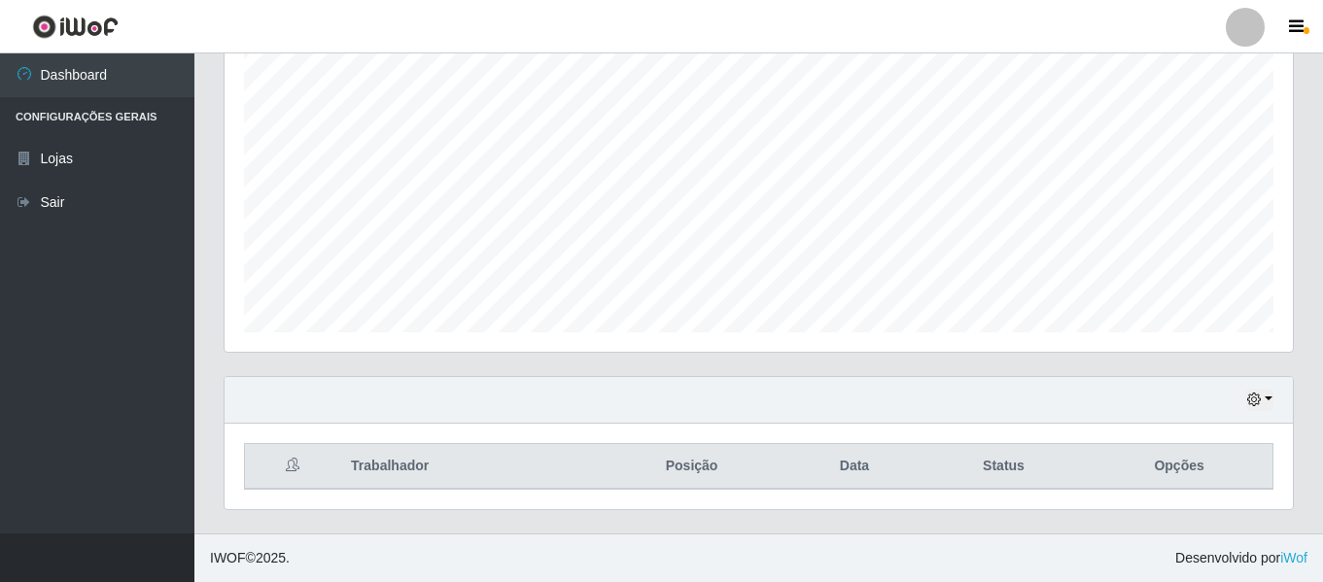
click at [1251, 413] on div "Hoje 1 dia 3 dias 1 Semana Não encerrados" at bounding box center [759, 400] width 1068 height 47
click at [1252, 403] on icon "button" at bounding box center [1254, 400] width 14 height 14
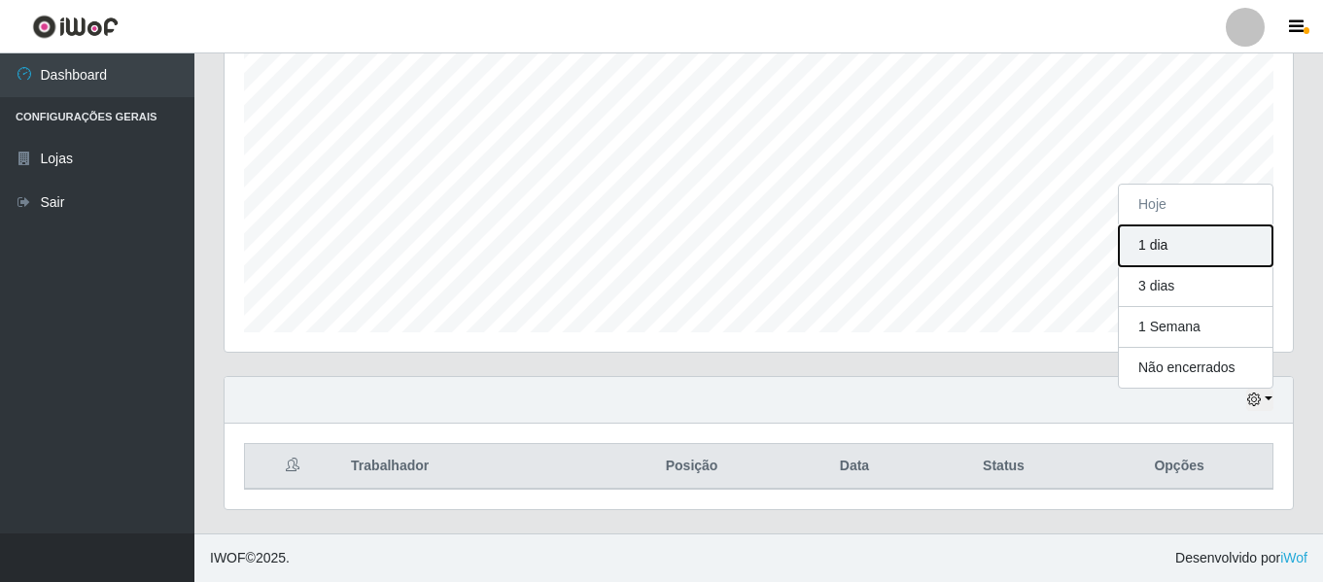
click at [1155, 234] on button "1 dia" at bounding box center [1196, 245] width 154 height 41
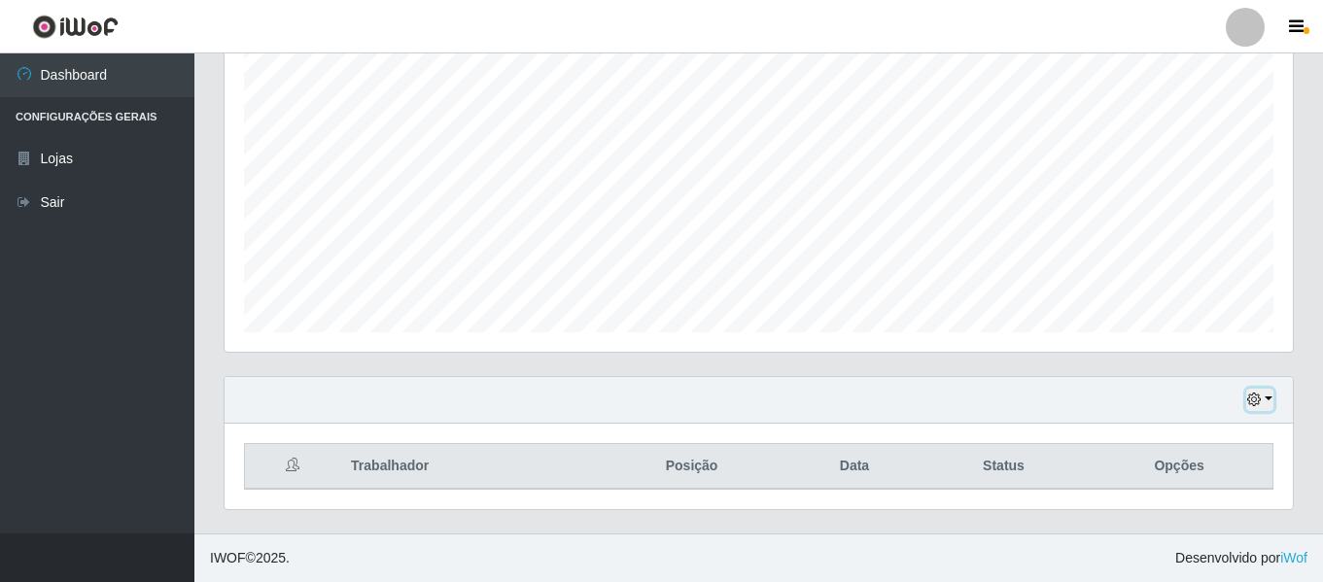
click at [1260, 398] on icon "button" at bounding box center [1254, 400] width 14 height 14
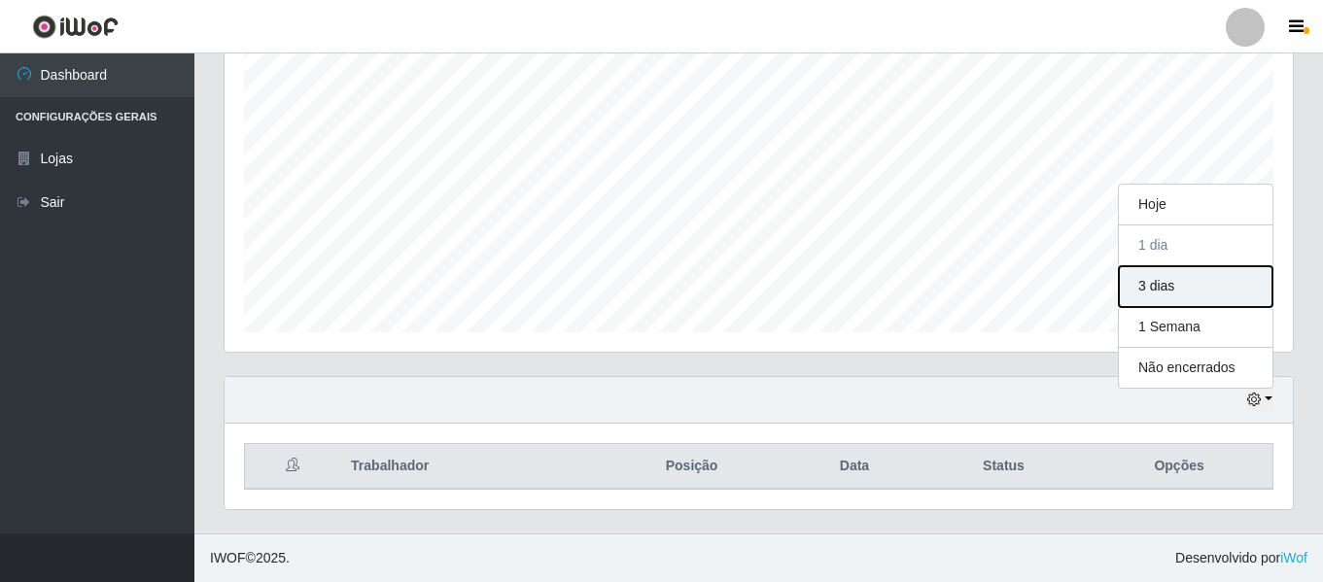
click at [1204, 289] on button "3 dias" at bounding box center [1196, 286] width 154 height 41
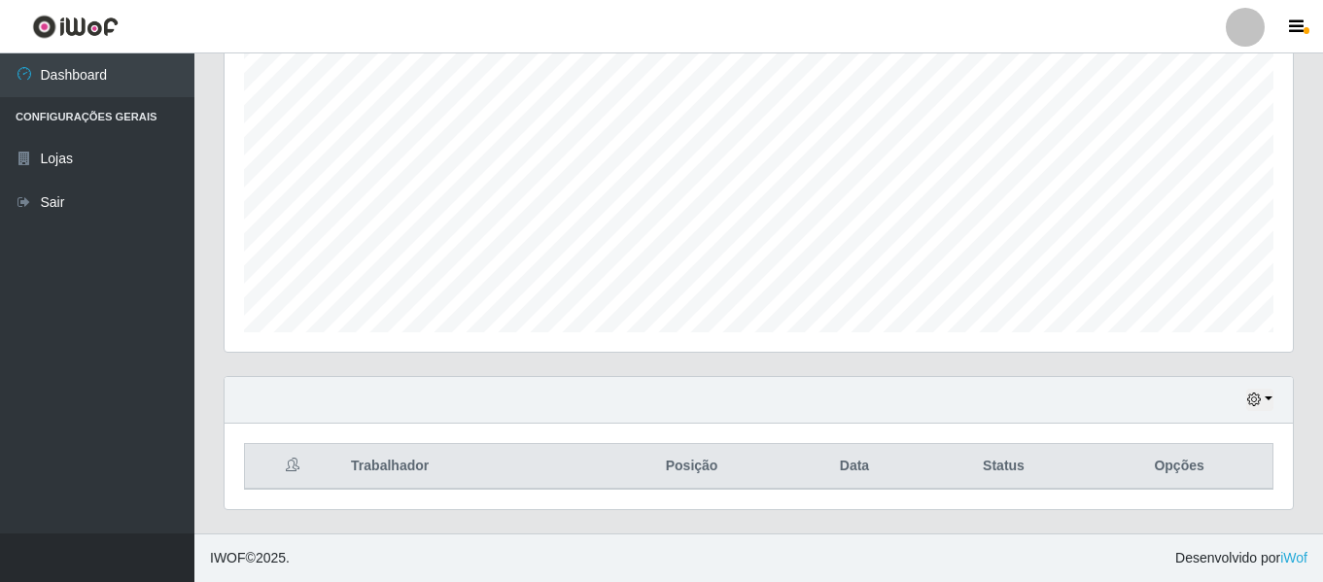
click at [1280, 400] on div "Hoje 1 dia 3 dias 1 Semana Não encerrados" at bounding box center [759, 400] width 1068 height 47
click at [1255, 414] on div "Hoje 1 dia 3 dias 1 Semana Não encerrados" at bounding box center [759, 400] width 1068 height 47
click at [1253, 392] on button "button" at bounding box center [1259, 400] width 27 height 22
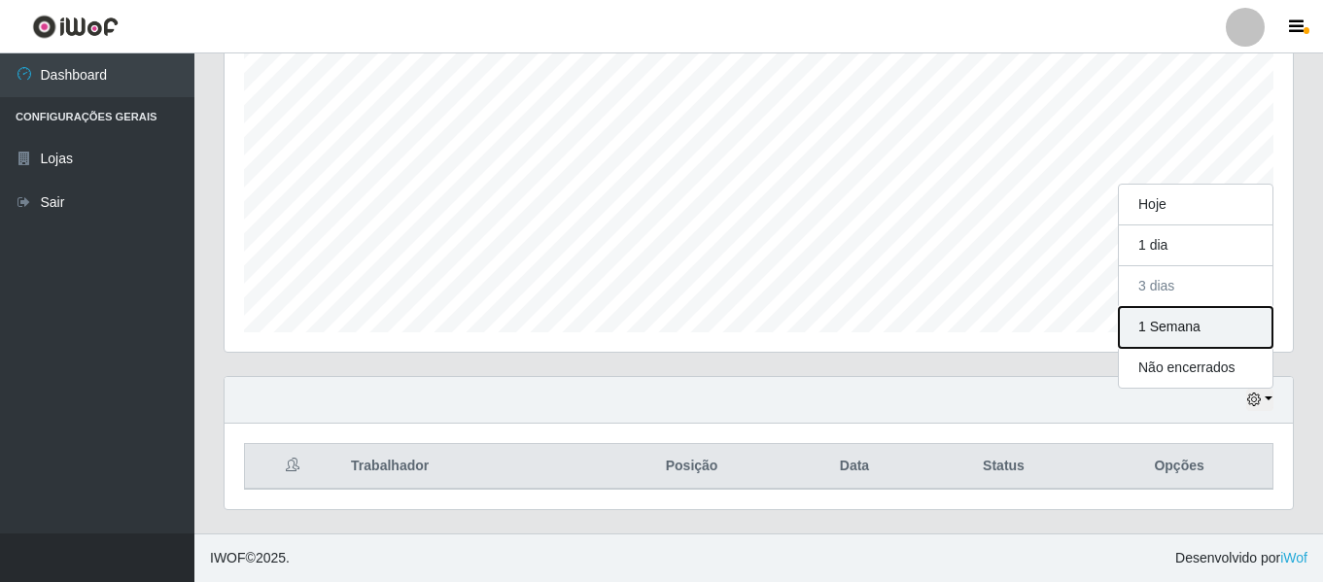
click at [1231, 337] on button "1 Semana" at bounding box center [1196, 327] width 154 height 41
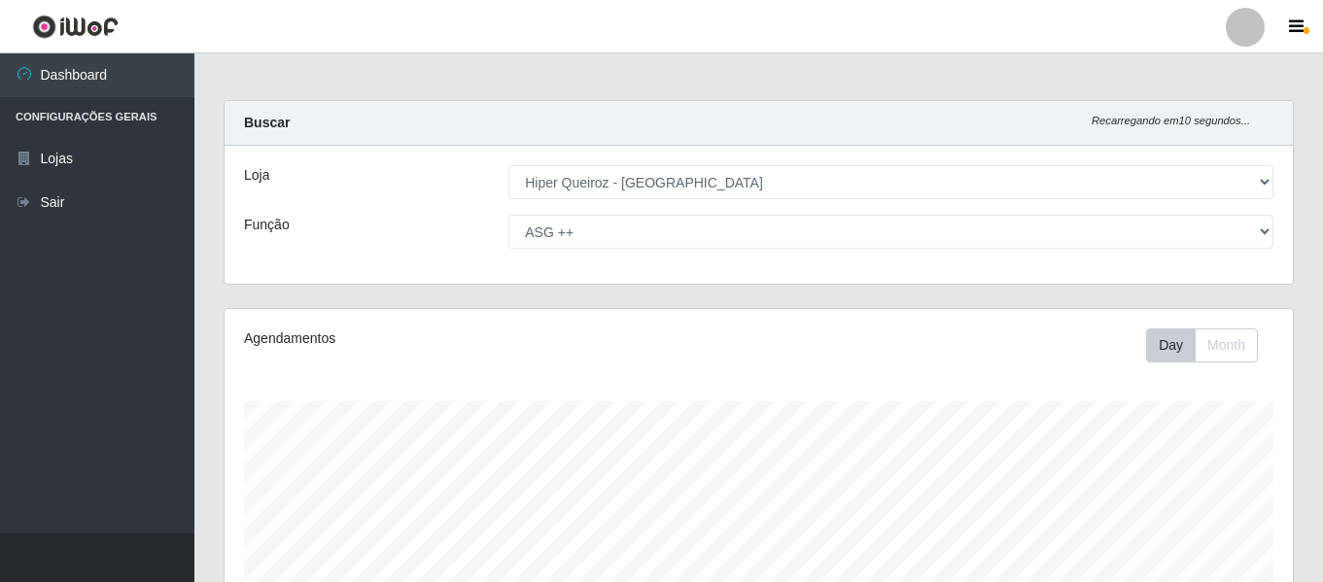
scroll to position [0, 0]
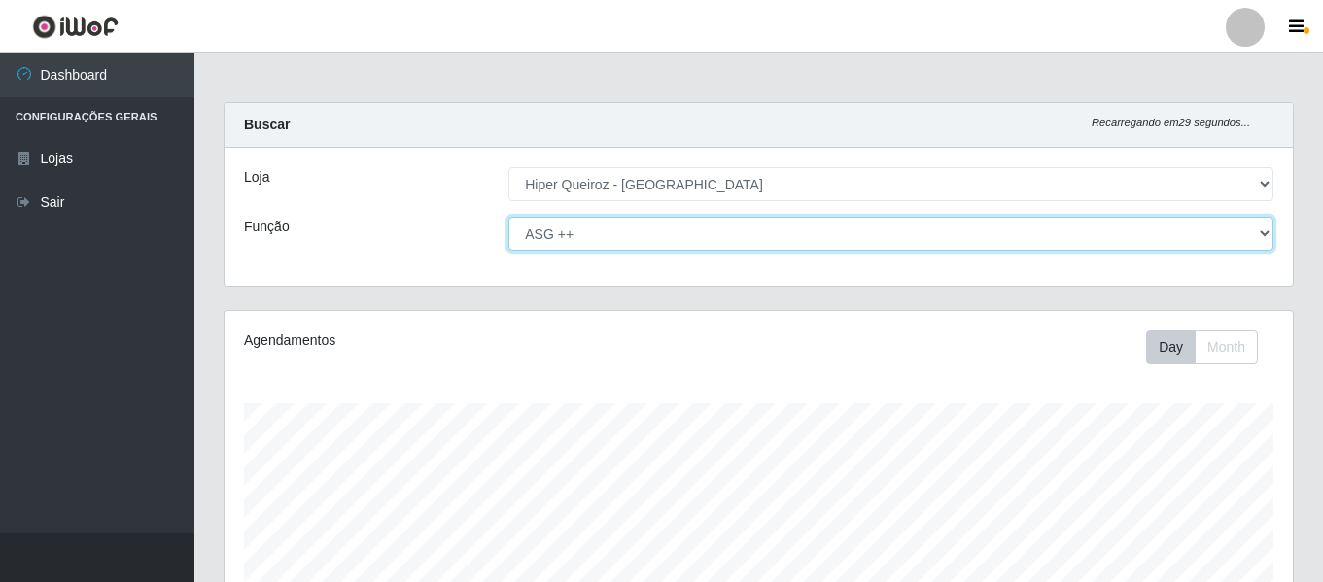
click at [588, 236] on select "[Selecione...] ASG ASG + ASG ++ Embalador Embalador + Embalador ++ Repositor Re…" at bounding box center [890, 234] width 765 height 34
click at [508, 217] on select "[Selecione...] ASG ASG + ASG ++ Embalador Embalador + Embalador ++ Repositor Re…" at bounding box center [890, 234] width 765 height 34
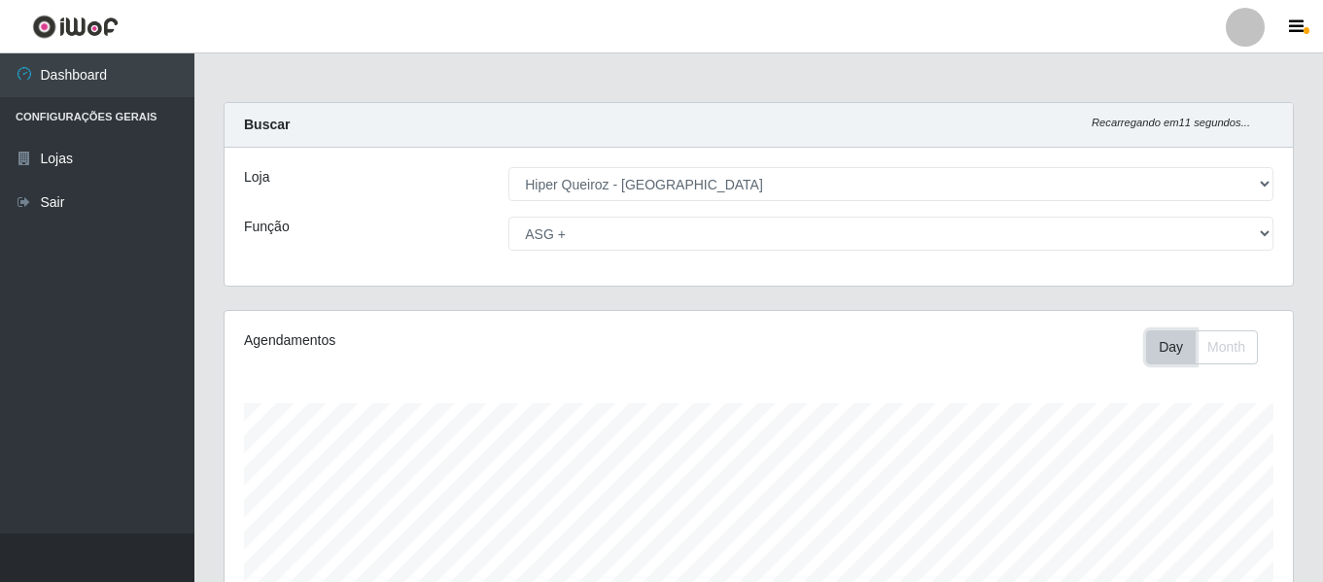
click at [1171, 348] on button "Day" at bounding box center [1171, 347] width 50 height 34
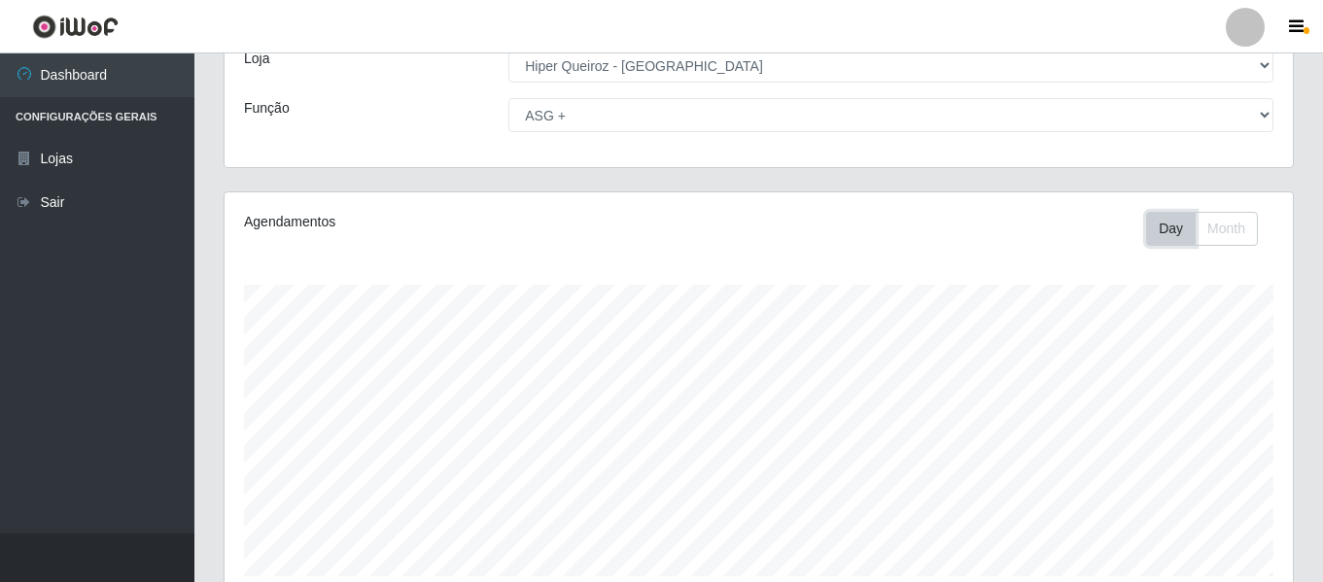
scroll to position [292, 0]
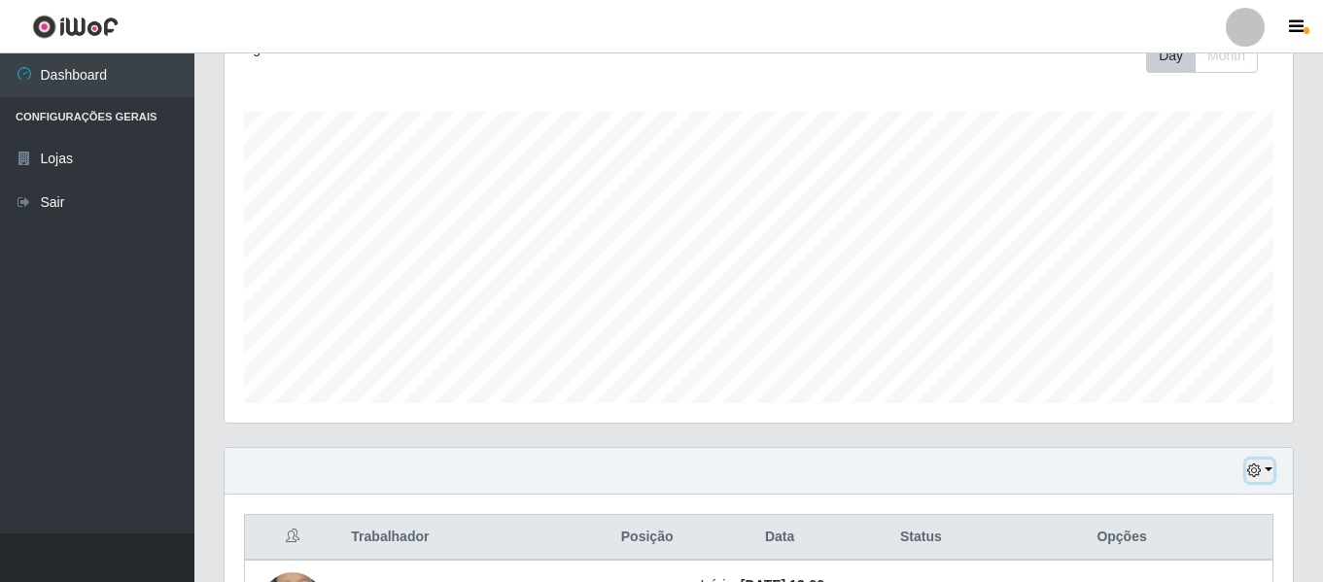
click at [1258, 474] on icon "button" at bounding box center [1254, 471] width 14 height 14
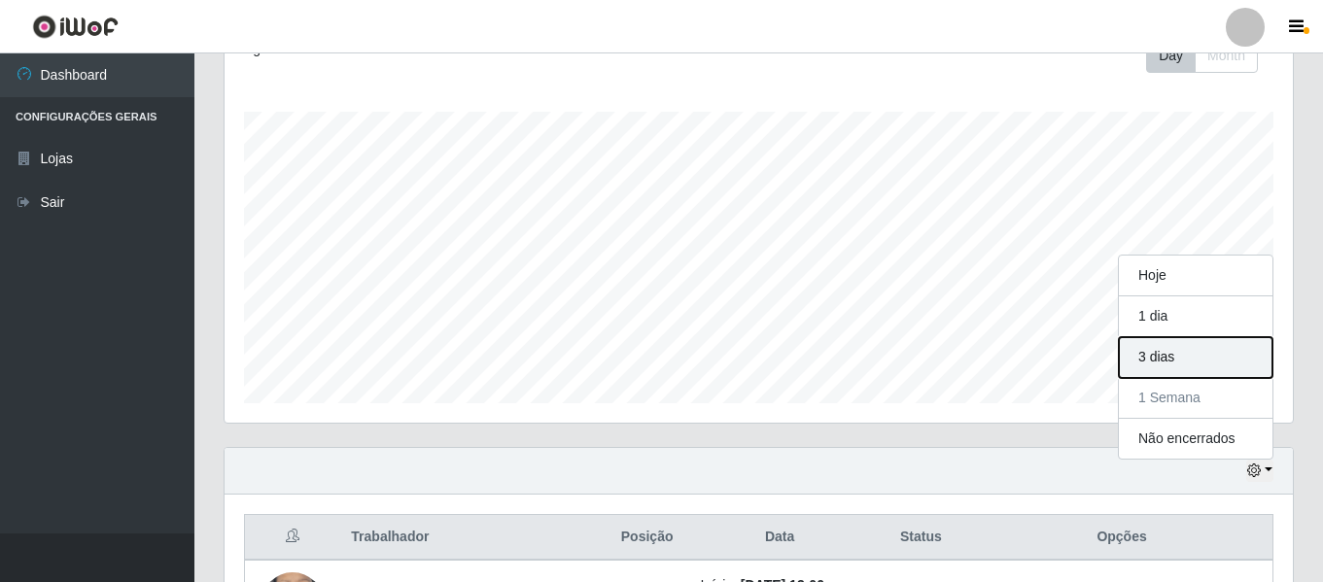
click at [1185, 369] on button "3 dias" at bounding box center [1196, 357] width 154 height 41
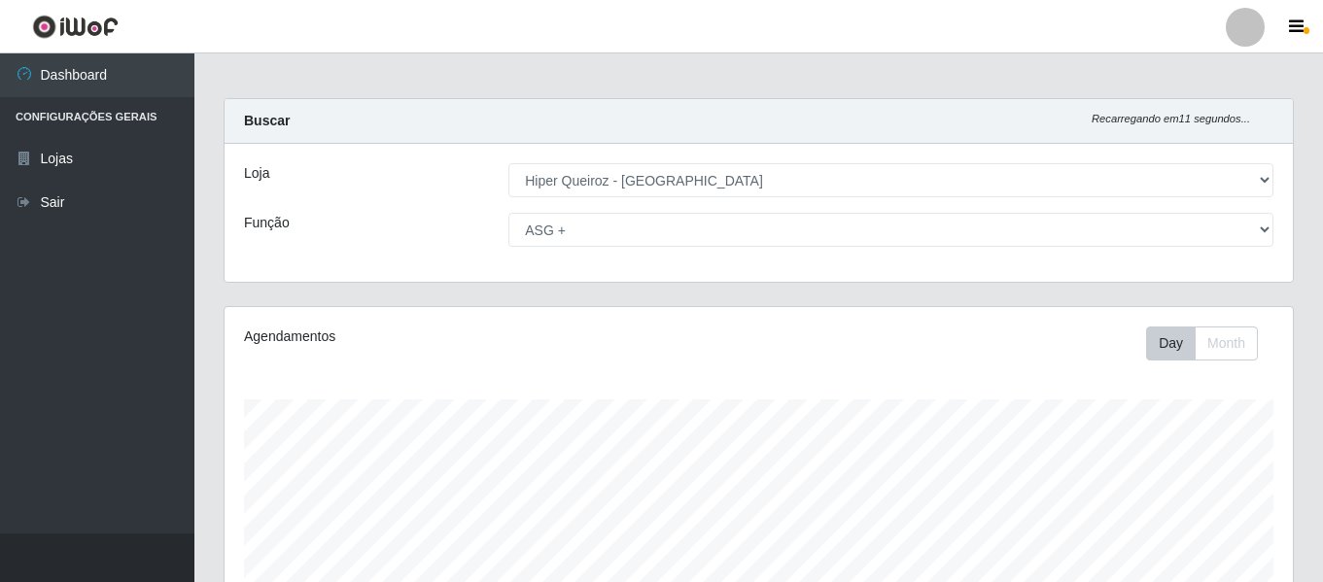
scroll to position [0, 0]
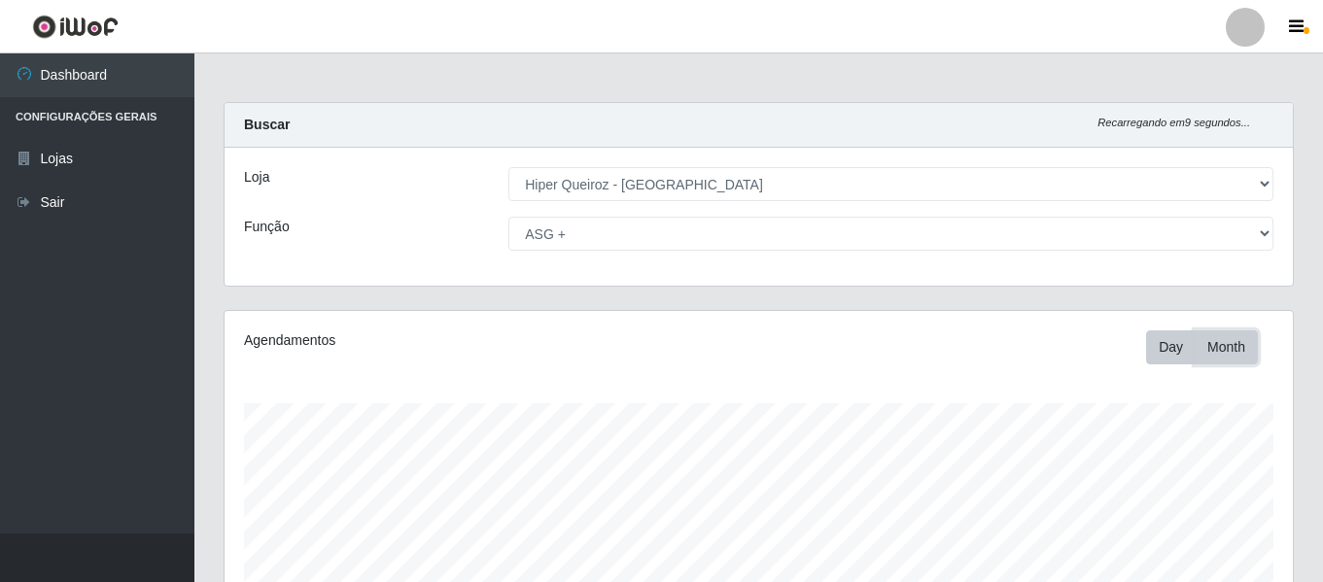
click at [1207, 346] on button "Month" at bounding box center [1225, 347] width 63 height 34
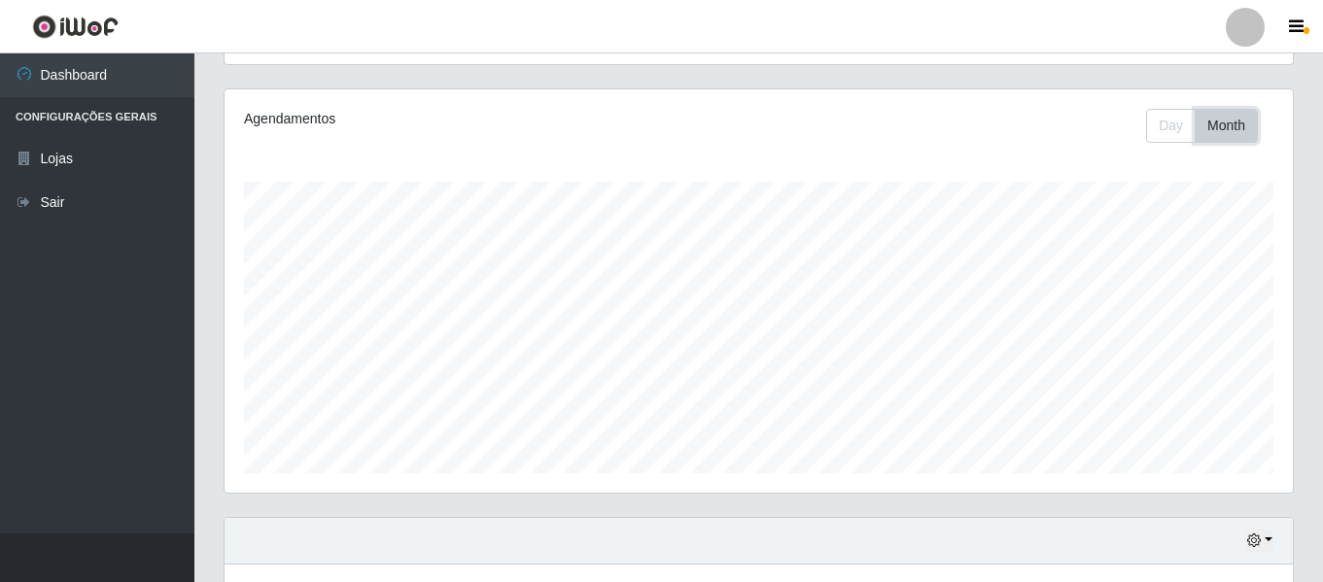
scroll to position [292, 0]
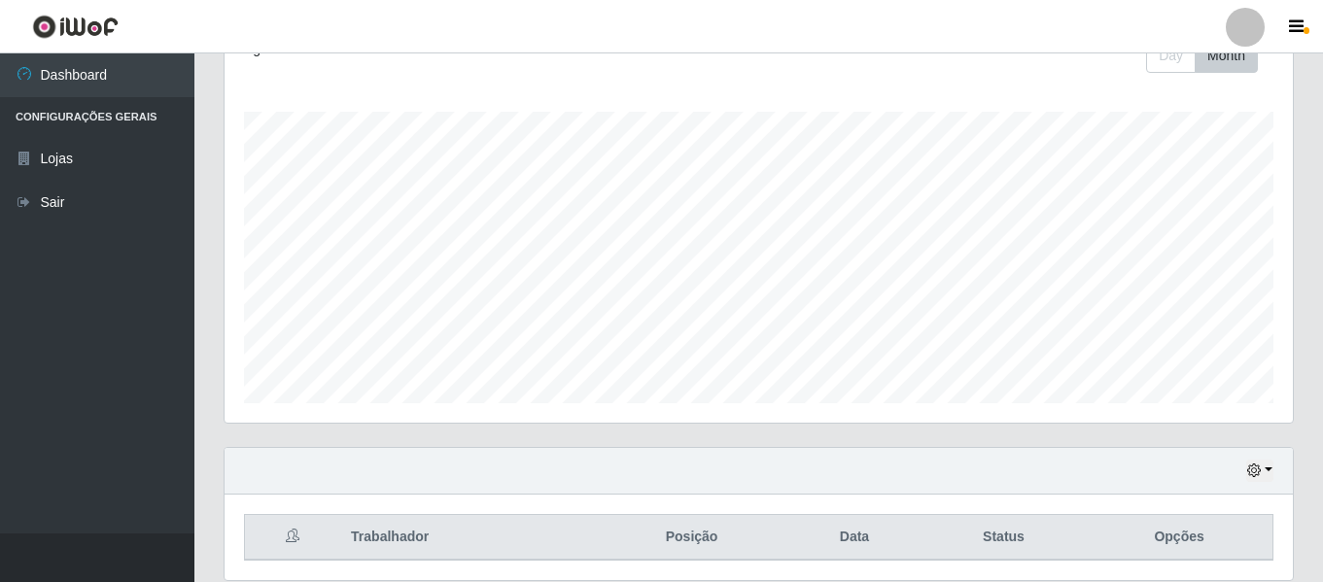
click at [1256, 458] on div "Hoje 1 dia 3 dias 1 Semana Não encerrados" at bounding box center [759, 471] width 1068 height 47
click at [1263, 476] on button "button" at bounding box center [1259, 471] width 27 height 22
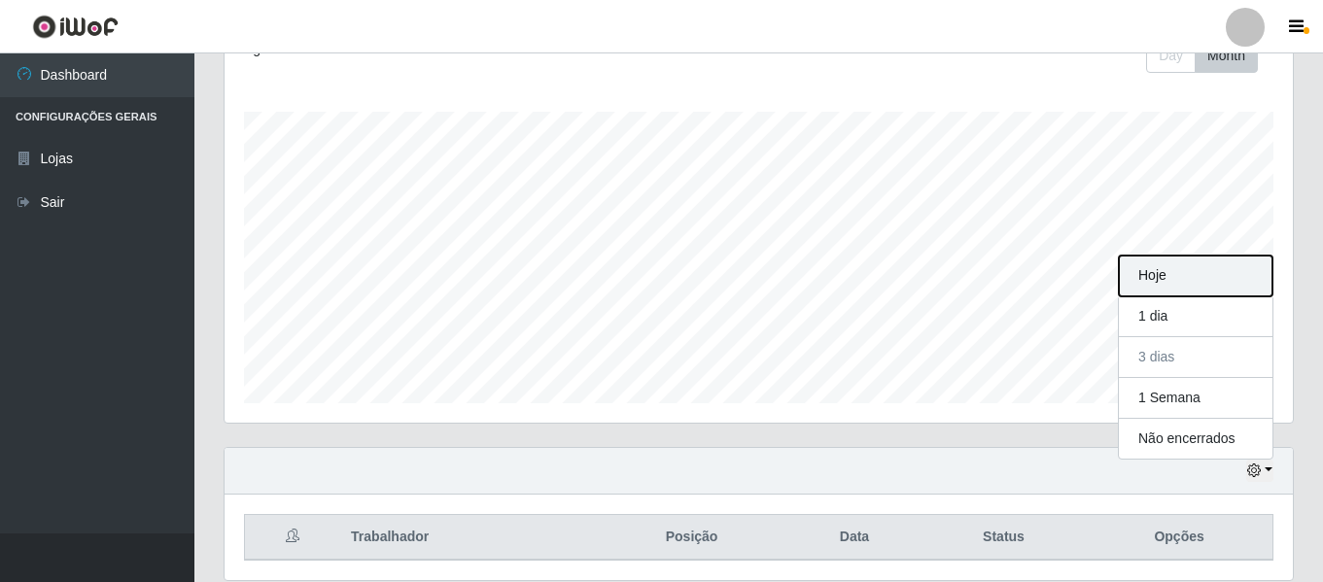
click at [1159, 286] on button "Hoje" at bounding box center [1196, 276] width 154 height 41
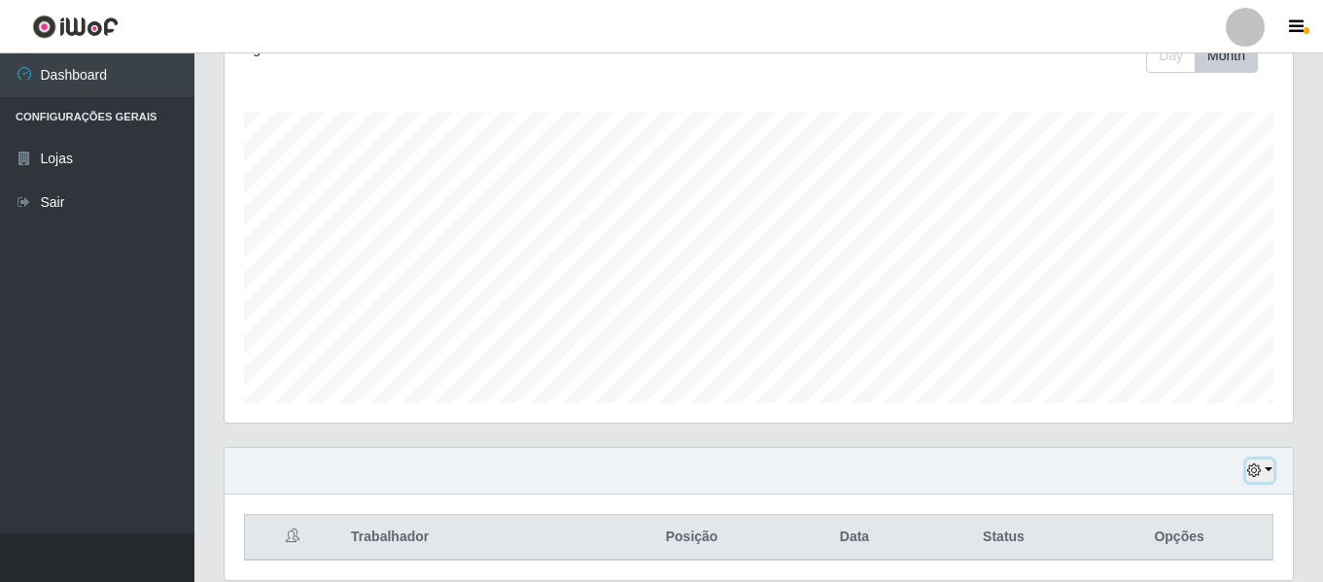
click at [1263, 476] on button "button" at bounding box center [1259, 471] width 27 height 22
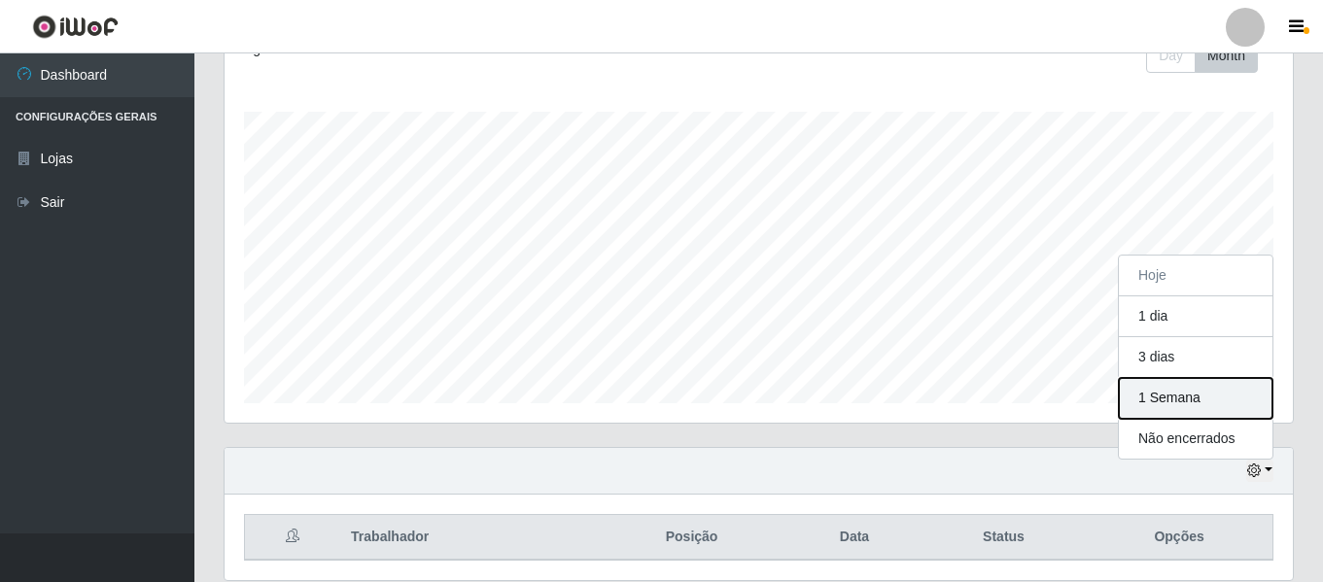
click at [1204, 398] on button "1 Semana" at bounding box center [1196, 398] width 154 height 41
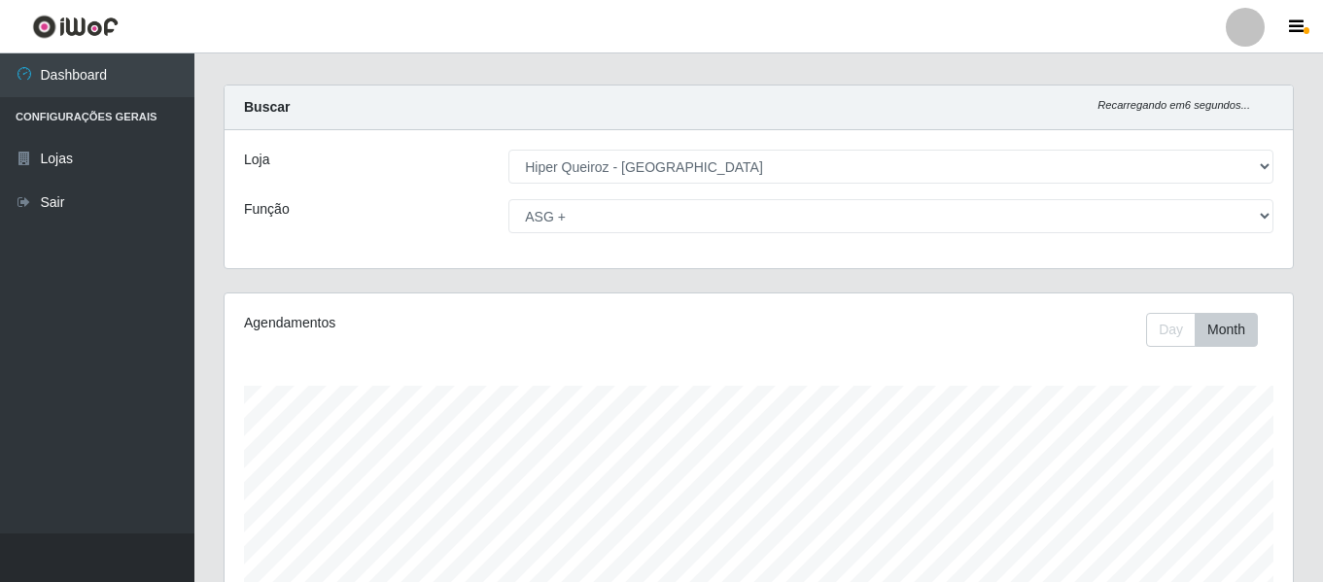
scroll to position [0, 0]
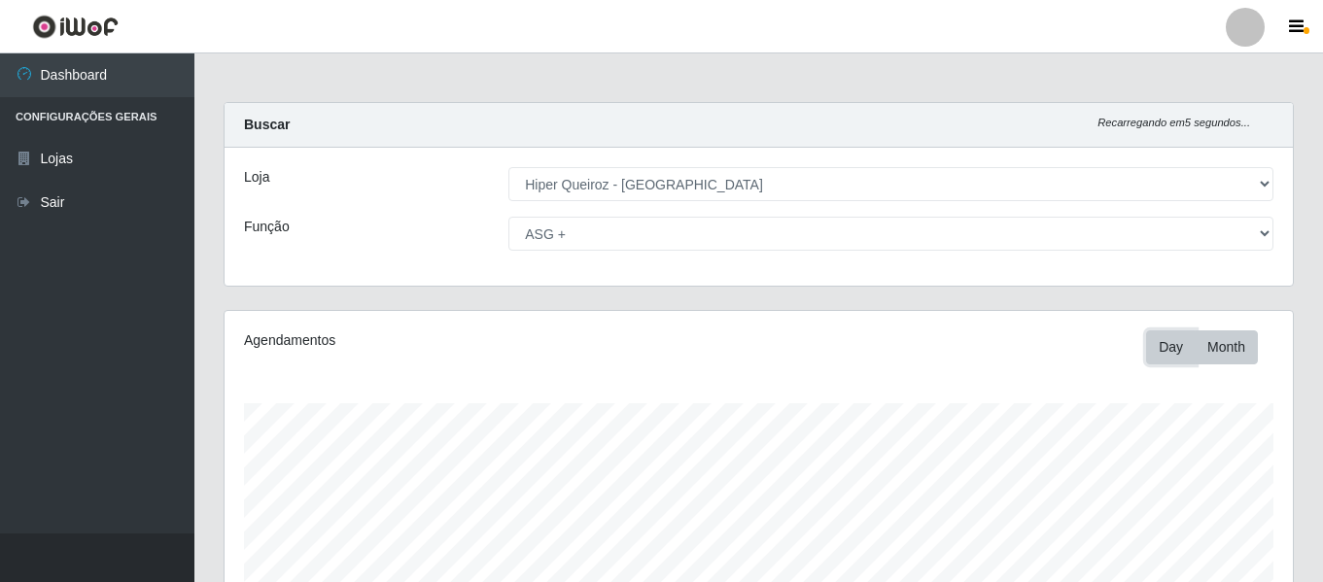
click at [1168, 353] on button "Day" at bounding box center [1171, 347] width 50 height 34
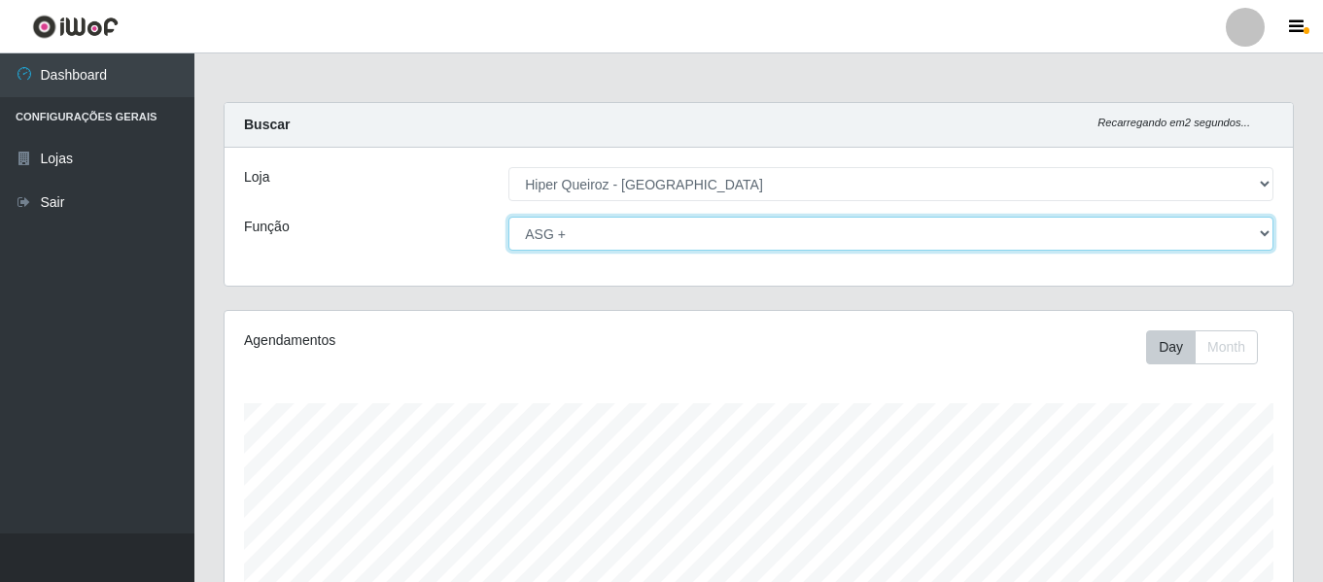
click at [1129, 241] on select "[Selecione...] ASG ASG + ASG ++ Embalador Embalador + Embalador ++ Repositor Re…" at bounding box center [890, 234] width 765 height 34
click at [508, 217] on select "[Selecione...] ASG ASG + ASG ++ Embalador Embalador + Embalador ++ Repositor Re…" at bounding box center [890, 234] width 765 height 34
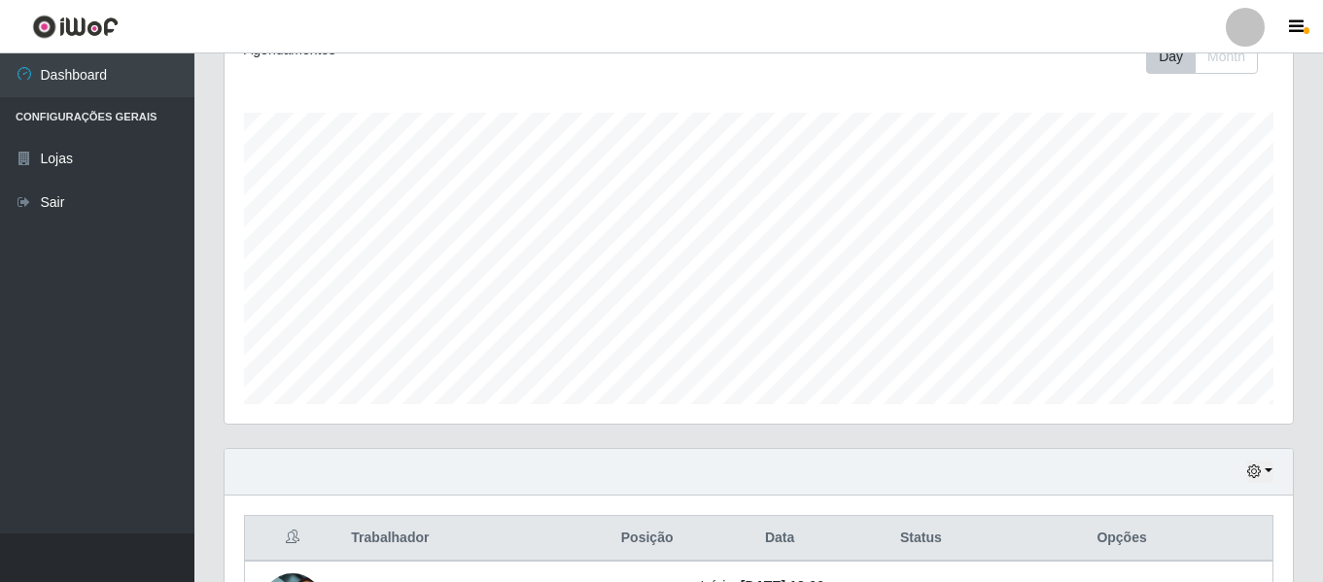
scroll to position [292, 0]
click at [1263, 477] on button "button" at bounding box center [1259, 471] width 27 height 22
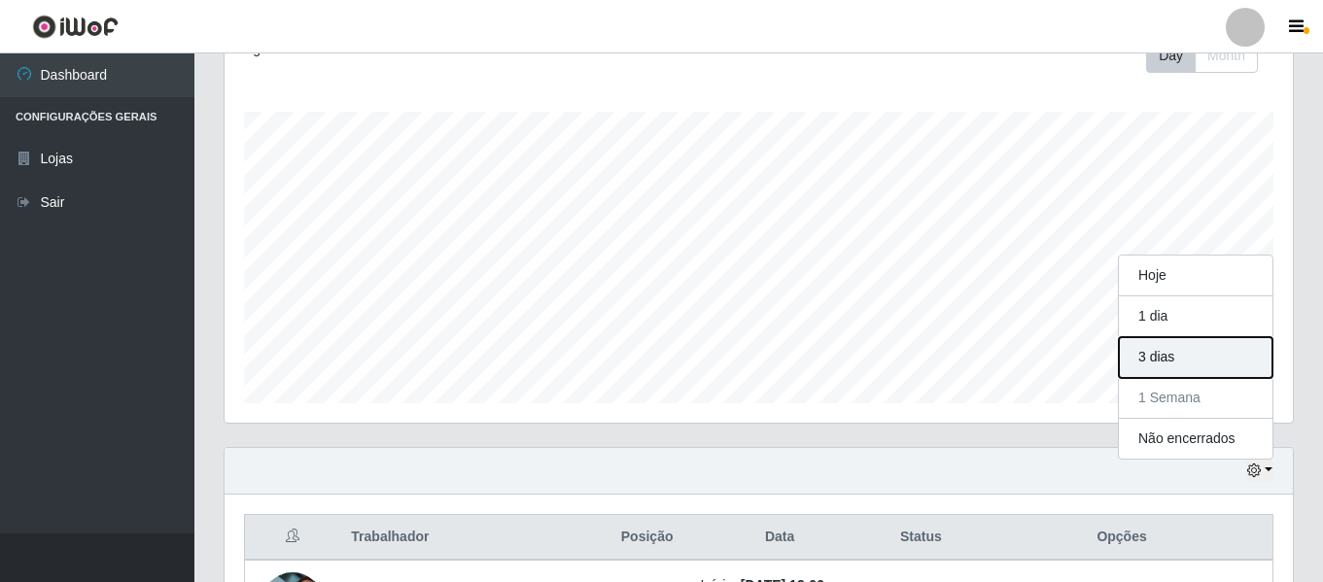
click at [1164, 356] on button "3 dias" at bounding box center [1196, 357] width 154 height 41
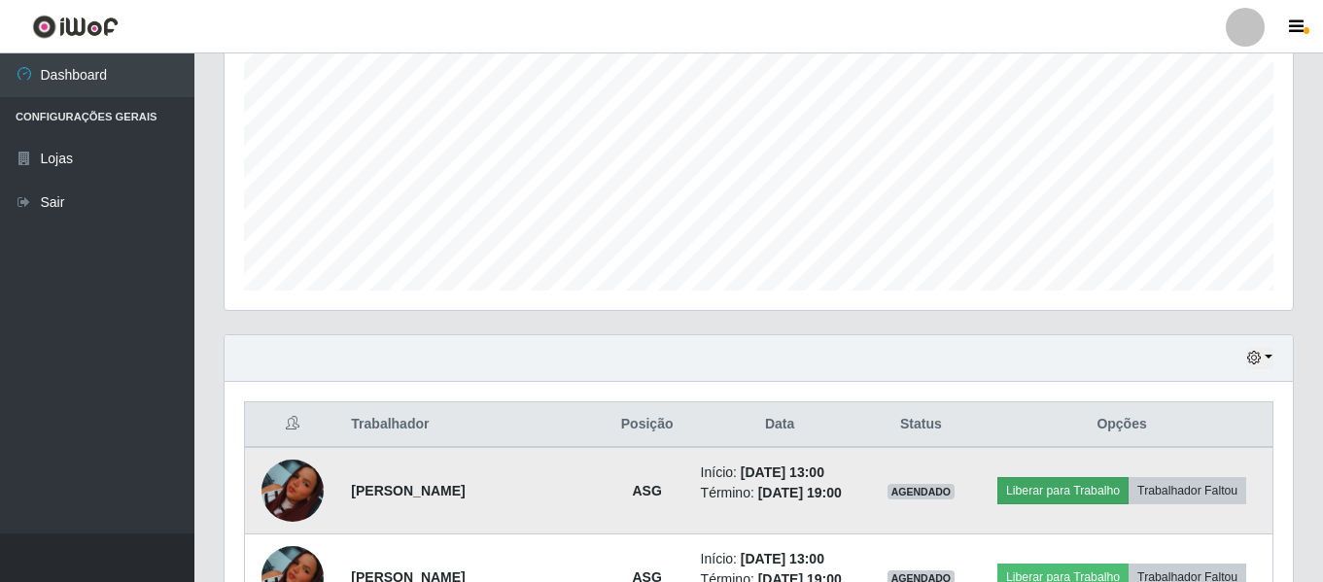
scroll to position [389, 0]
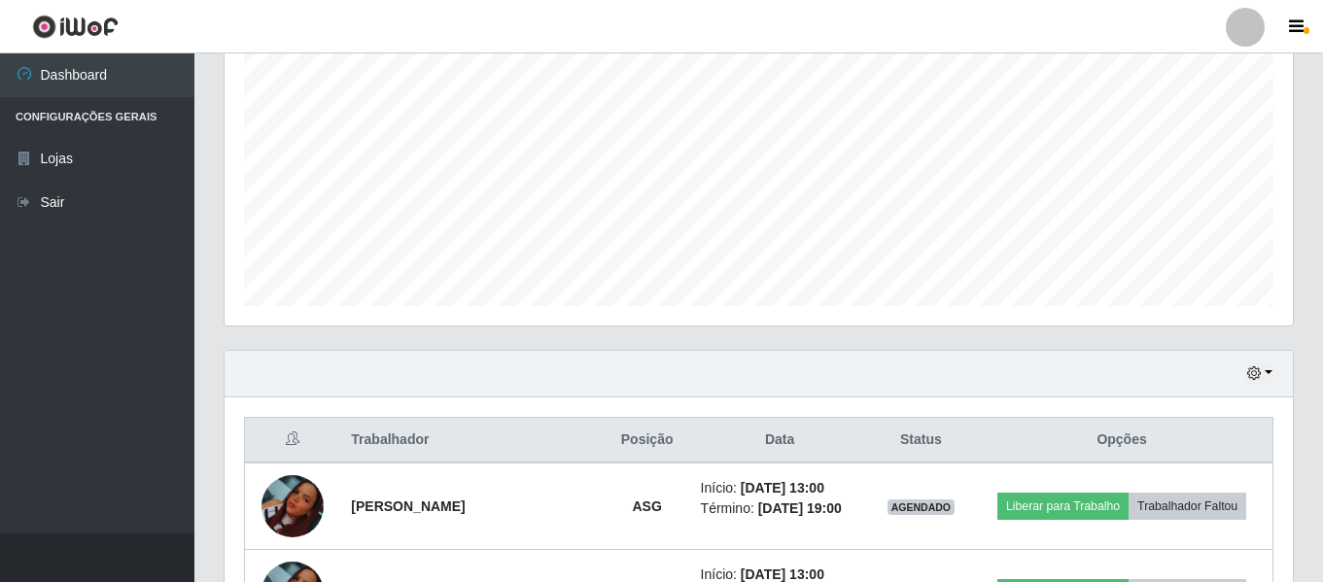
click at [1278, 366] on div "Hoje 1 dia 3 dias 1 Semana Não encerrados" at bounding box center [759, 374] width 1068 height 47
click at [1267, 375] on button "button" at bounding box center [1259, 374] width 27 height 22
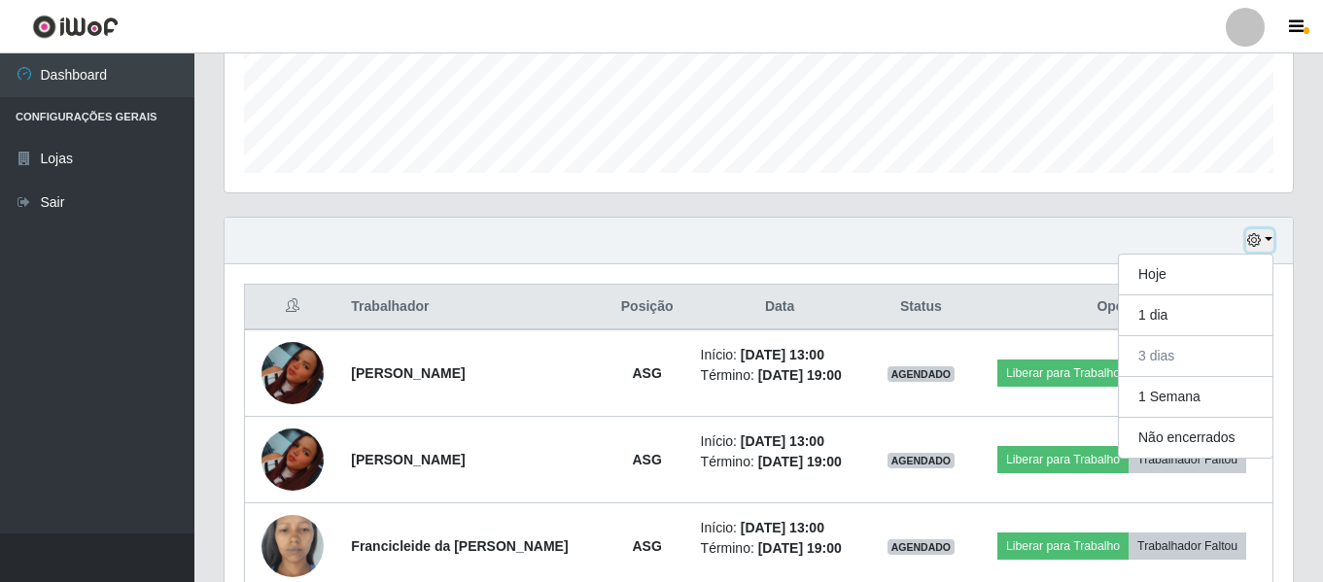
scroll to position [583, 0]
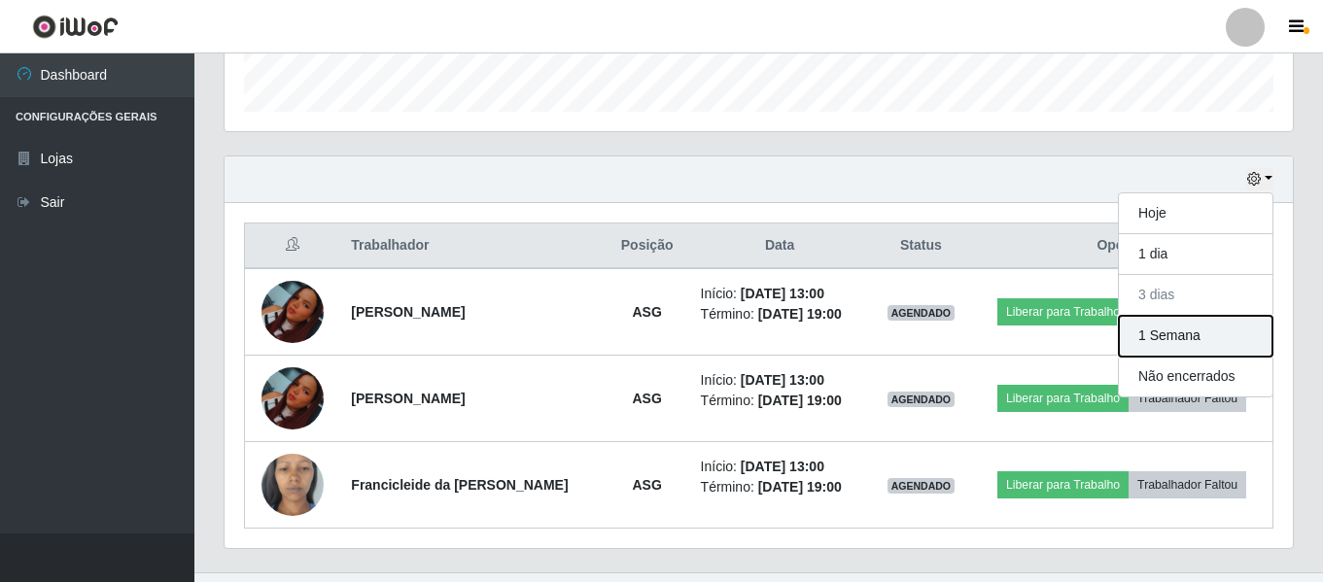
click at [1203, 332] on button "1 Semana" at bounding box center [1196, 336] width 154 height 41
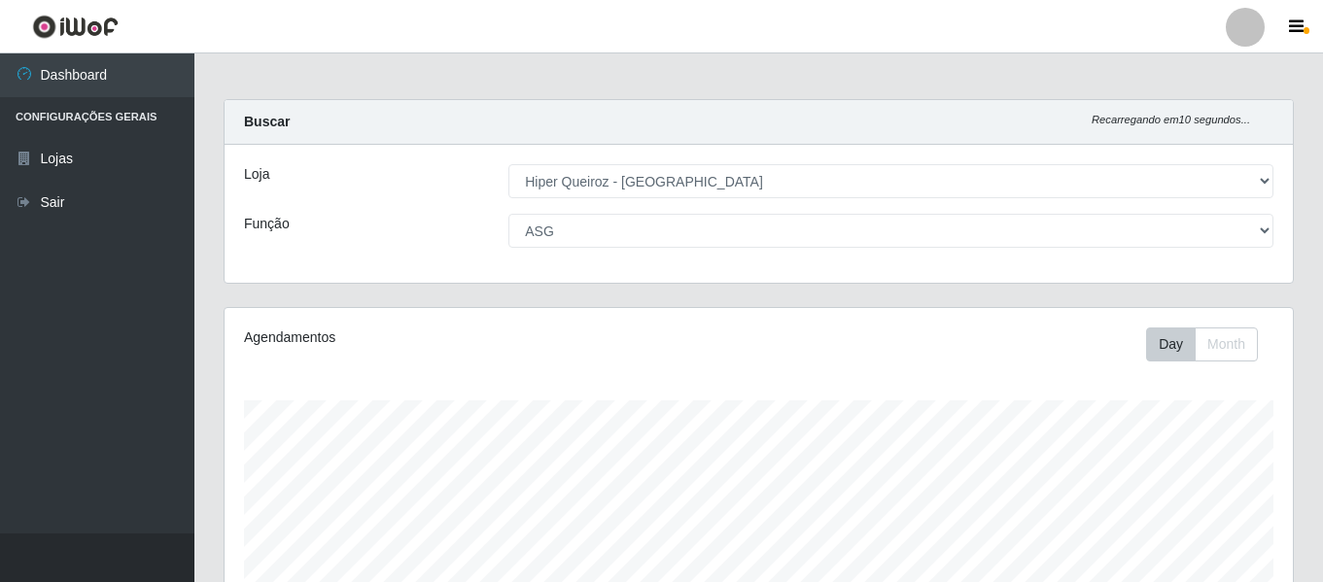
scroll to position [0, 0]
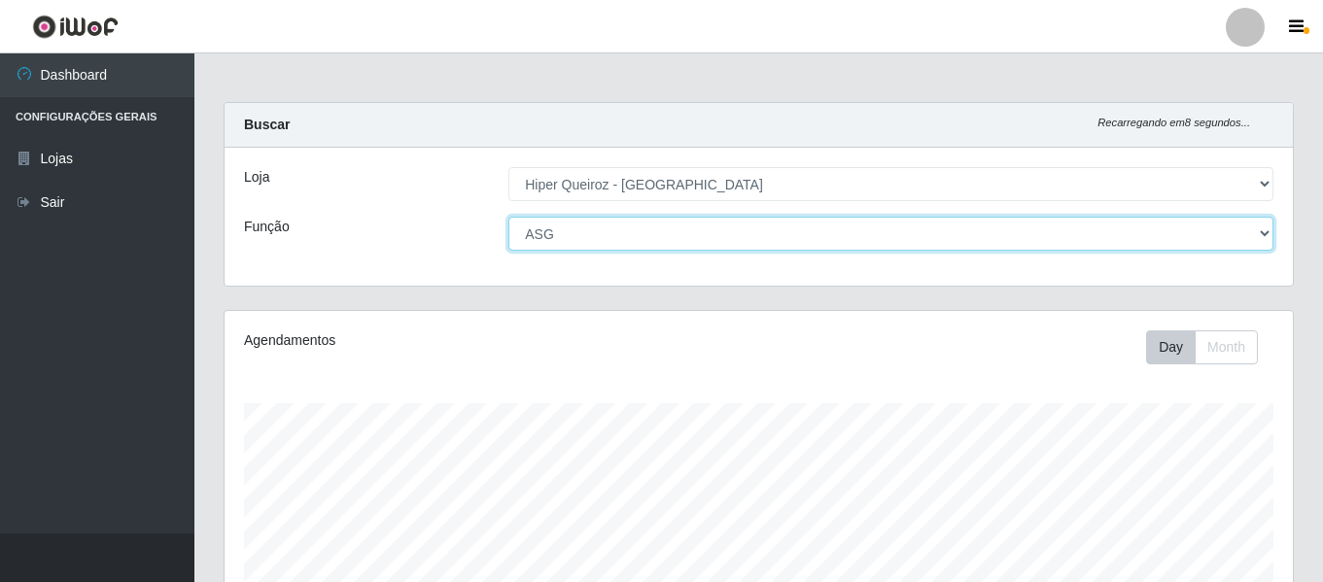
click at [643, 229] on select "[Selecione...] ASG ASG + ASG ++ Embalador Embalador + Embalador ++ Repositor Re…" at bounding box center [890, 234] width 765 height 34
select select "79"
click at [508, 217] on select "[Selecione...] ASG ASG + ASG ++ Embalador Embalador + Embalador ++ Repositor Re…" at bounding box center [890, 234] width 765 height 34
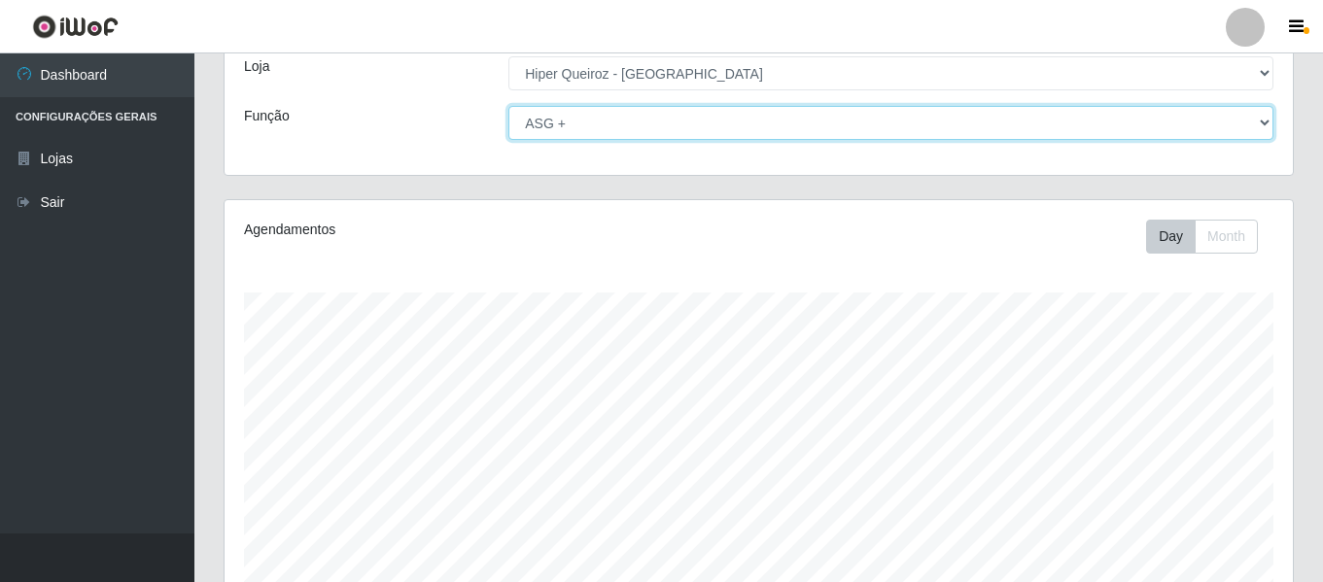
scroll to position [292, 0]
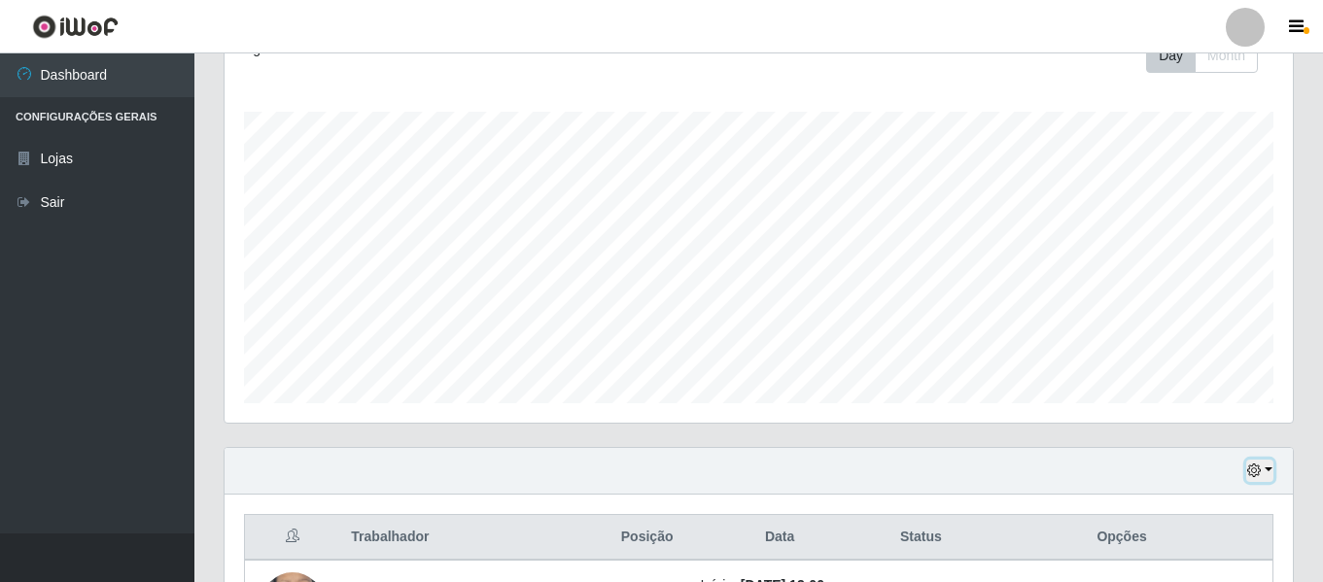
click at [1270, 475] on button "button" at bounding box center [1259, 471] width 27 height 22
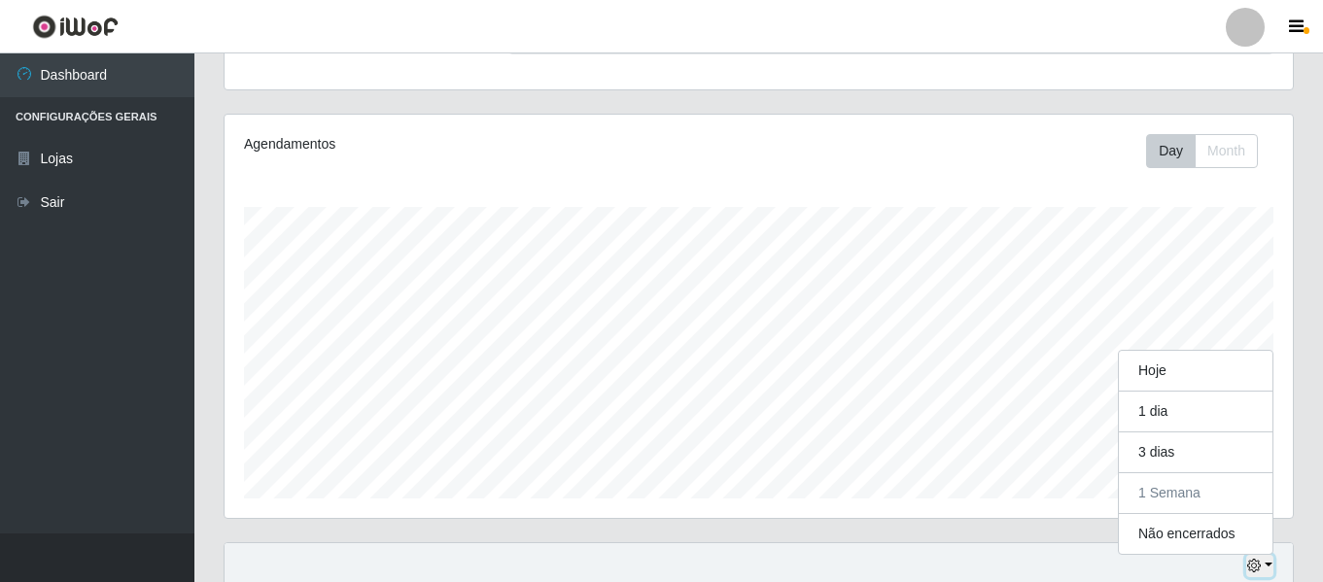
scroll to position [244, 0]
